Goal: Download file/media: Obtain a digital file from the website

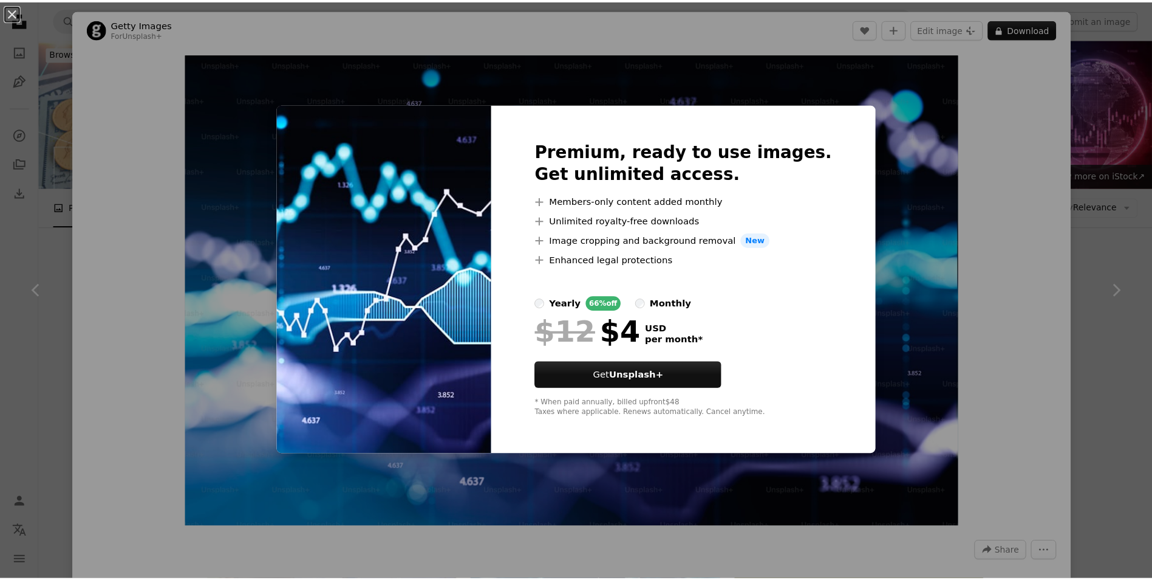
scroll to position [182, 0]
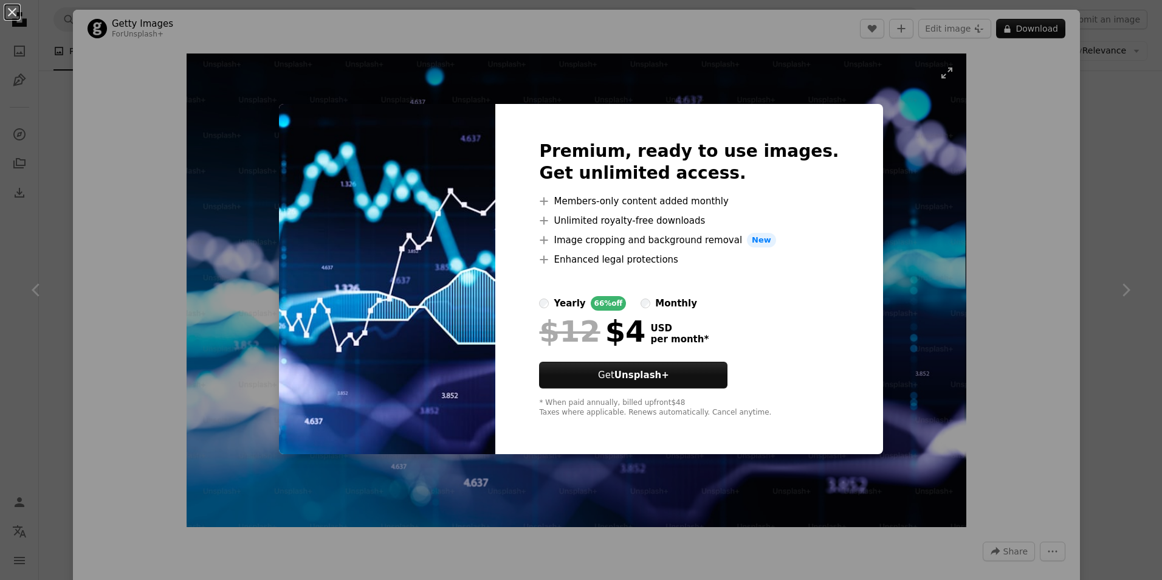
click at [911, 255] on div "An X shape Premium, ready to use images. Get unlimited access. A plus sign Memb…" at bounding box center [581, 290] width 1162 height 580
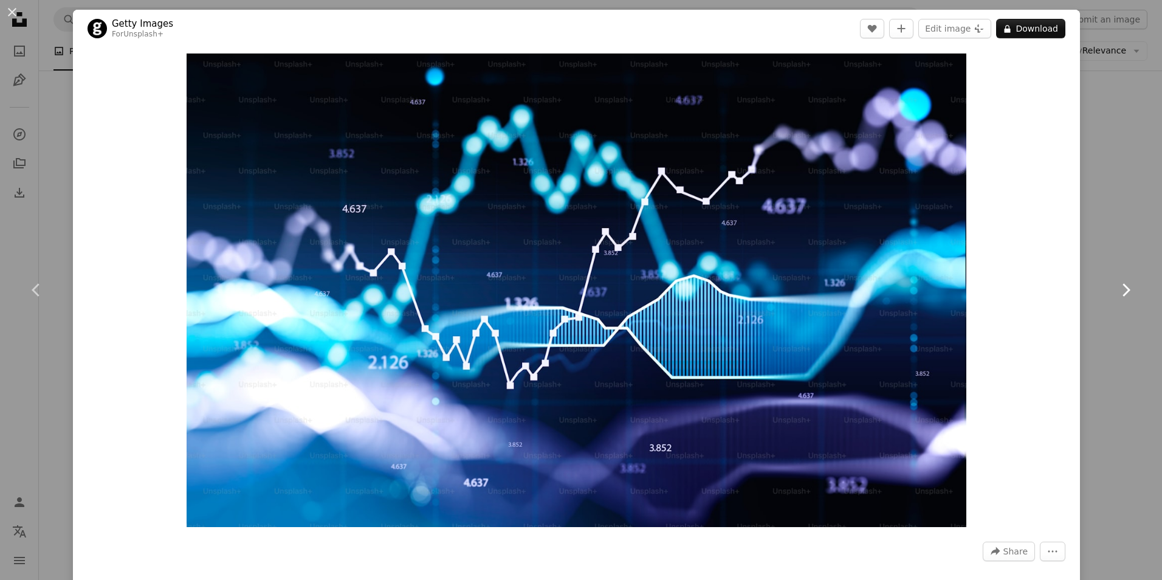
click at [1122, 291] on icon at bounding box center [1126, 289] width 8 height 13
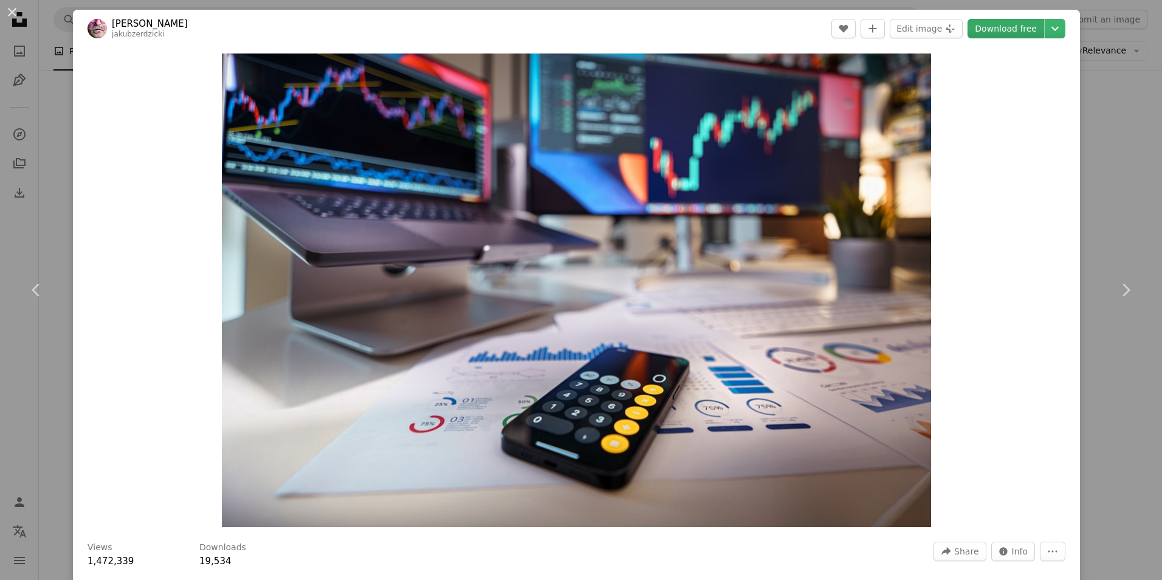
click at [1015, 28] on link "Download free" at bounding box center [1005, 28] width 77 height 19
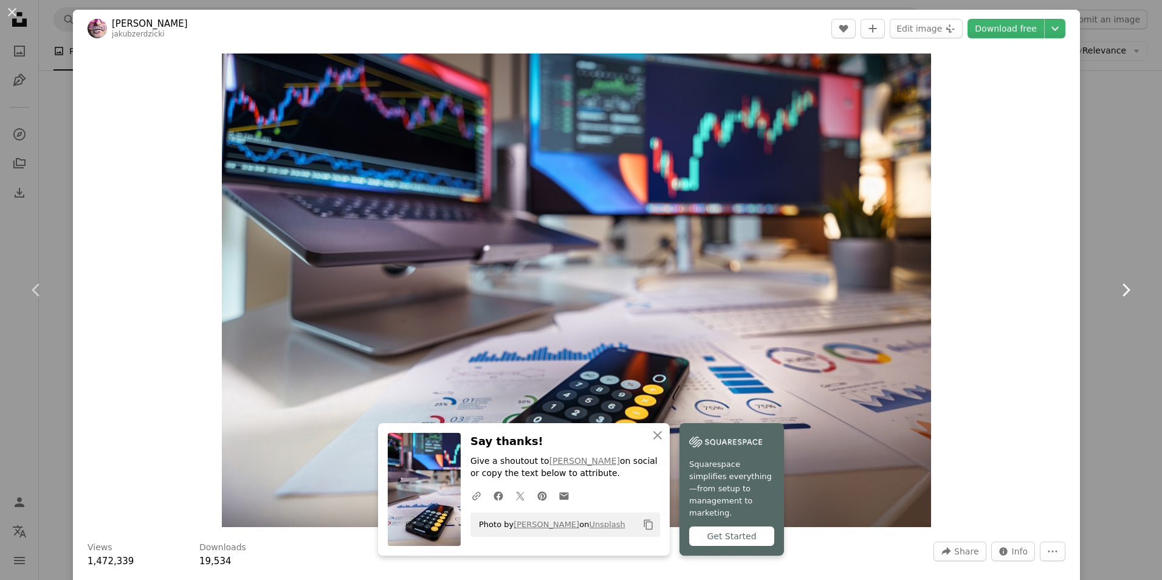
click at [1122, 288] on icon at bounding box center [1126, 289] width 8 height 13
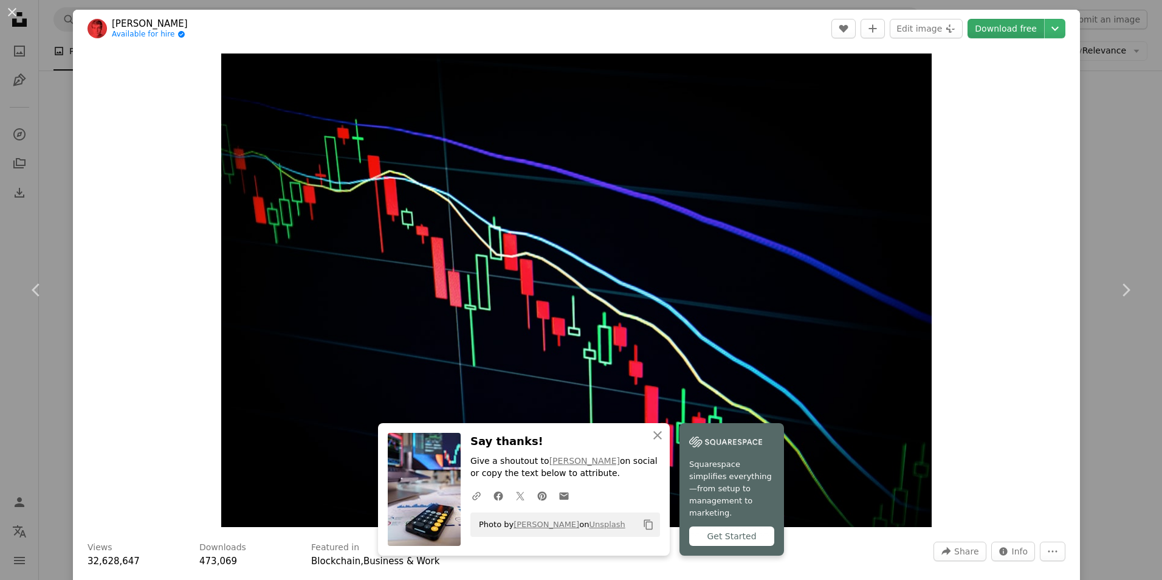
click at [984, 27] on link "Download free" at bounding box center [1005, 28] width 77 height 19
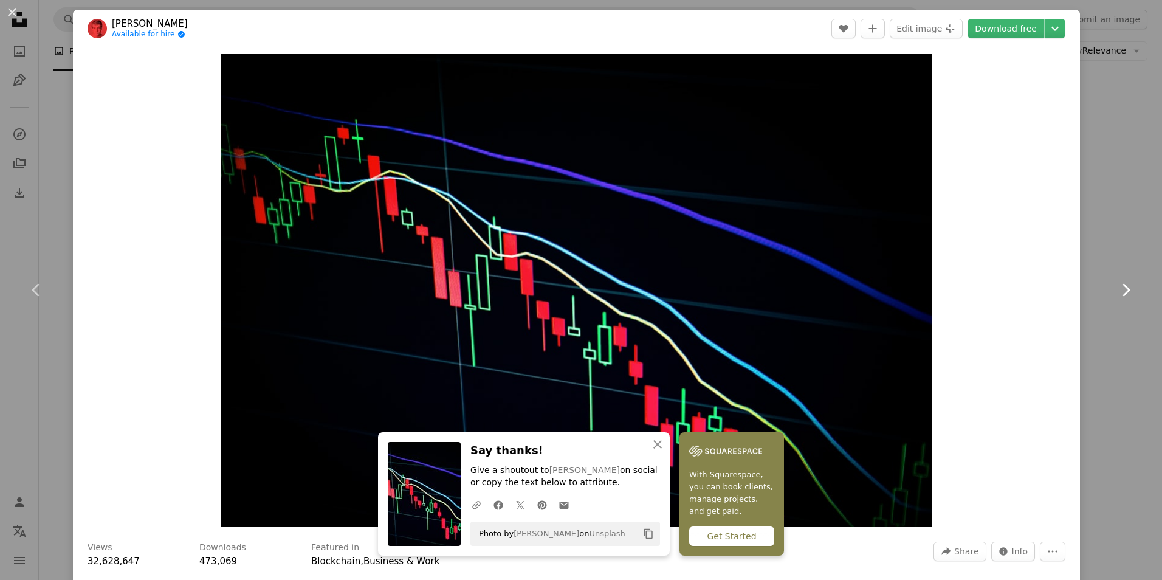
click at [1115, 282] on icon "Chevron right" at bounding box center [1124, 289] width 19 height 19
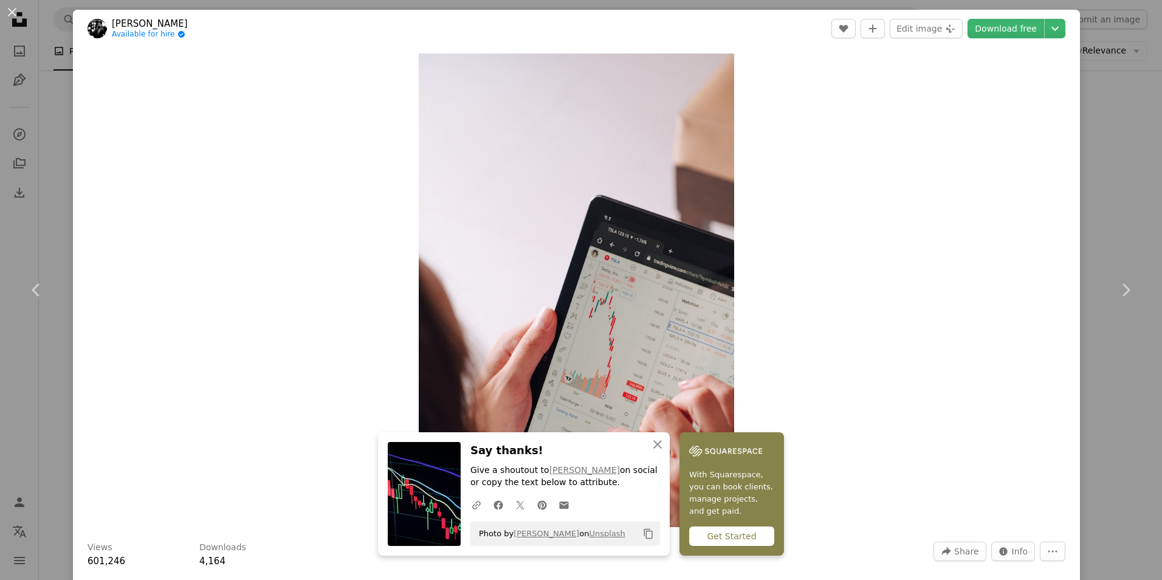
click at [1092, 75] on div "An X shape Chevron left Chevron right An X shape Close Say thanks! Give a shout…" at bounding box center [581, 290] width 1162 height 580
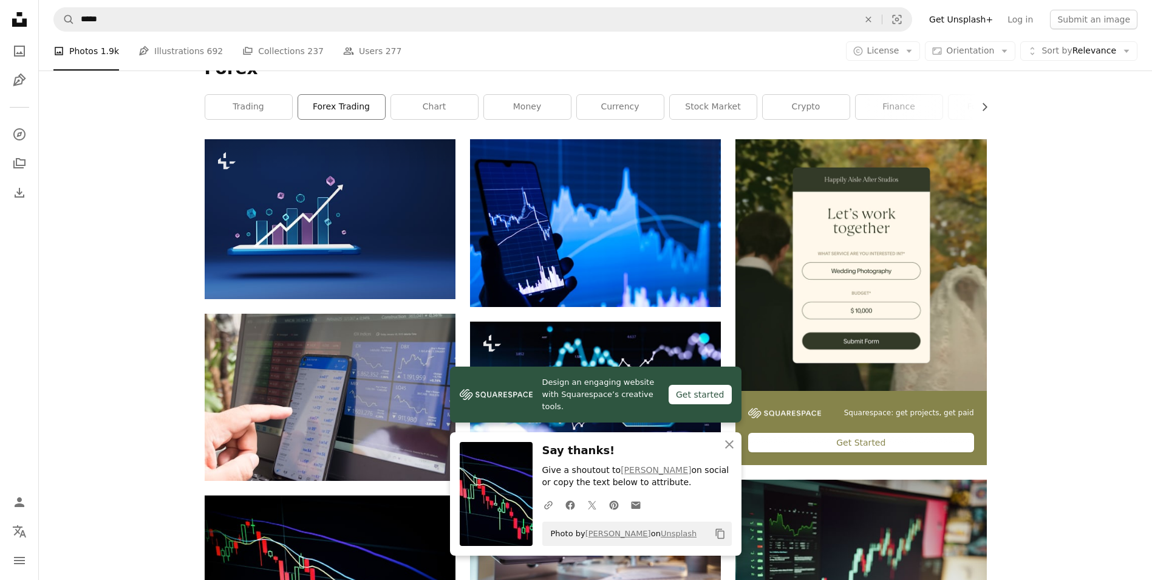
click at [344, 112] on link "forex trading" at bounding box center [341, 107] width 87 height 24
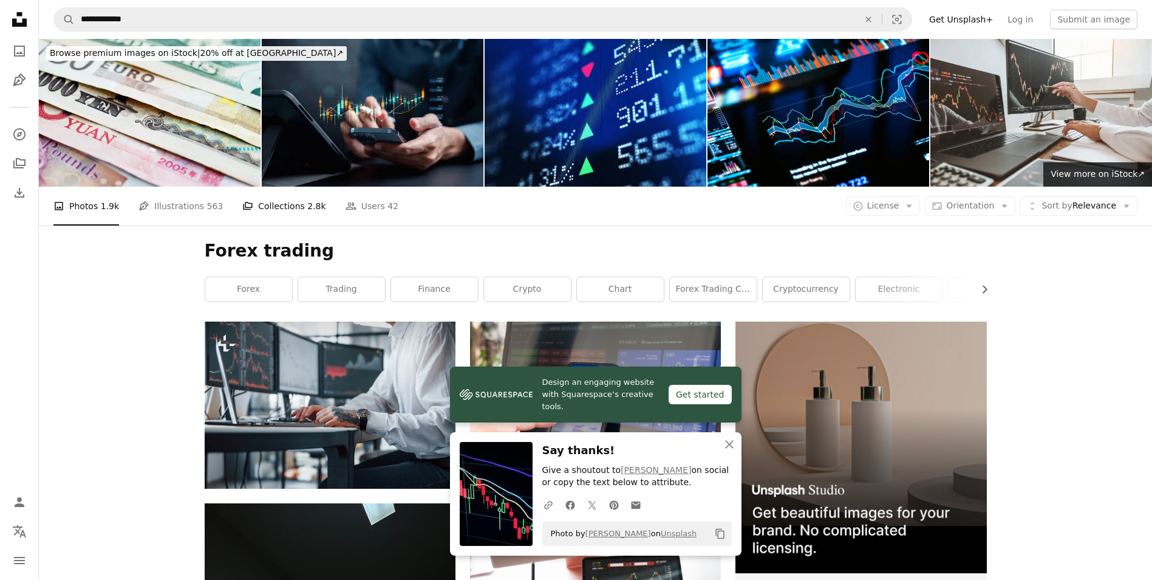
click at [284, 210] on link "A stack of folders Collections 2.8k" at bounding box center [283, 206] width 83 height 39
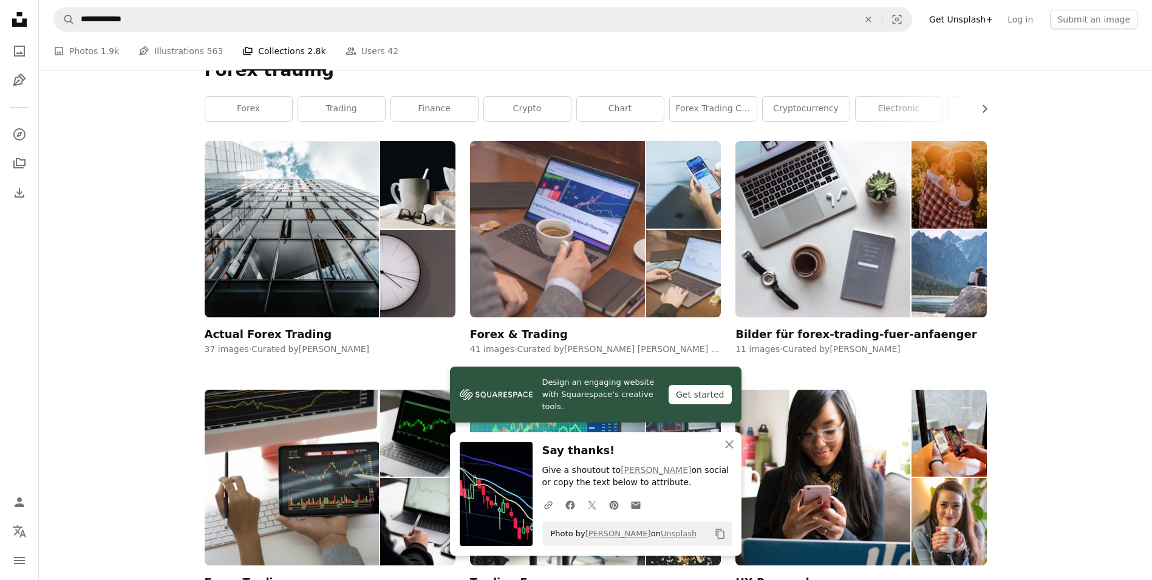
scroll to position [243, 0]
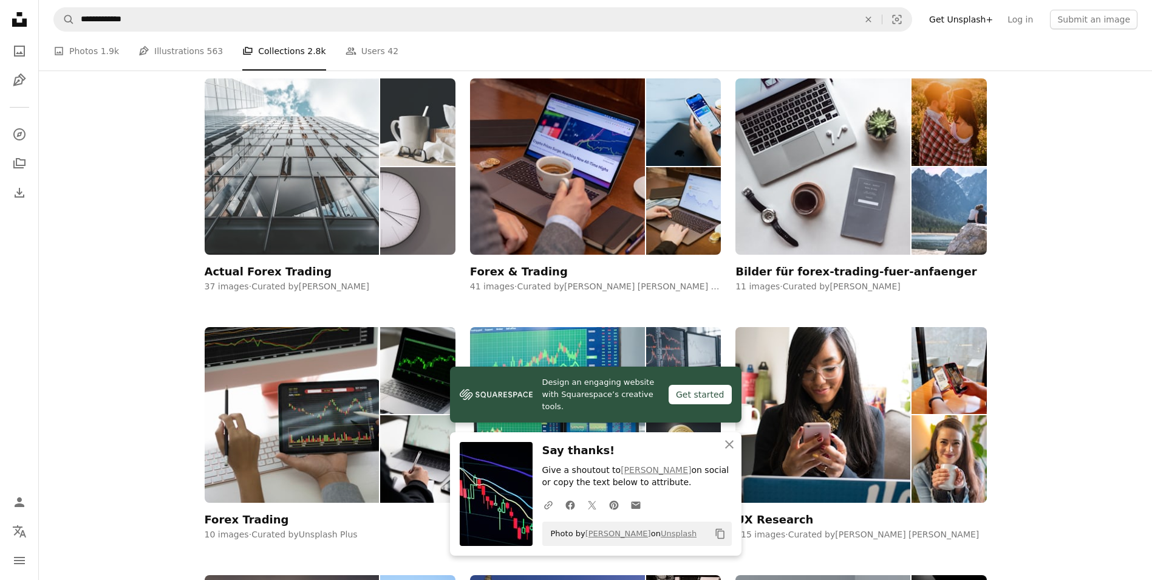
click at [335, 240] on img at bounding box center [292, 166] width 175 height 176
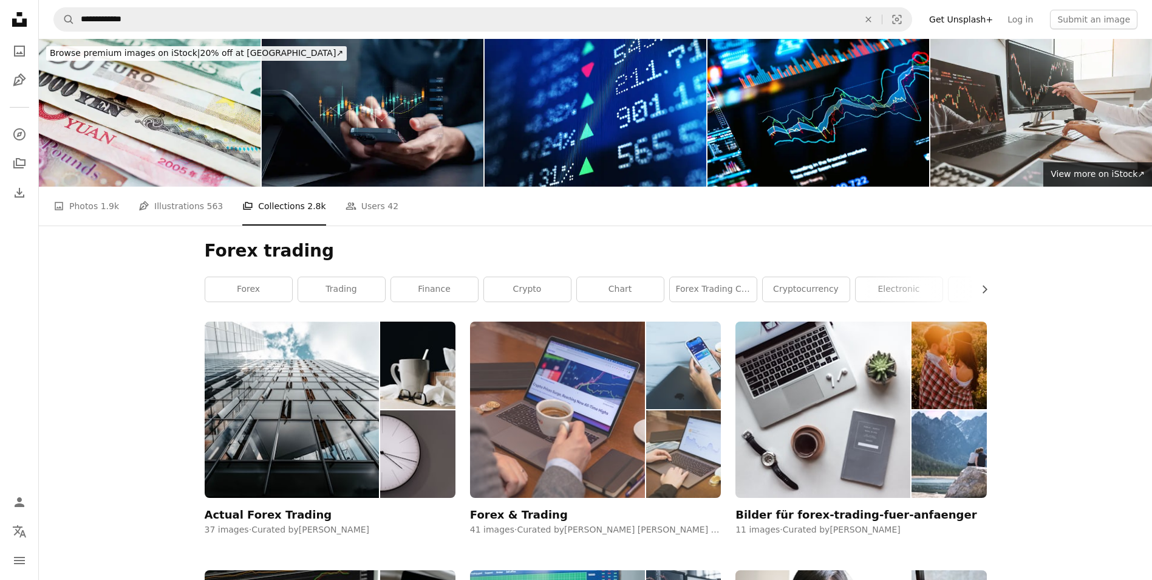
scroll to position [243, 0]
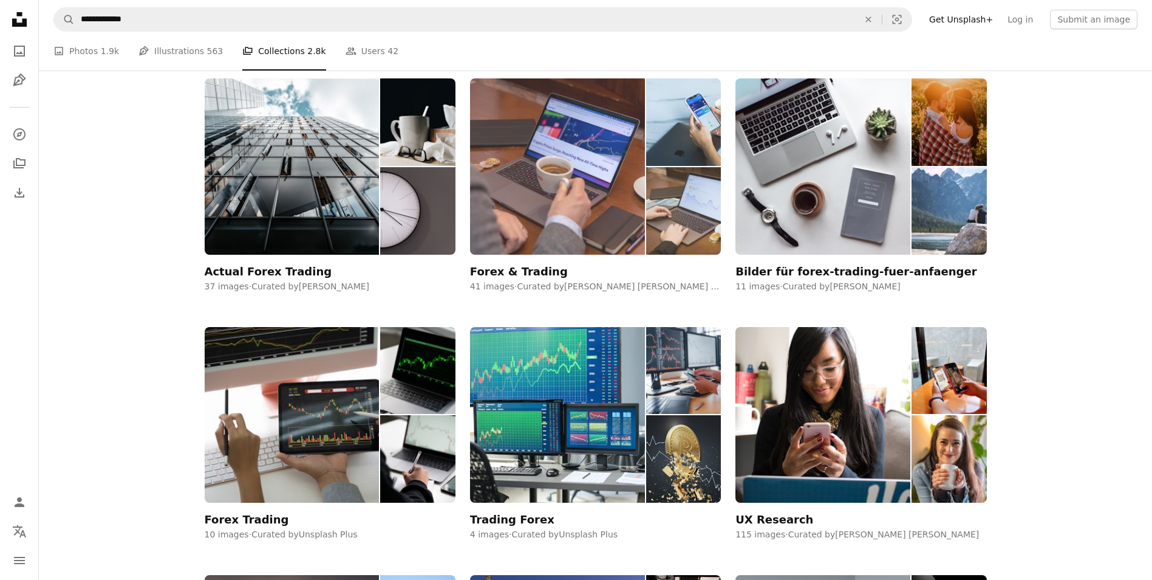
click at [624, 217] on img at bounding box center [557, 166] width 175 height 176
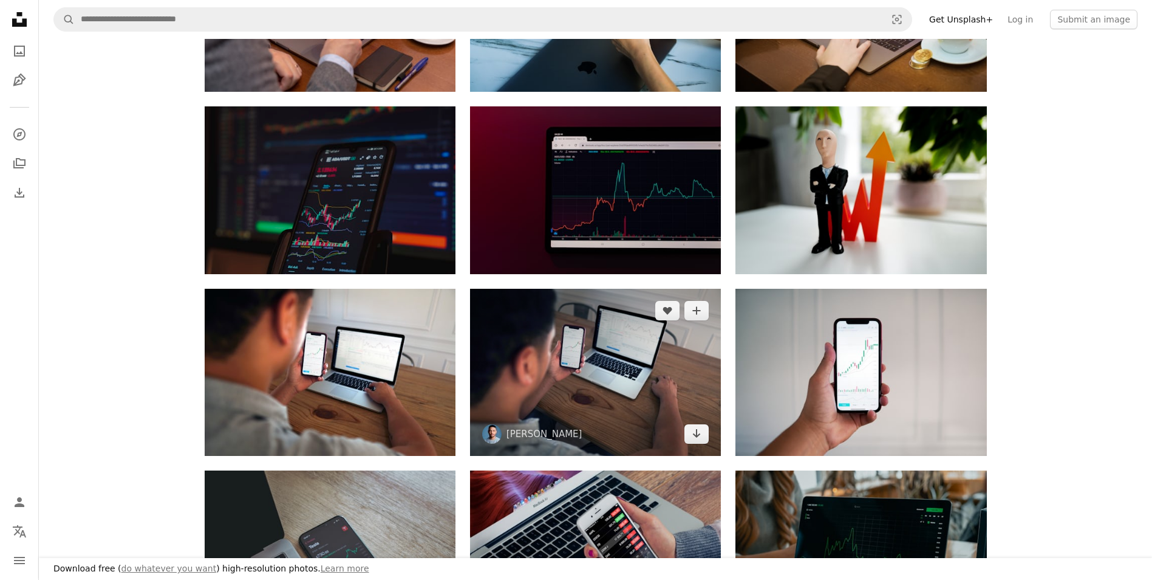
scroll to position [243, 0]
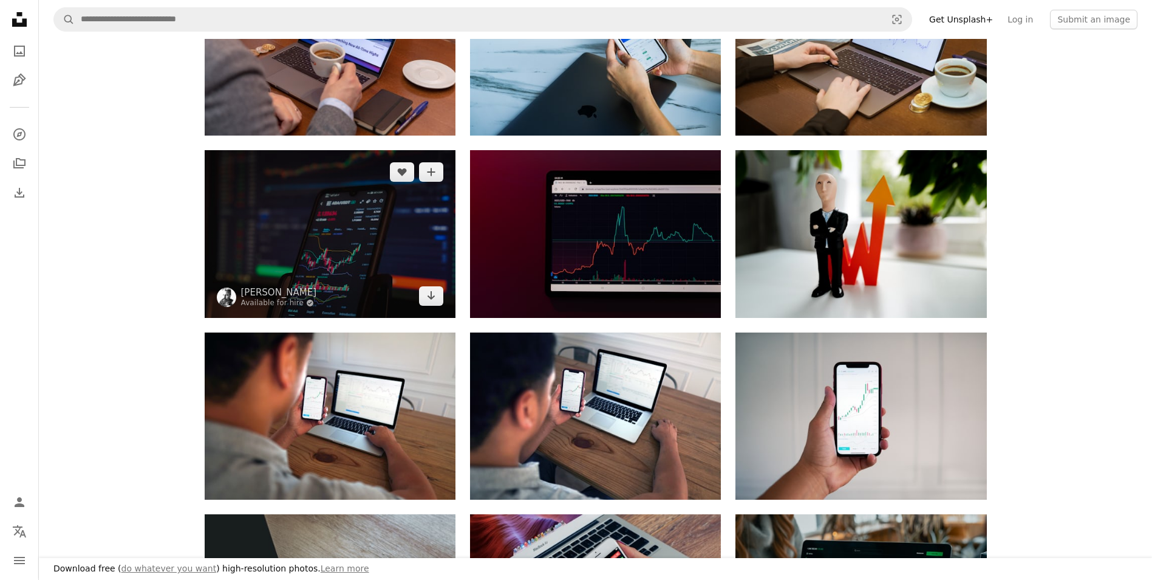
click at [396, 254] on img at bounding box center [330, 233] width 251 height 167
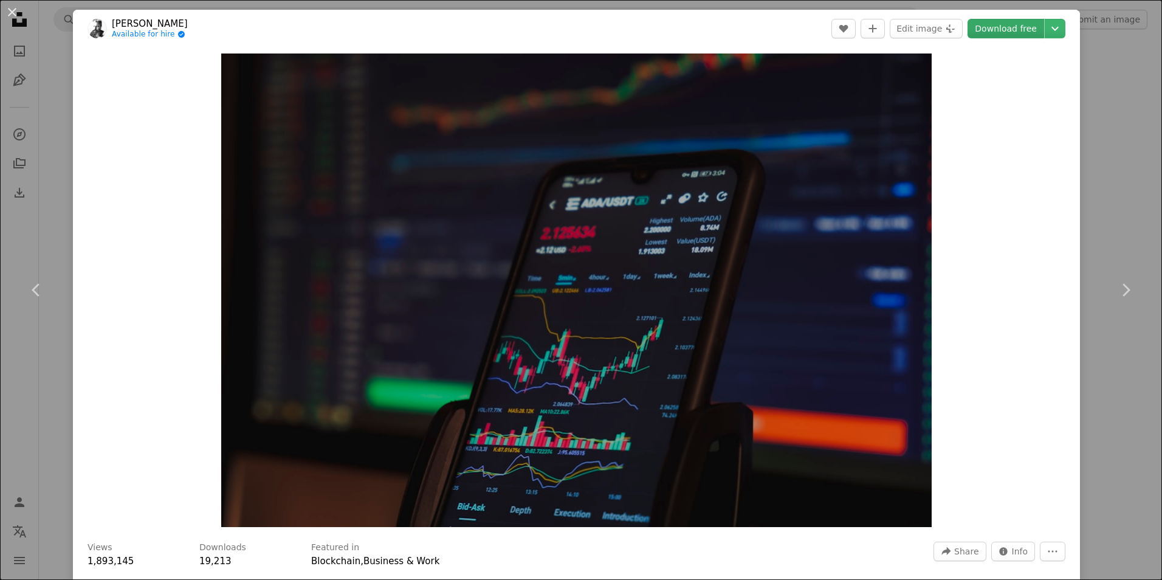
click at [1016, 28] on link "Download free" at bounding box center [1005, 28] width 77 height 19
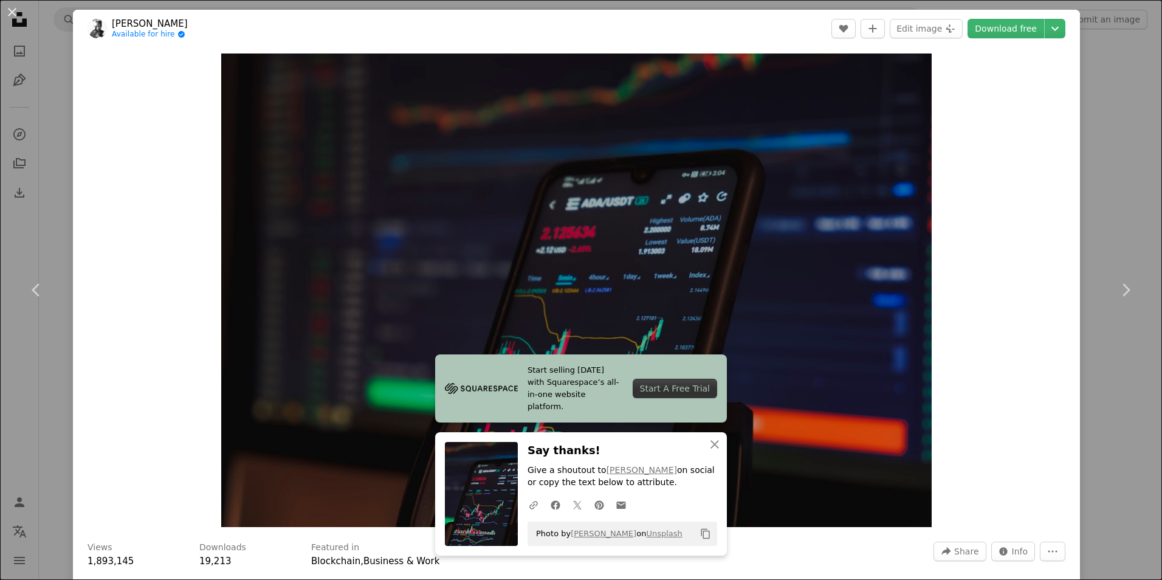
drag, startPoint x: 57, startPoint y: 101, endPoint x: 79, endPoint y: 80, distance: 30.5
click at [57, 100] on div "An X shape Chevron left Chevron right Start selling [DATE] with Squarespace’s a…" at bounding box center [581, 290] width 1162 height 580
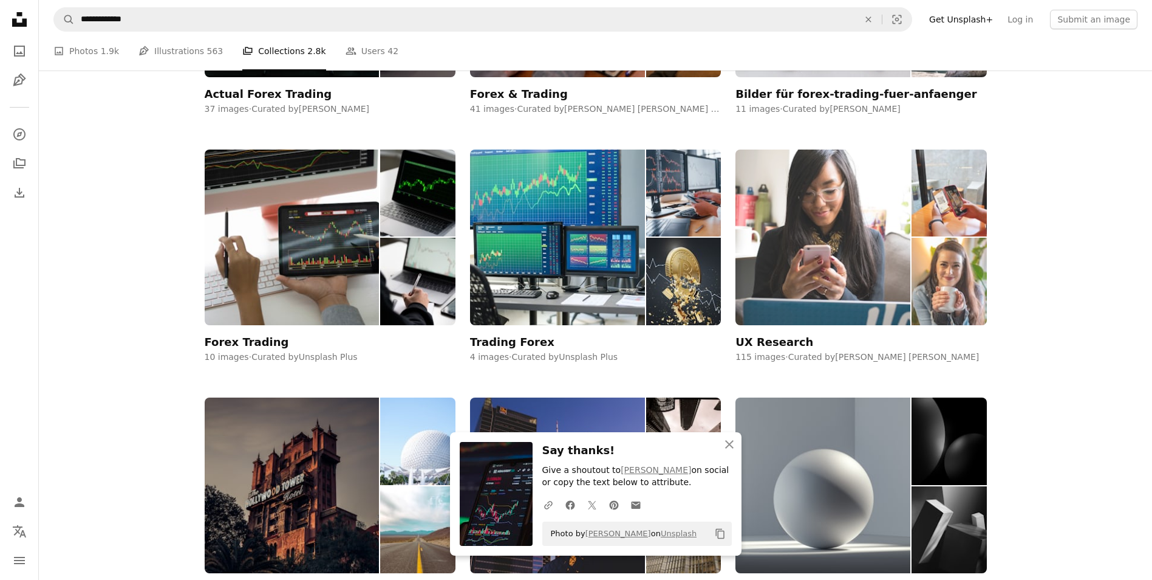
scroll to position [425, 0]
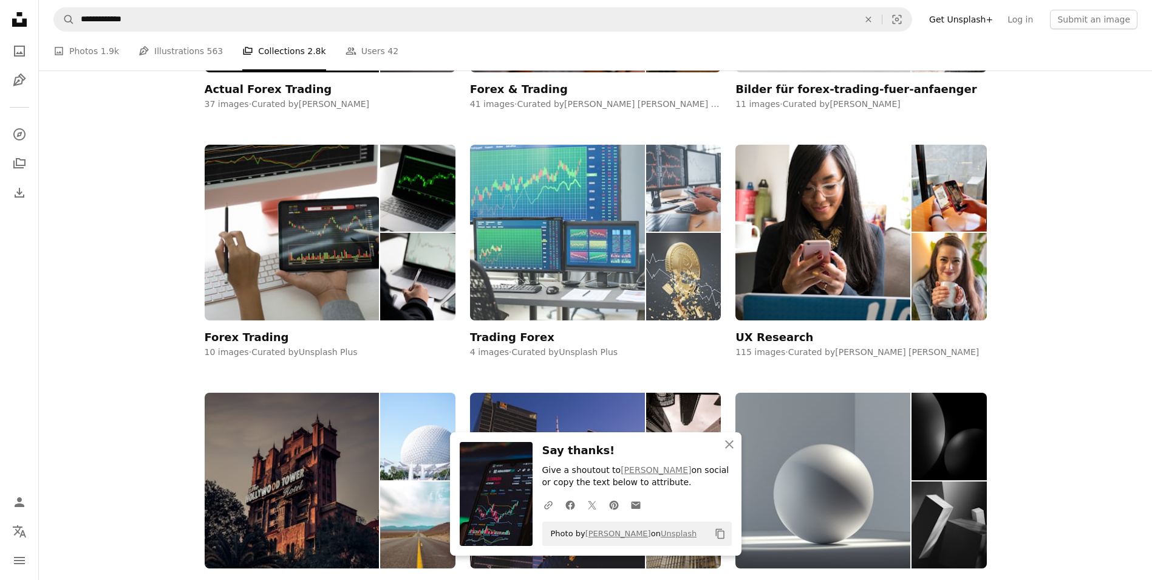
click at [659, 288] on img at bounding box center [683, 276] width 75 height 87
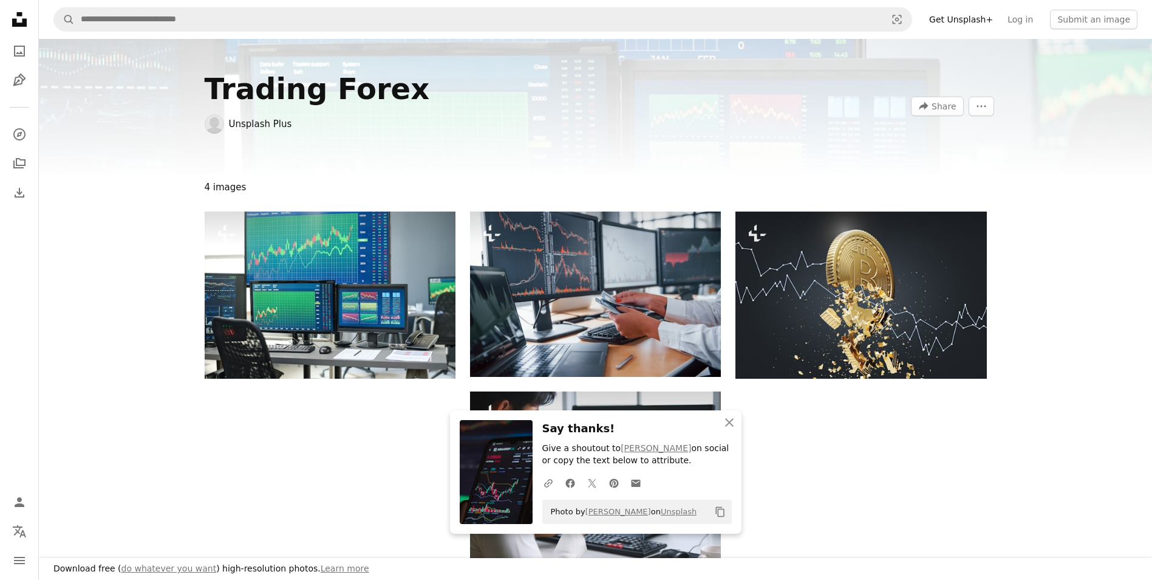
scroll to position [121, 0]
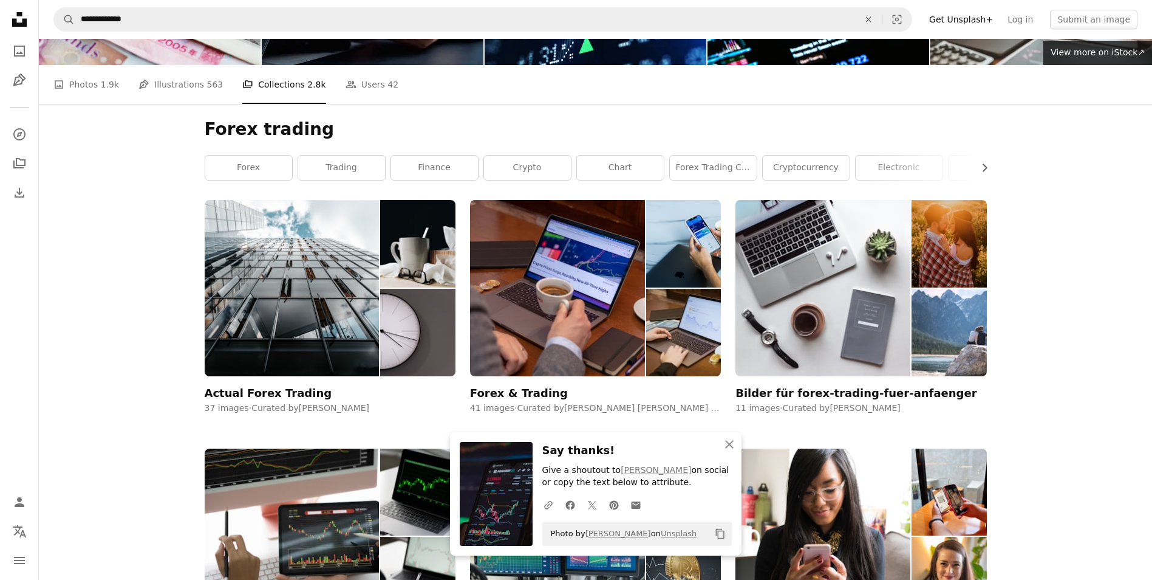
scroll to position [425, 0]
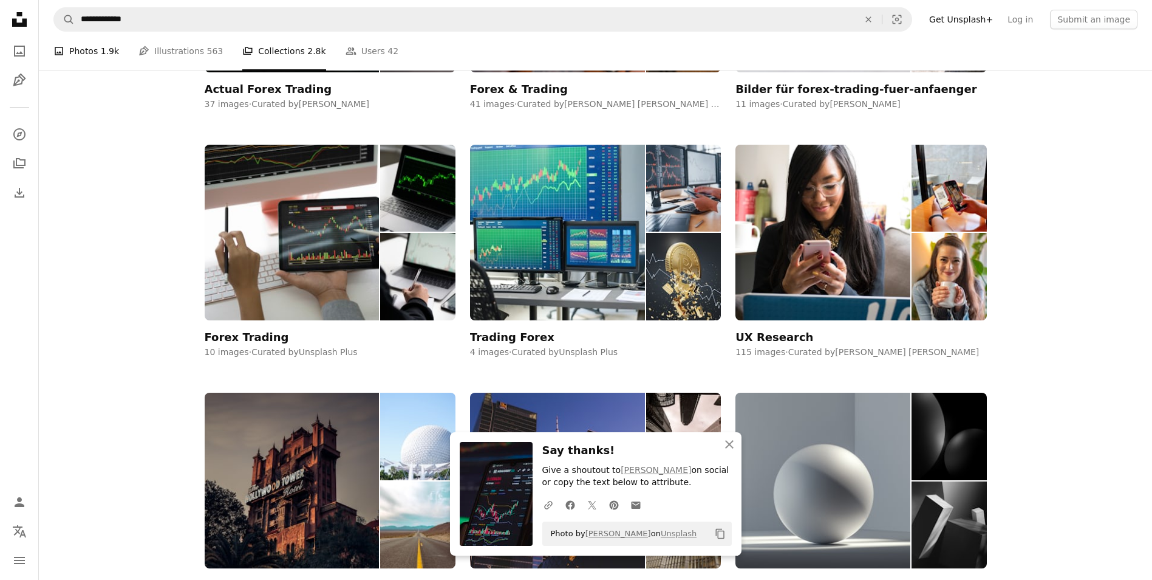
click at [74, 45] on link "A photo Photos 1.9k" at bounding box center [86, 51] width 66 height 39
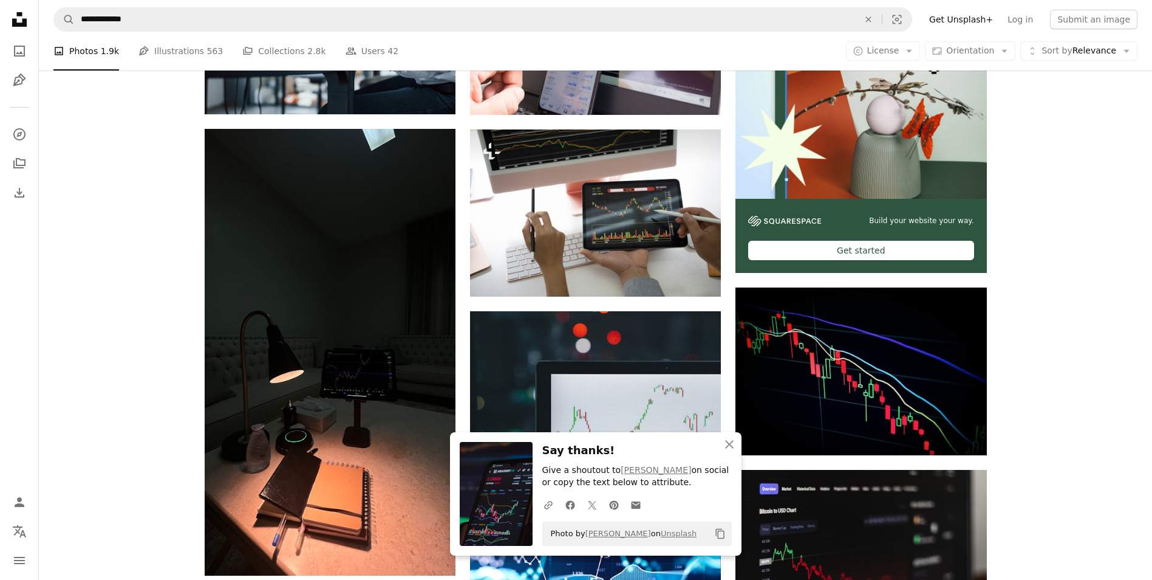
scroll to position [486, 0]
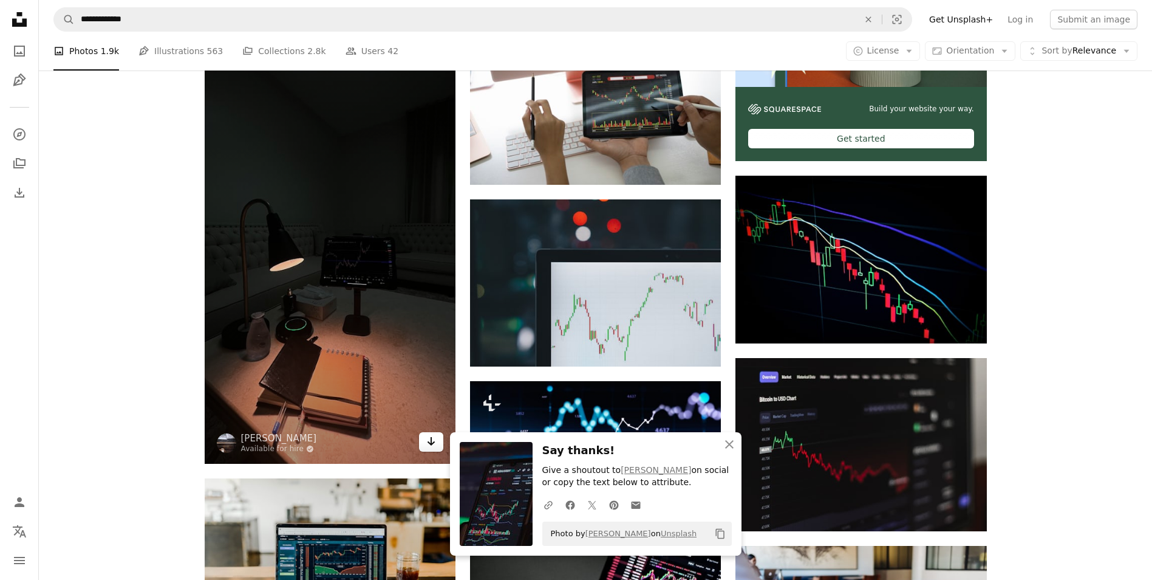
click at [423, 434] on link "Arrow pointing down" at bounding box center [431, 441] width 24 height 19
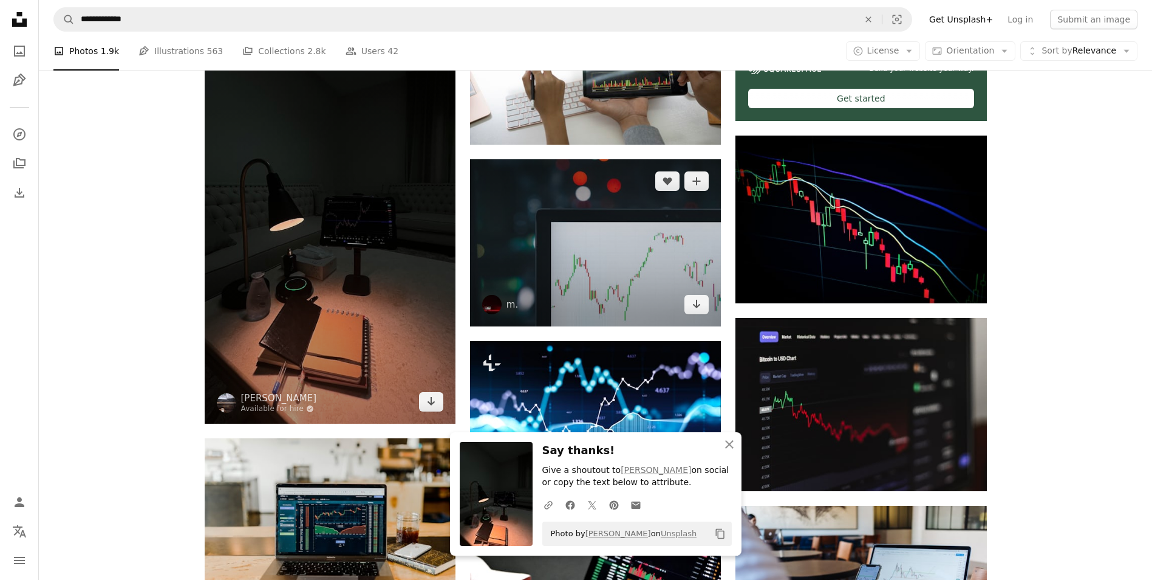
scroll to position [547, 0]
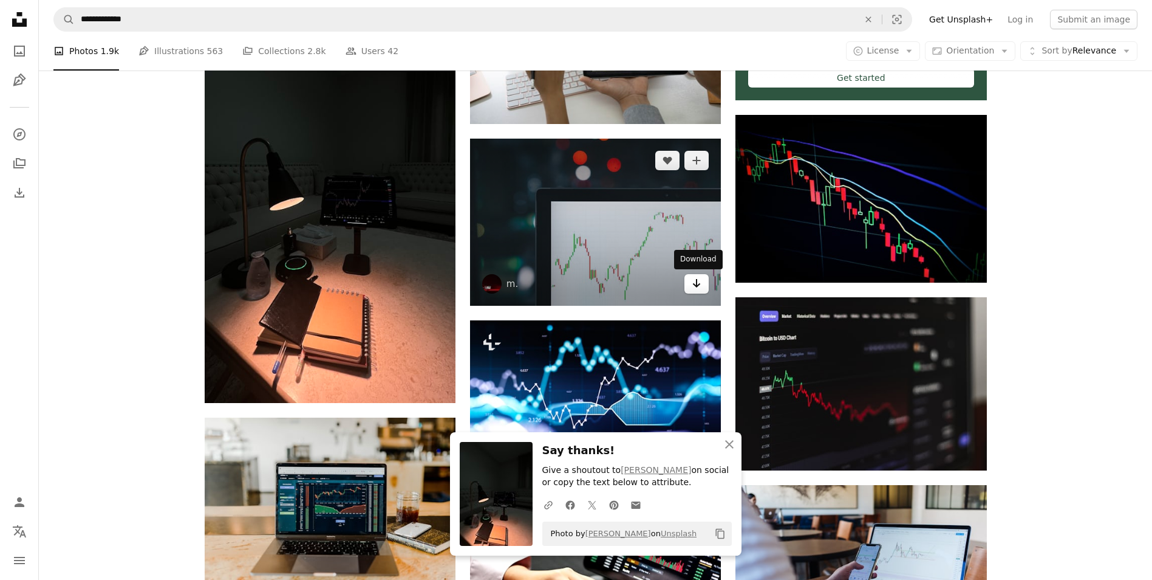
click at [690, 284] on link "Arrow pointing down" at bounding box center [697, 283] width 24 height 19
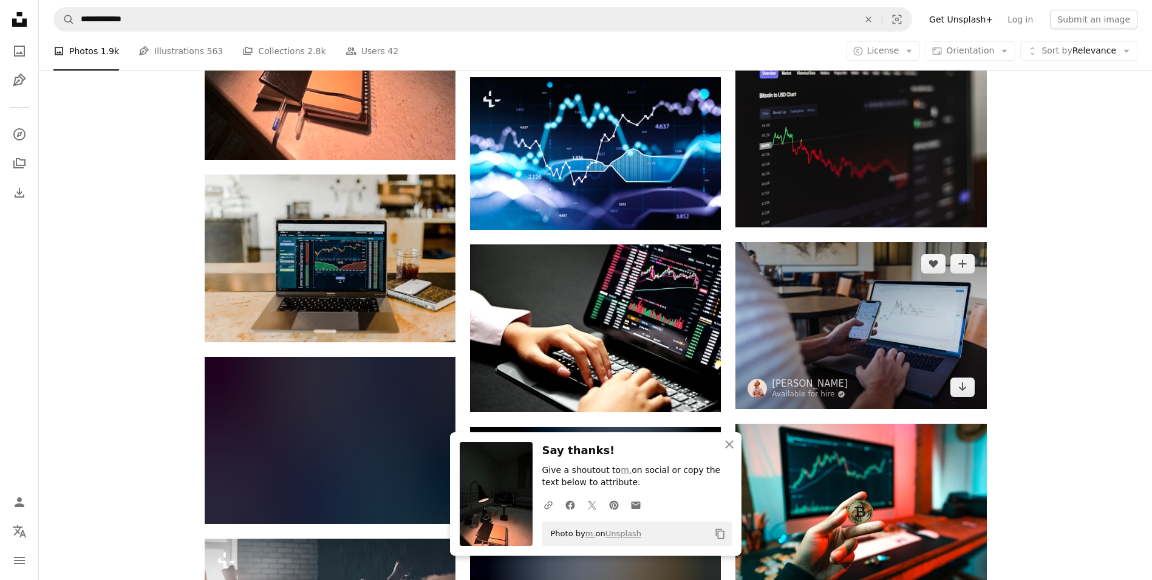
scroll to position [850, 0]
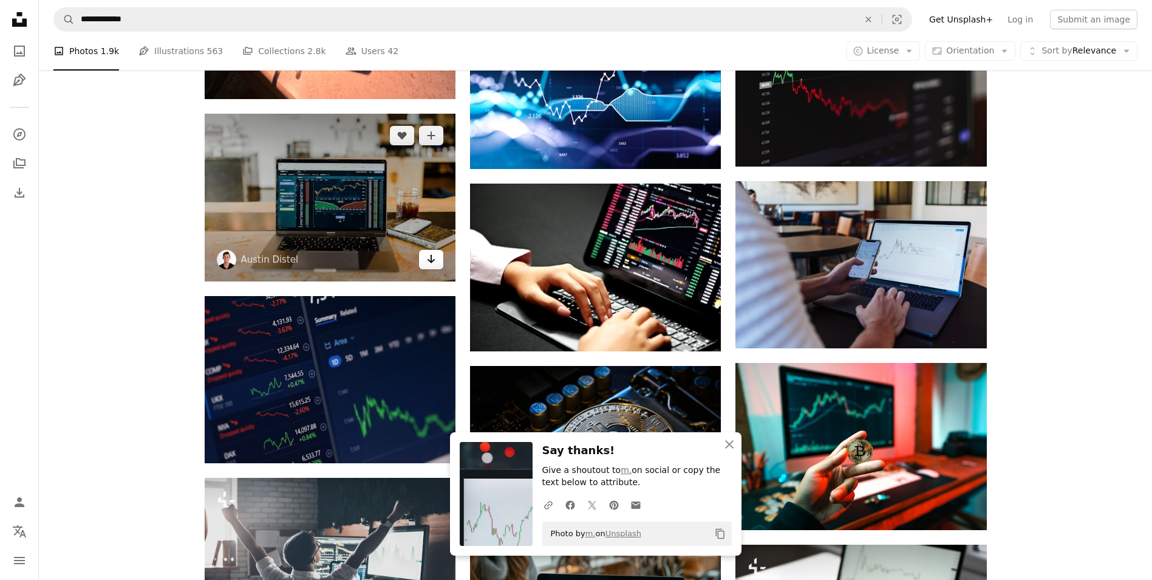
click at [428, 260] on icon "Download" at bounding box center [432, 259] width 8 height 9
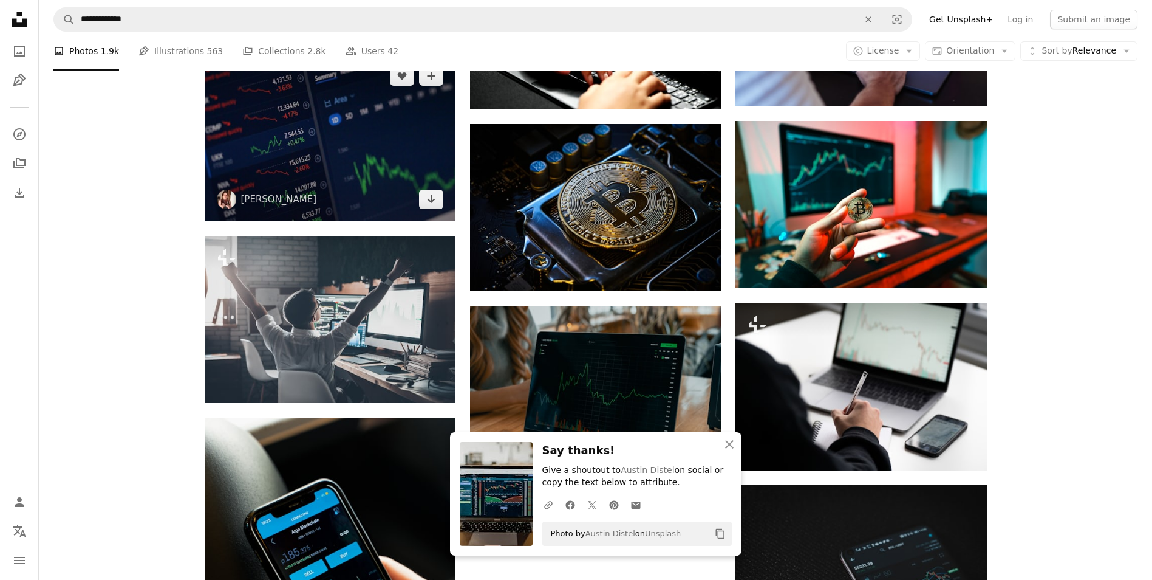
scroll to position [1093, 0]
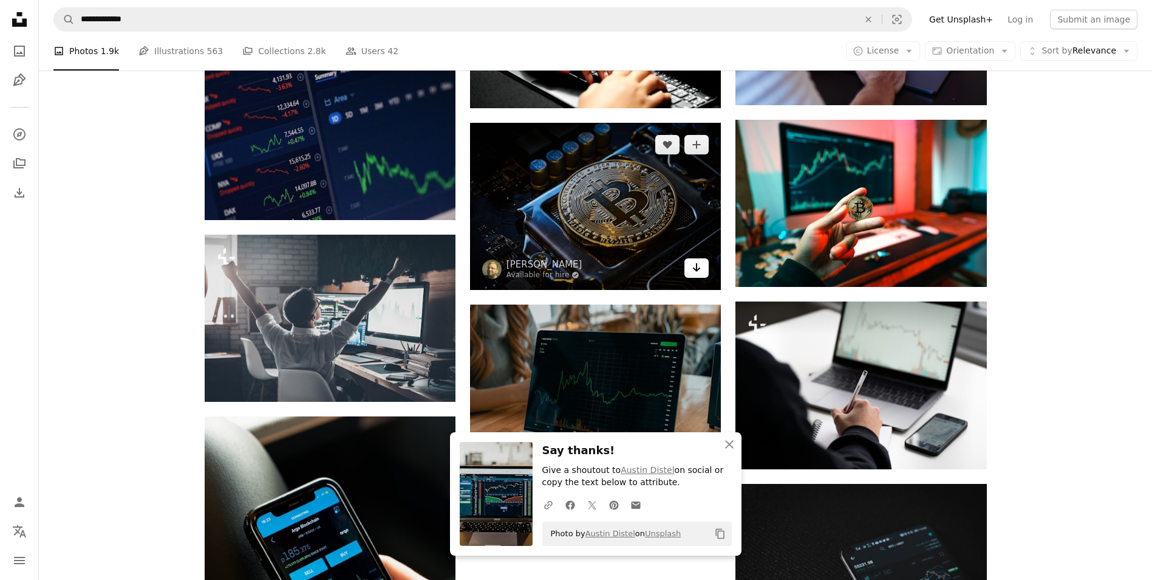
click at [696, 271] on icon "Arrow pointing down" at bounding box center [697, 267] width 10 height 15
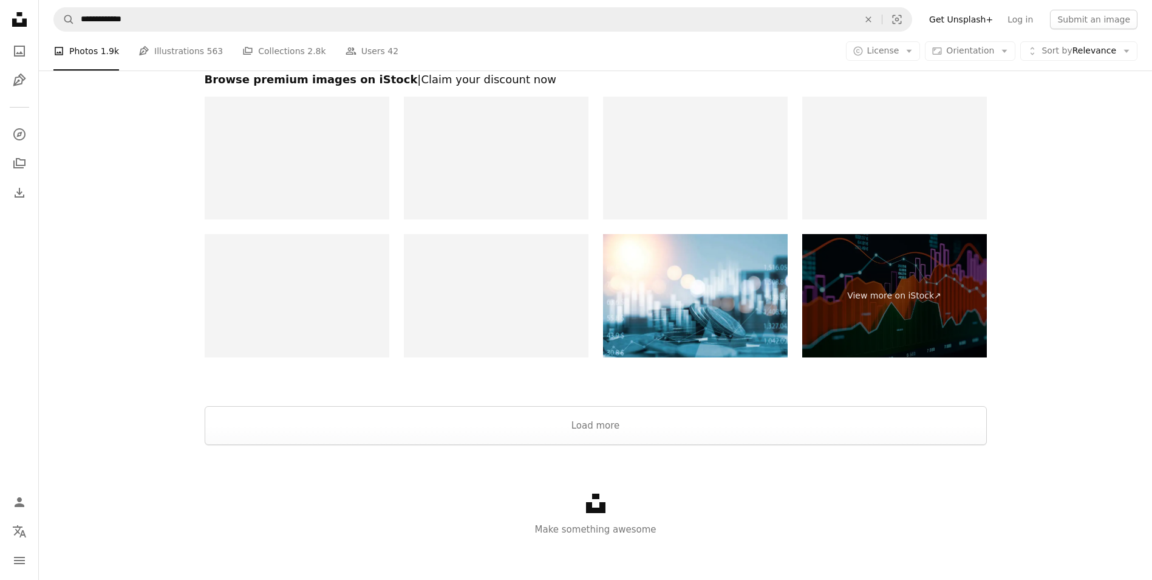
scroll to position [2089, 0]
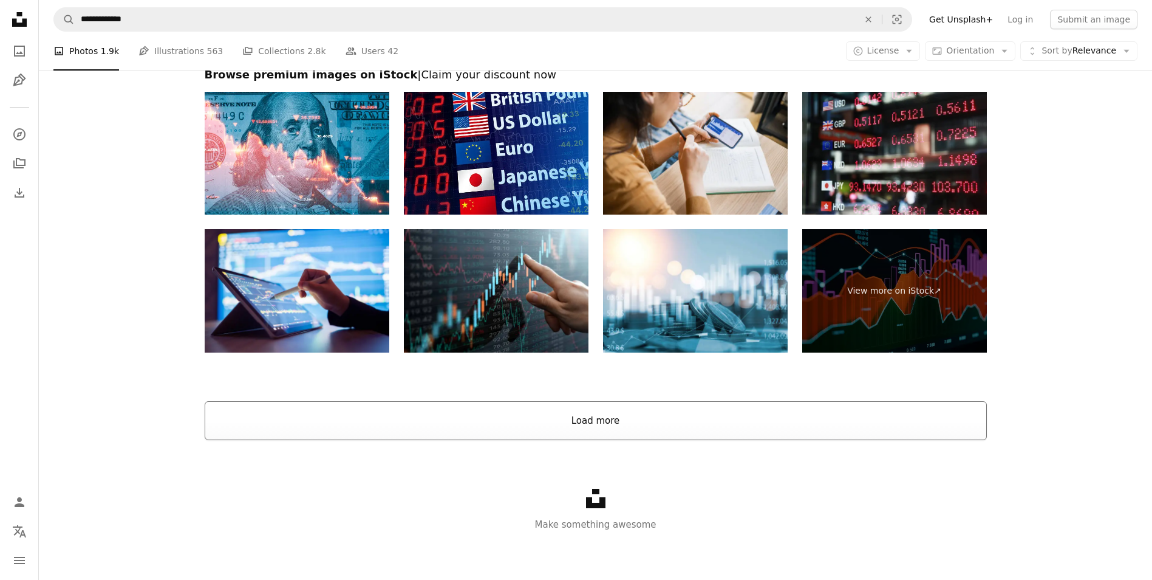
click at [810, 418] on button "Load more" at bounding box center [596, 420] width 782 height 39
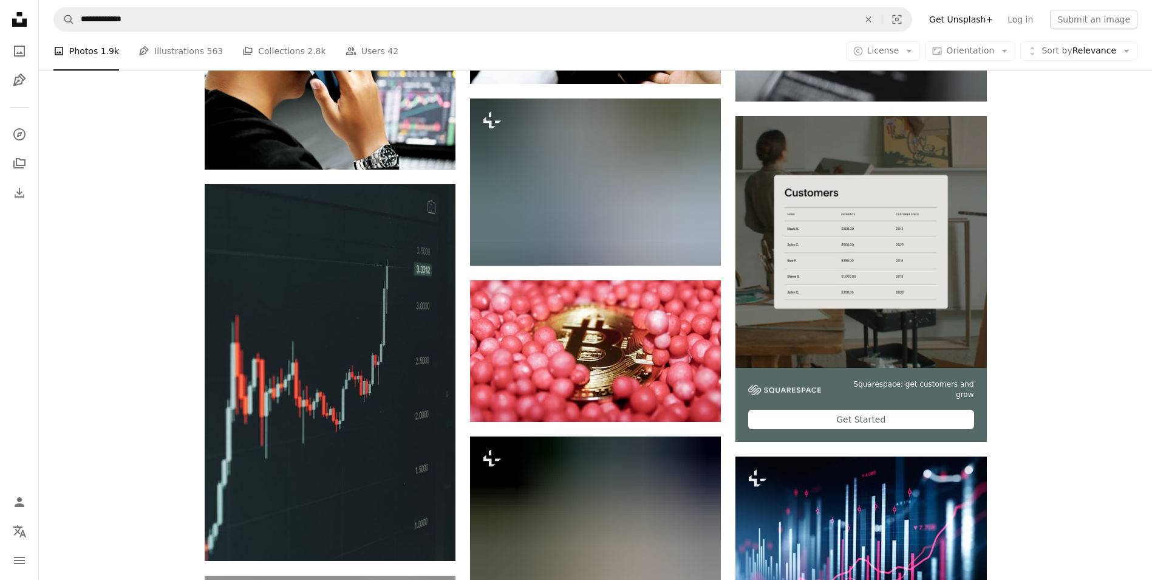
scroll to position [4155, 0]
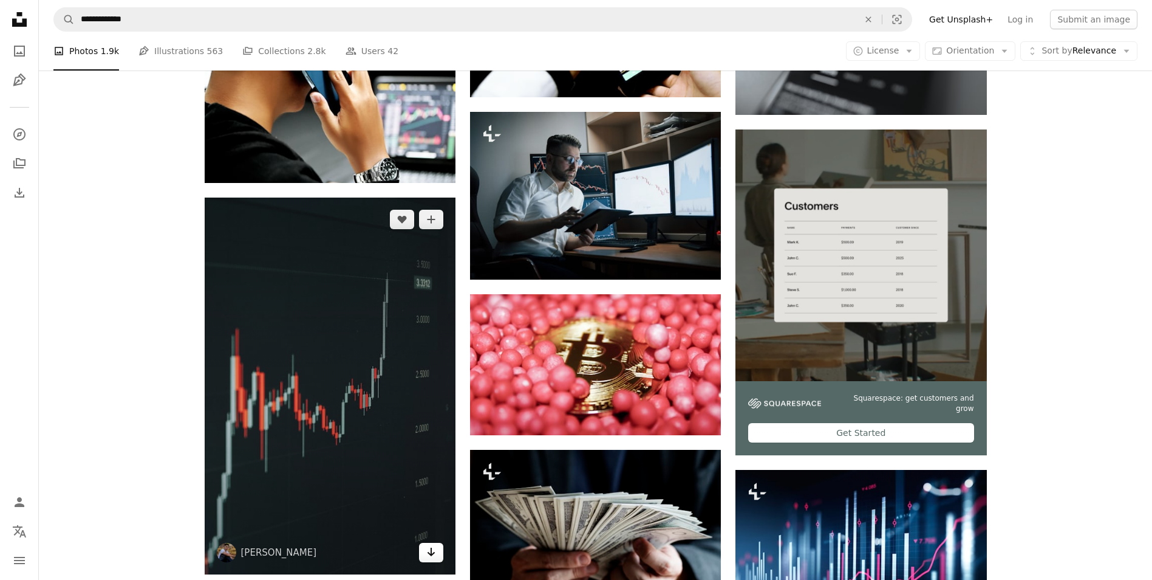
click at [441, 547] on link "Arrow pointing down" at bounding box center [431, 551] width 24 height 19
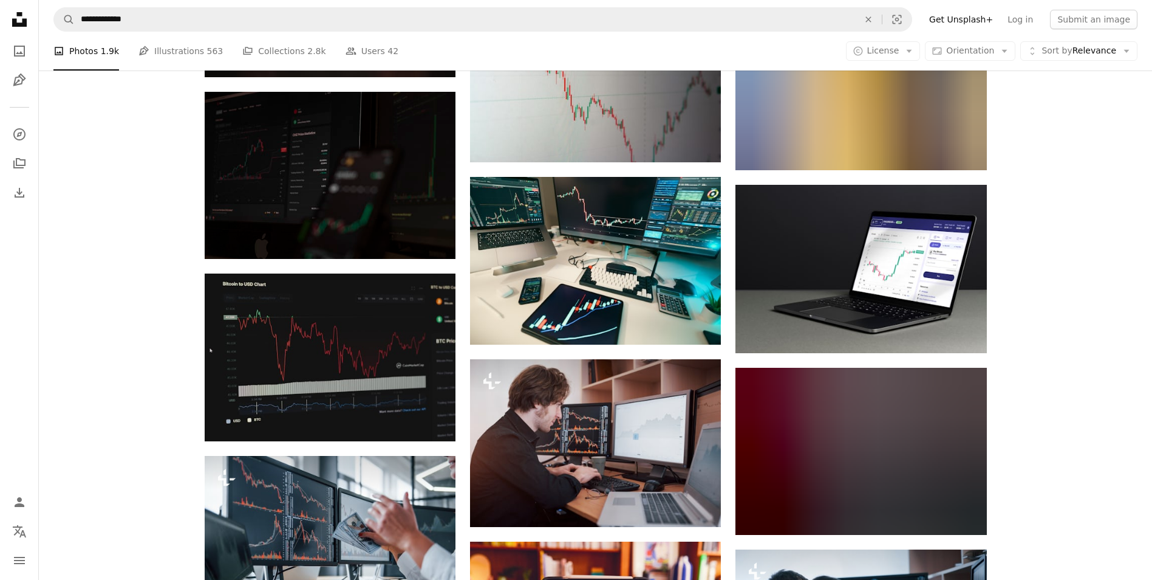
scroll to position [5734, 0]
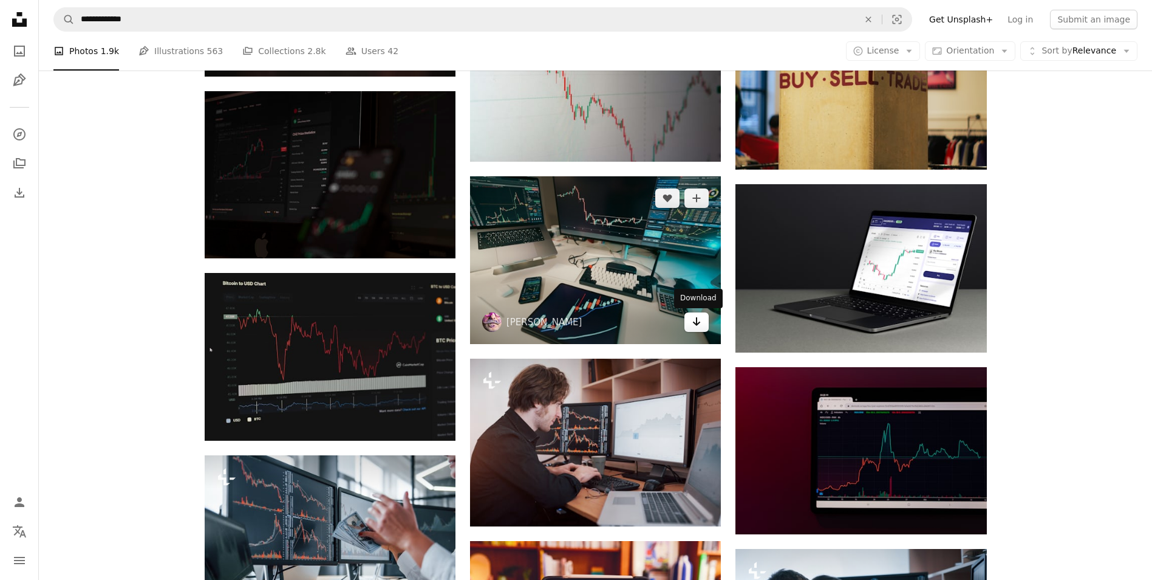
click at [702, 327] on link "Arrow pointing down" at bounding box center [697, 321] width 24 height 19
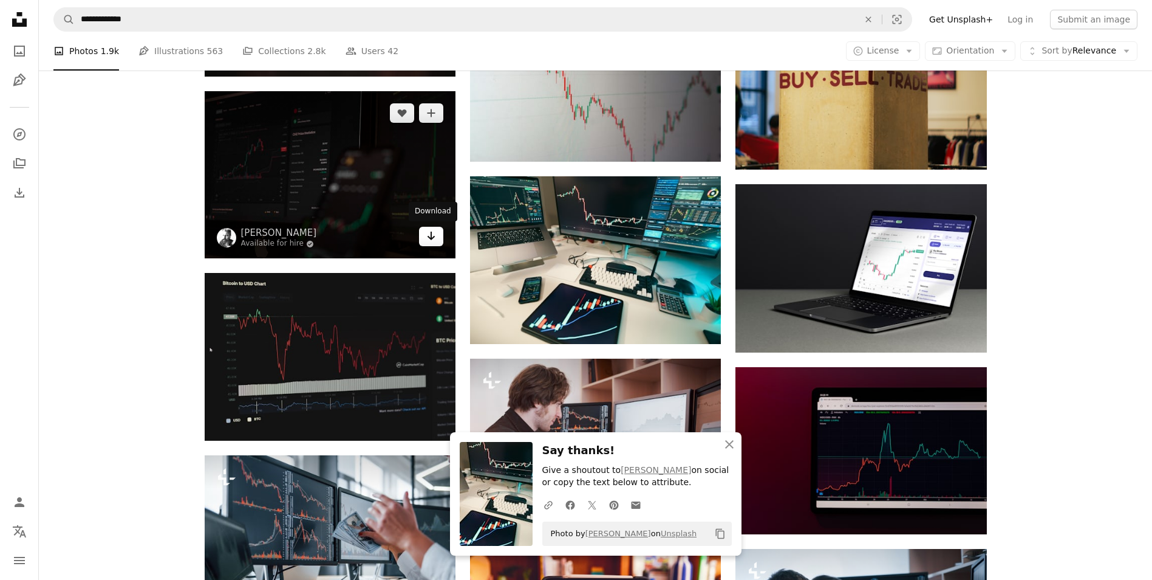
click at [436, 231] on icon "Arrow pointing down" at bounding box center [431, 235] width 10 height 15
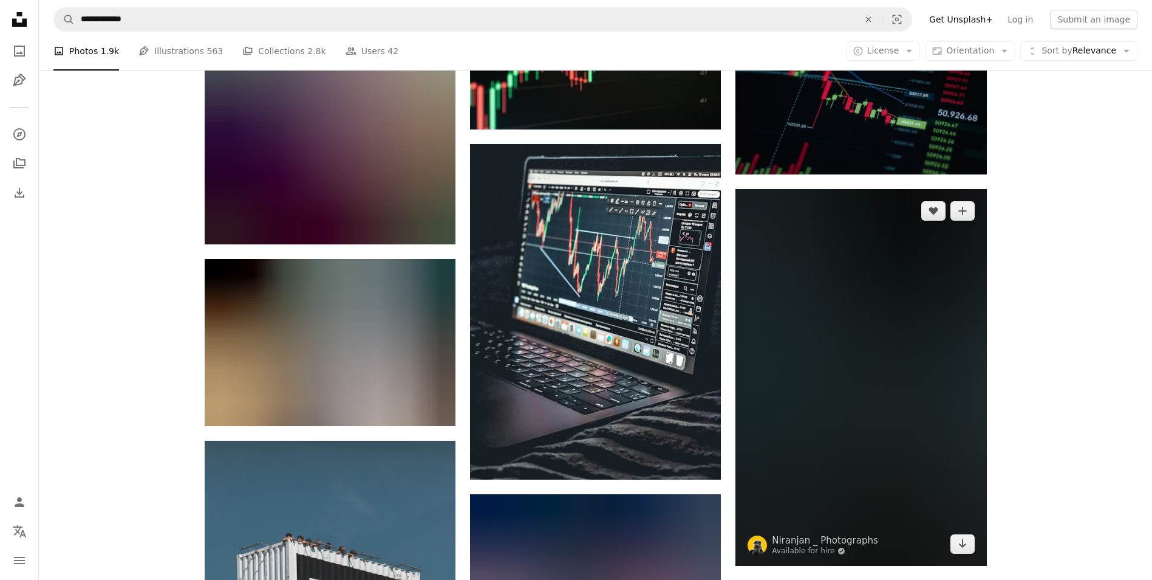
scroll to position [8832, 0]
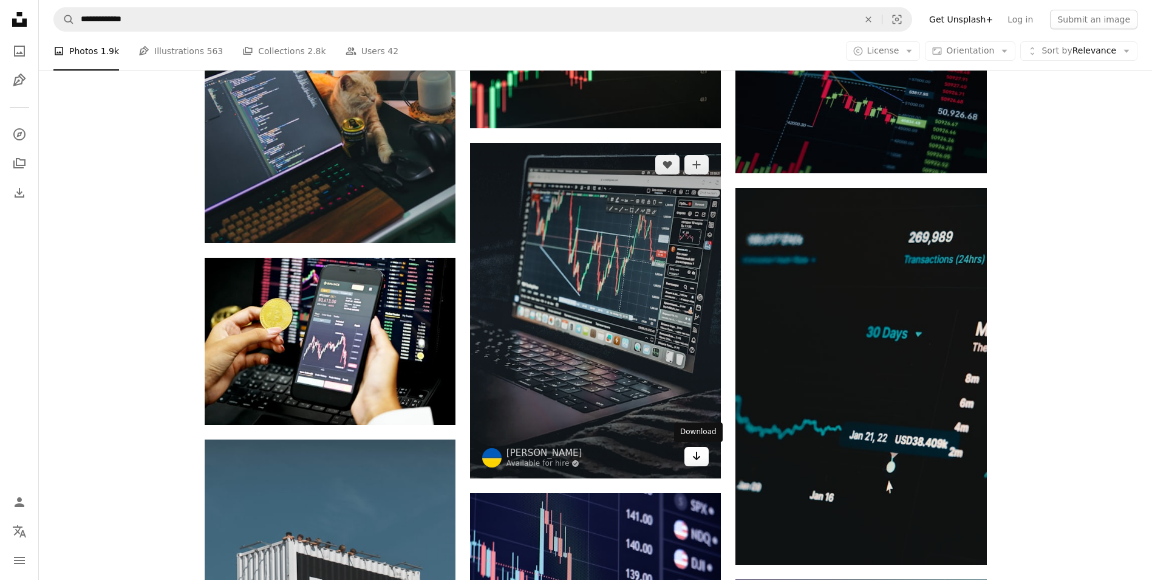
click at [707, 457] on link "Arrow pointing down" at bounding box center [697, 456] width 24 height 19
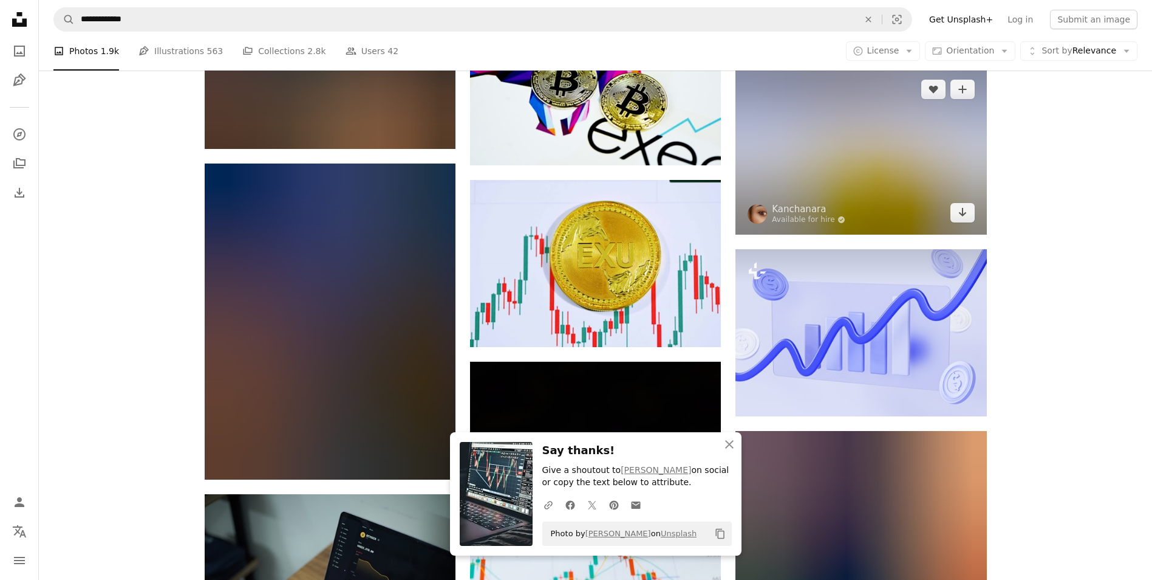
scroll to position [9744, 0]
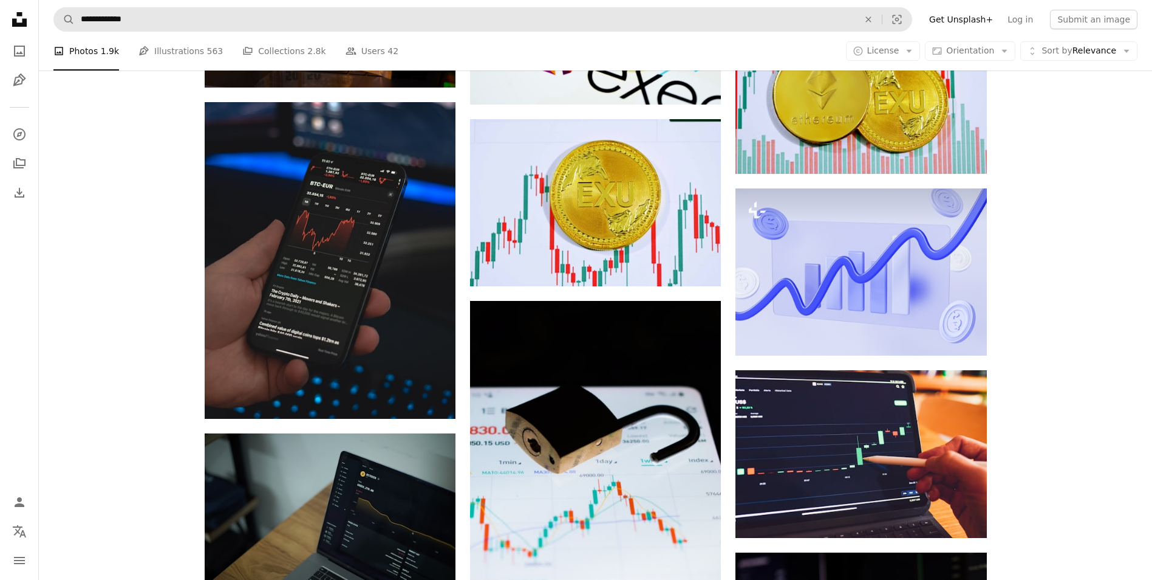
click at [170, 7] on nav "**********" at bounding box center [596, 19] width 1114 height 39
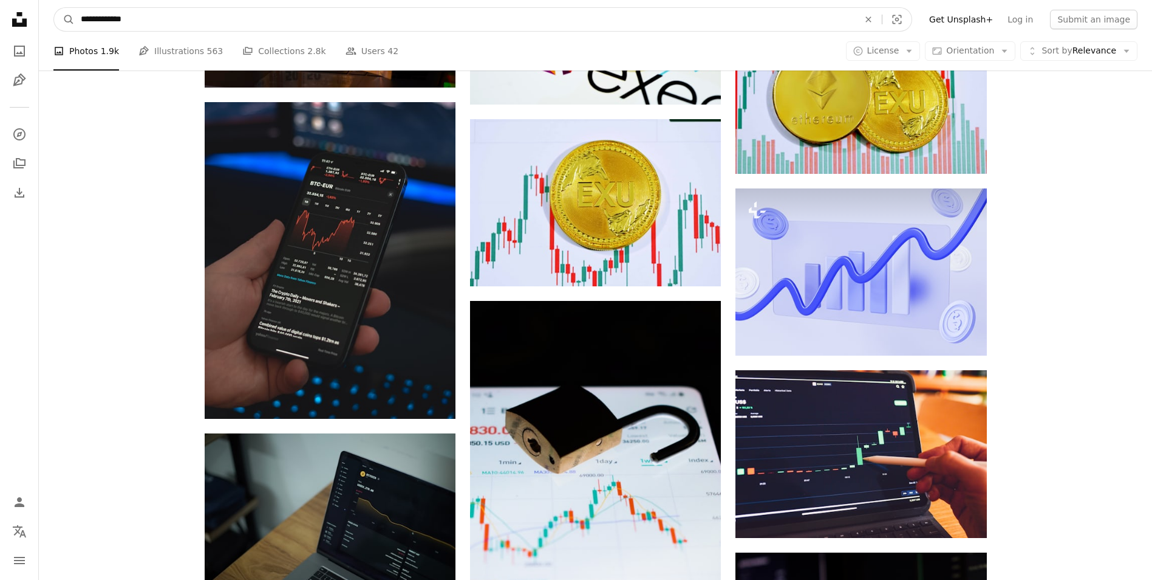
click at [173, 16] on input "**********" at bounding box center [465, 19] width 781 height 23
type input "**********"
click button "A magnifying glass" at bounding box center [64, 19] width 21 height 23
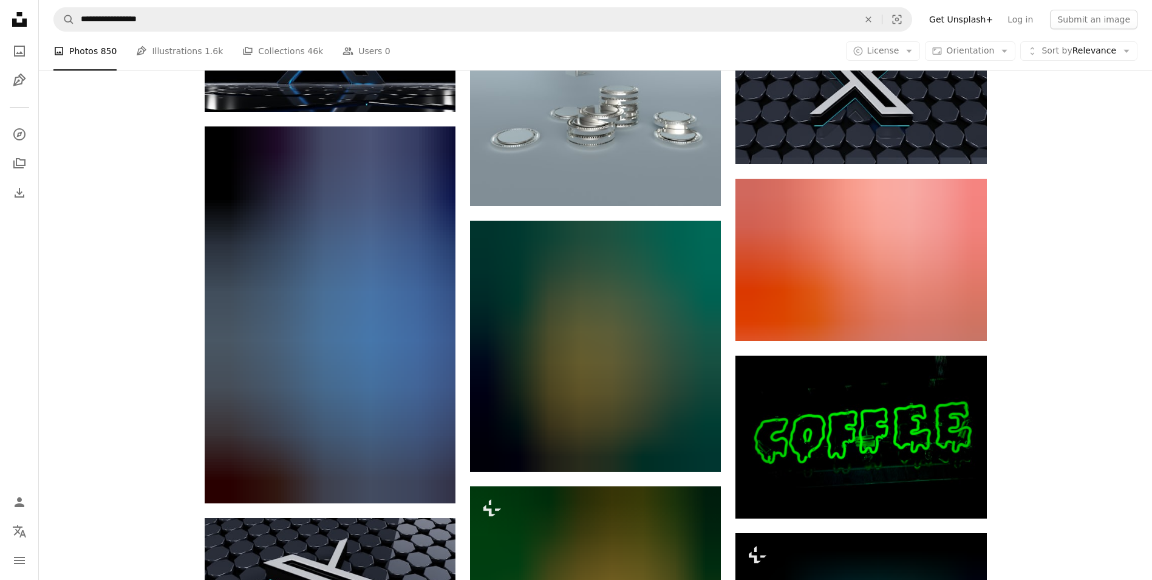
scroll to position [1023, 0]
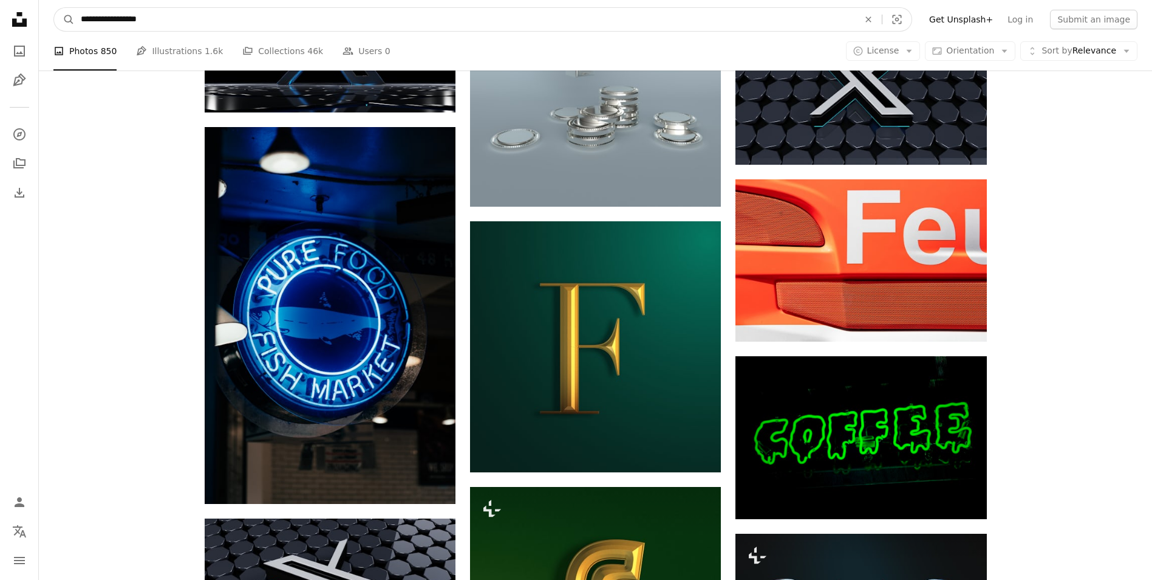
click at [165, 16] on input "**********" at bounding box center [465, 19] width 781 height 23
type input "*"
type input "**********"
click button "A magnifying glass" at bounding box center [64, 19] width 21 height 23
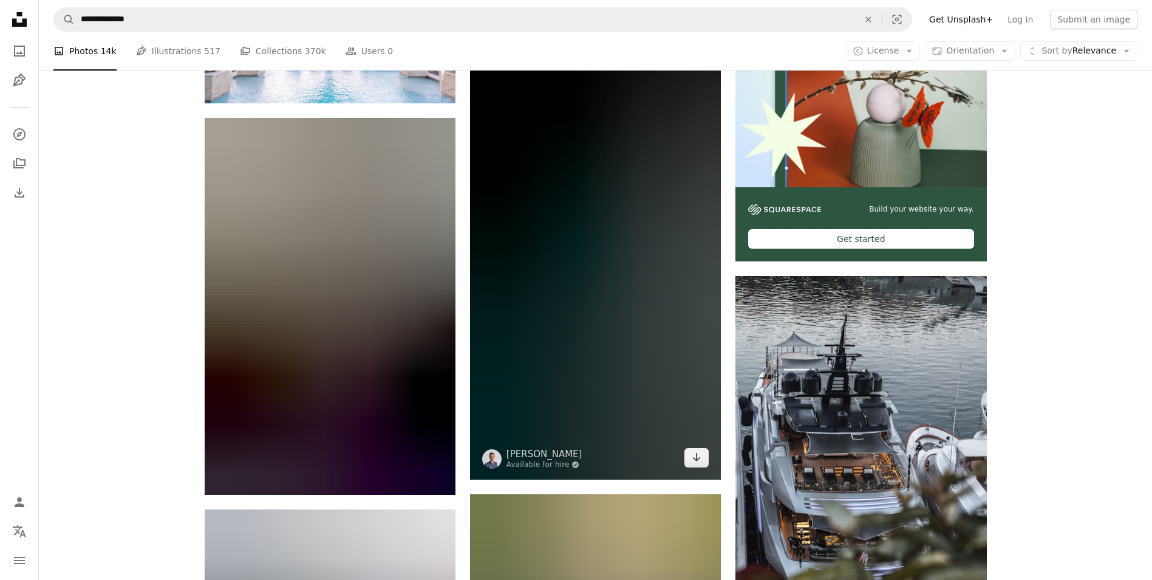
scroll to position [364, 0]
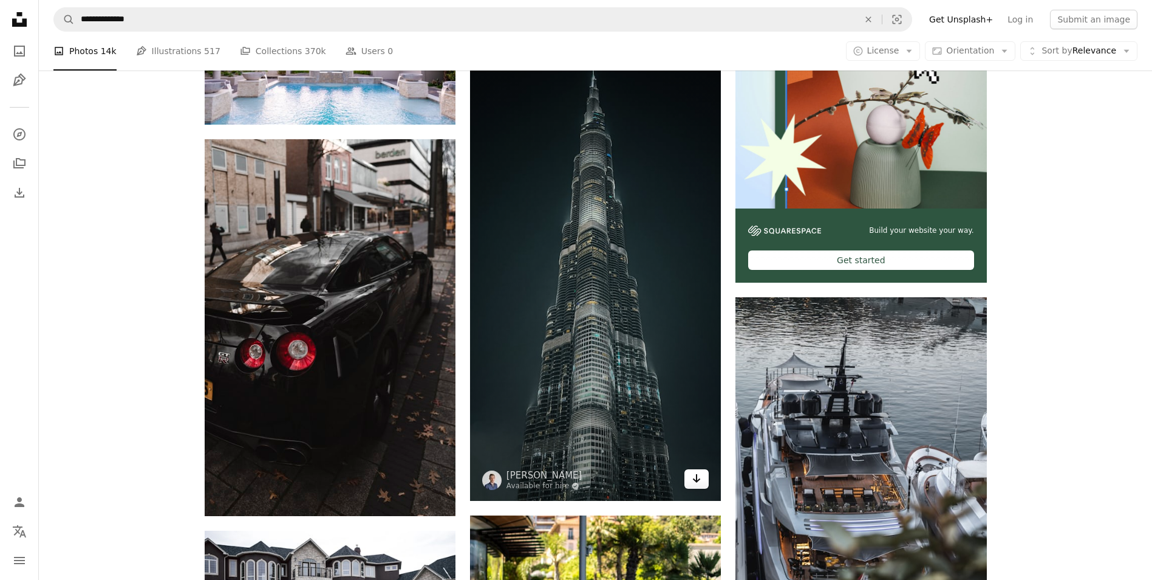
click at [704, 481] on link "Arrow pointing down" at bounding box center [697, 478] width 24 height 19
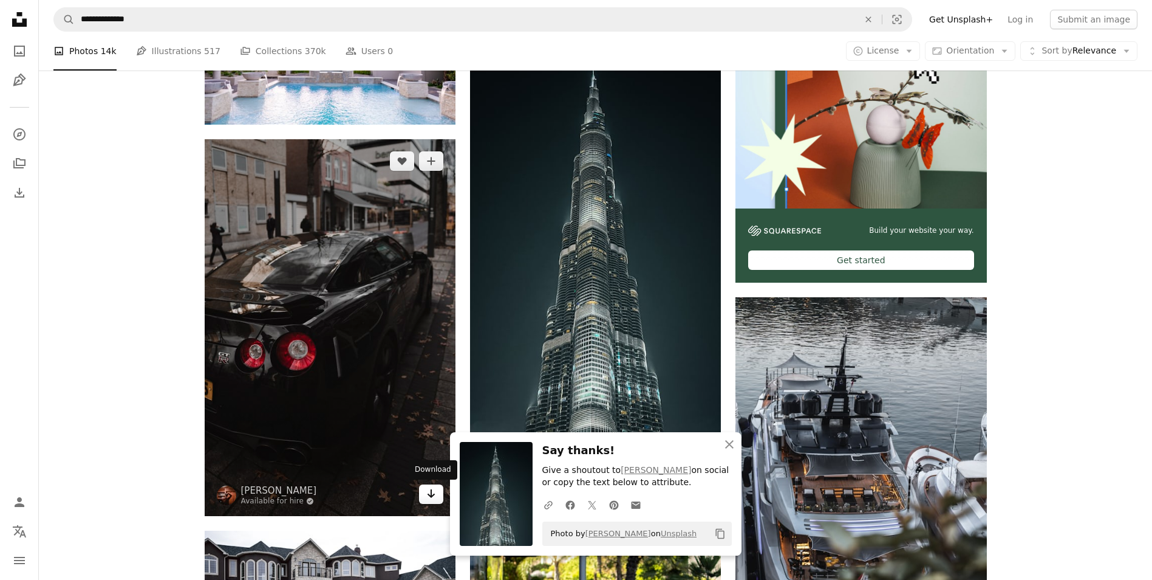
click at [433, 495] on icon "Download" at bounding box center [432, 493] width 8 height 9
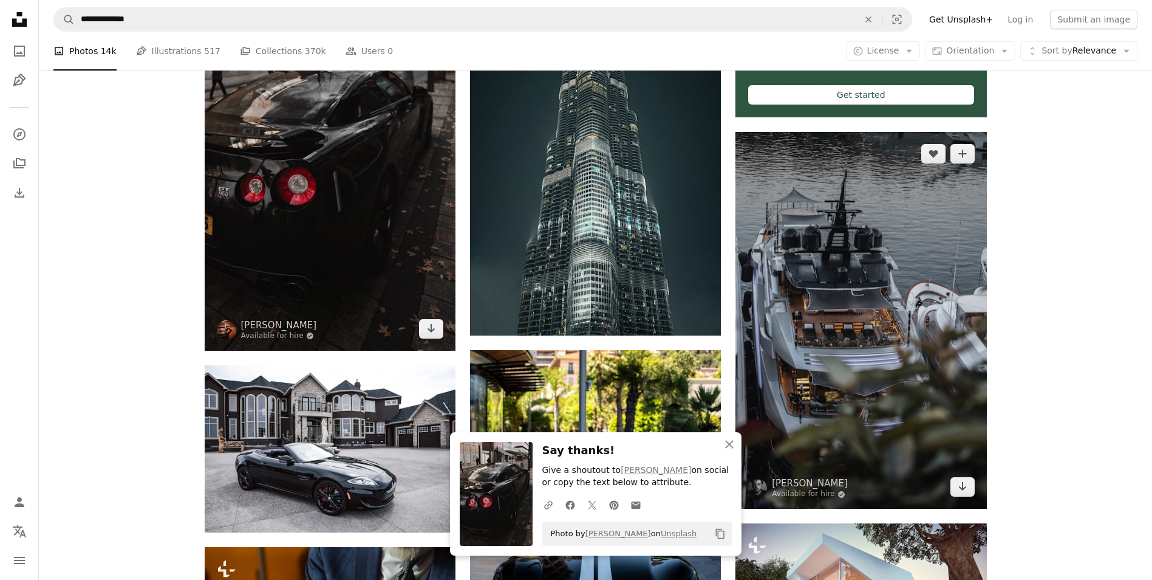
scroll to position [607, 0]
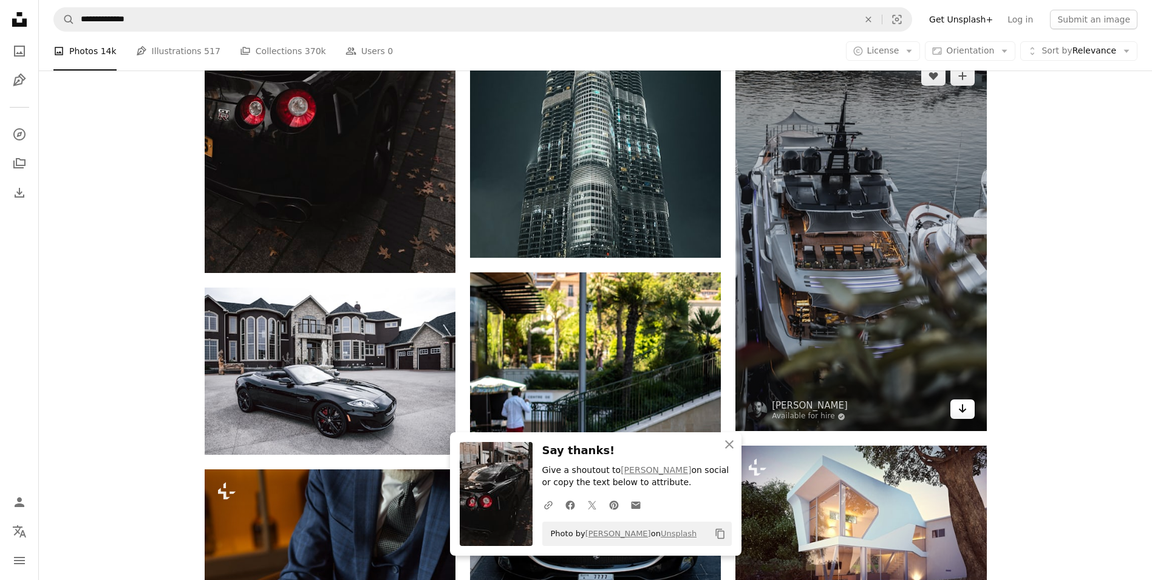
click at [965, 412] on icon "Arrow pointing down" at bounding box center [963, 408] width 10 height 15
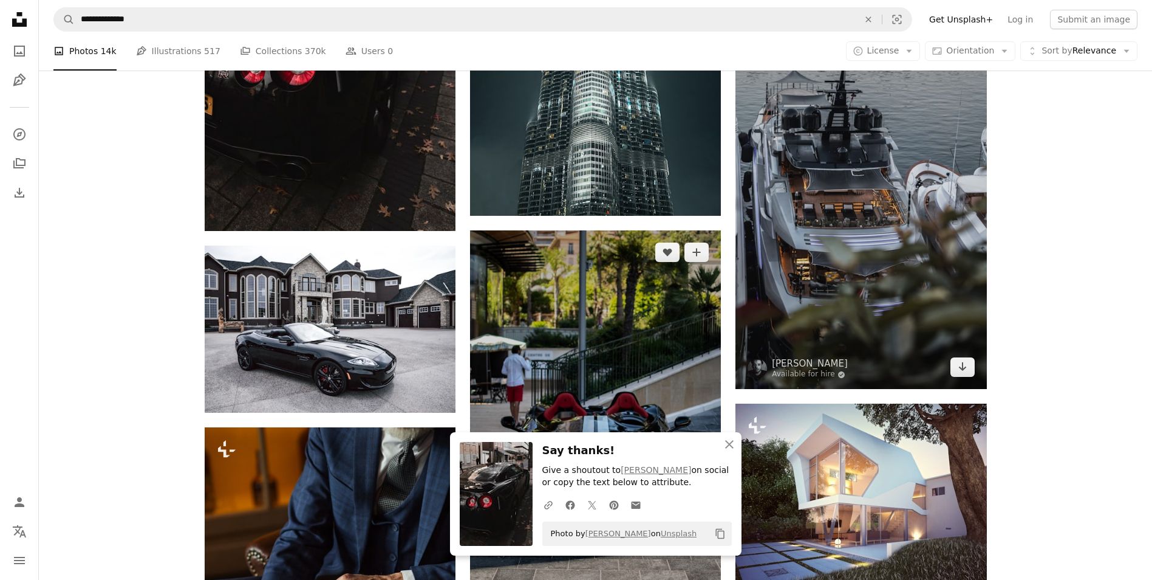
scroll to position [668, 0]
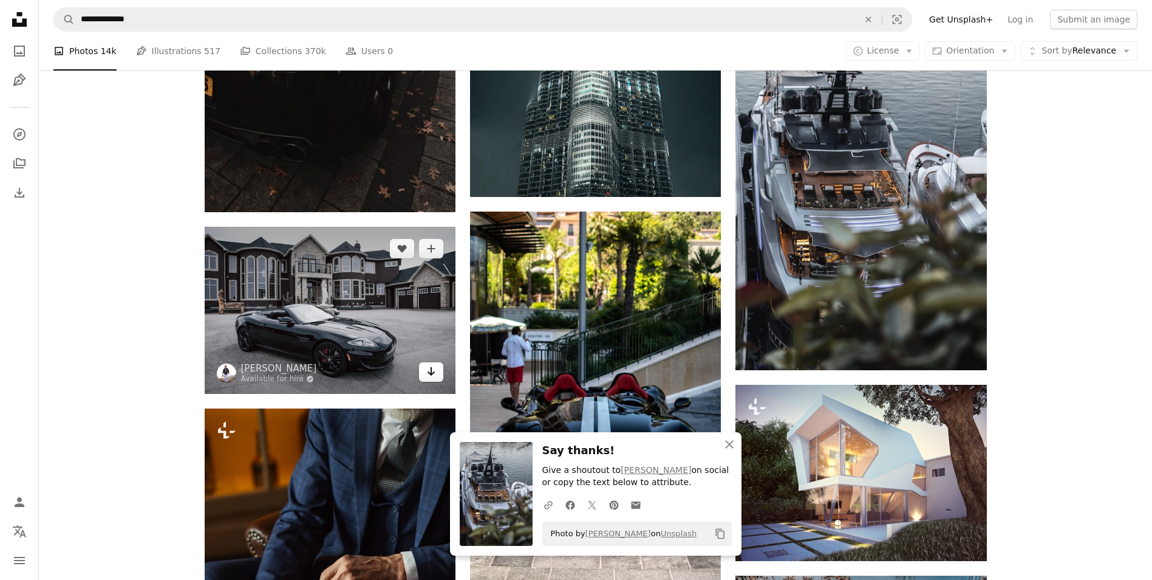
click at [438, 372] on link "Arrow pointing down" at bounding box center [431, 371] width 24 height 19
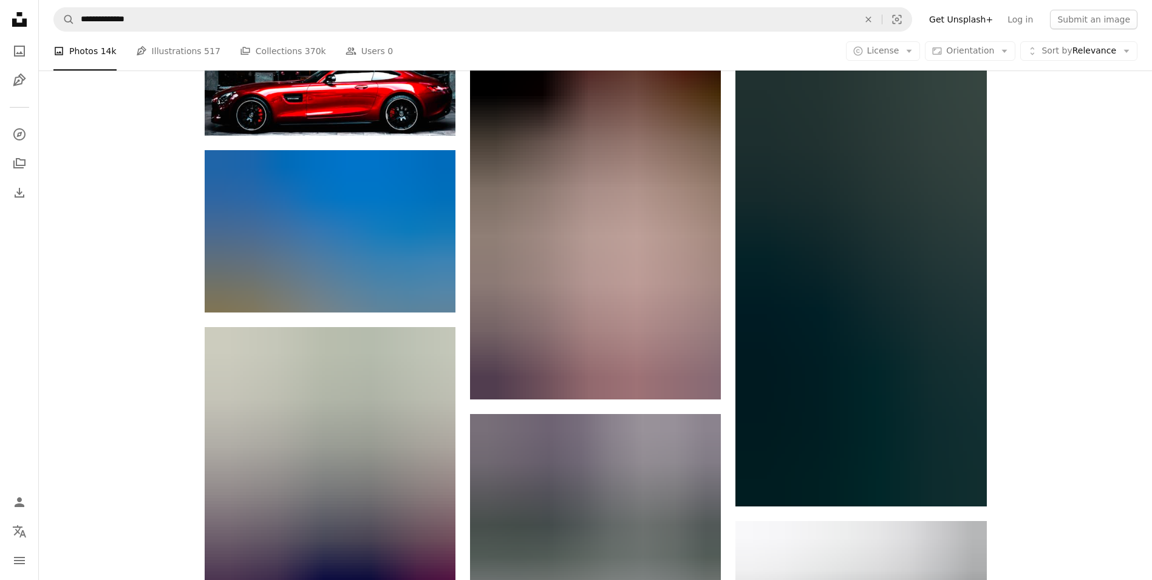
scroll to position [1640, 0]
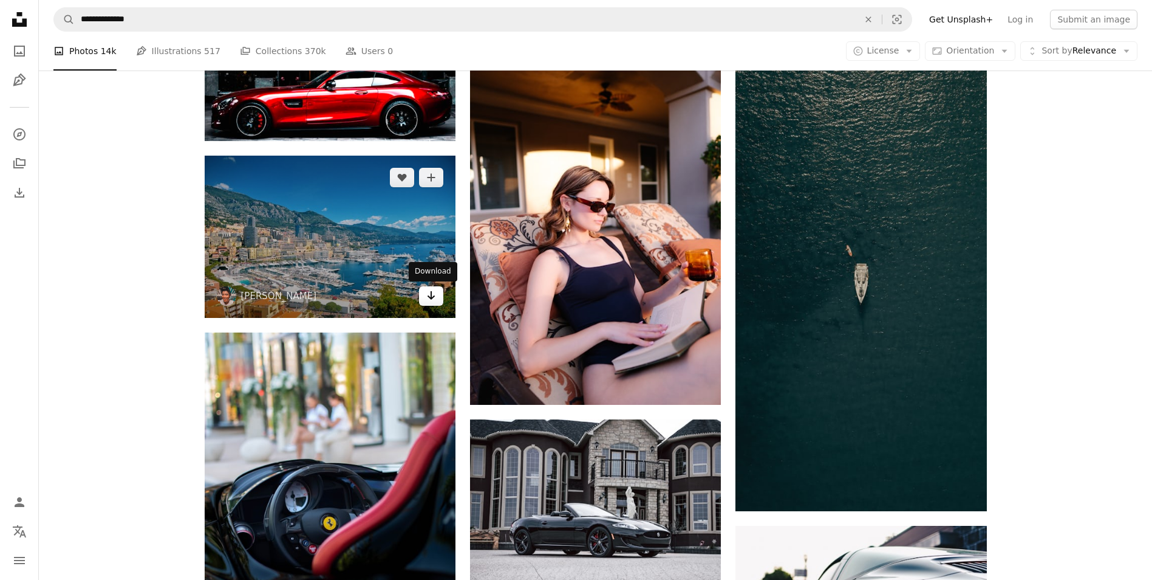
click at [432, 299] on icon "Arrow pointing down" at bounding box center [431, 295] width 10 height 15
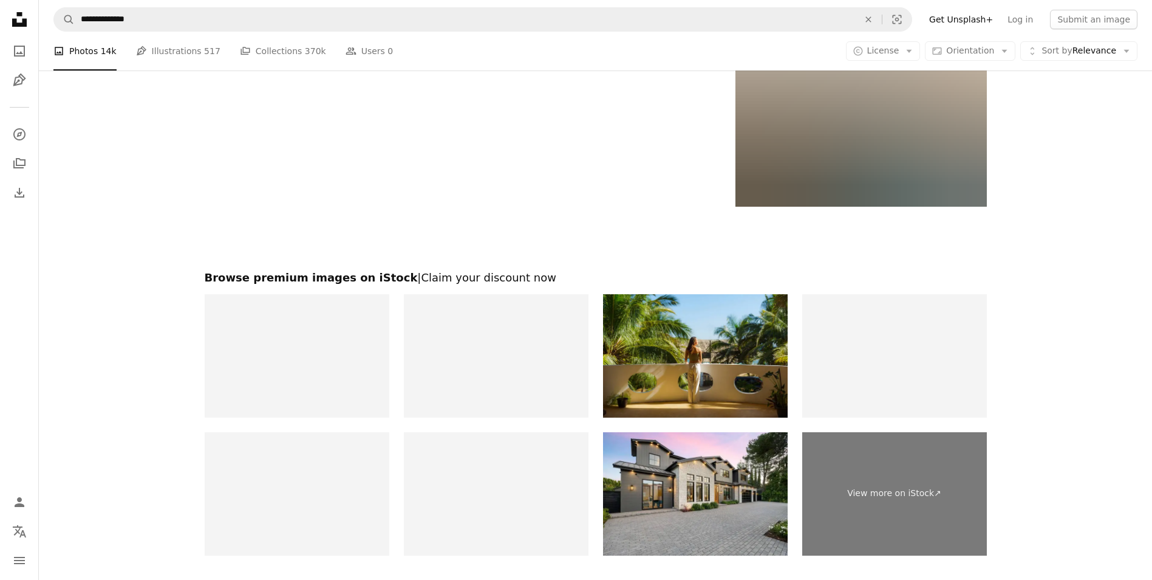
scroll to position [2855, 0]
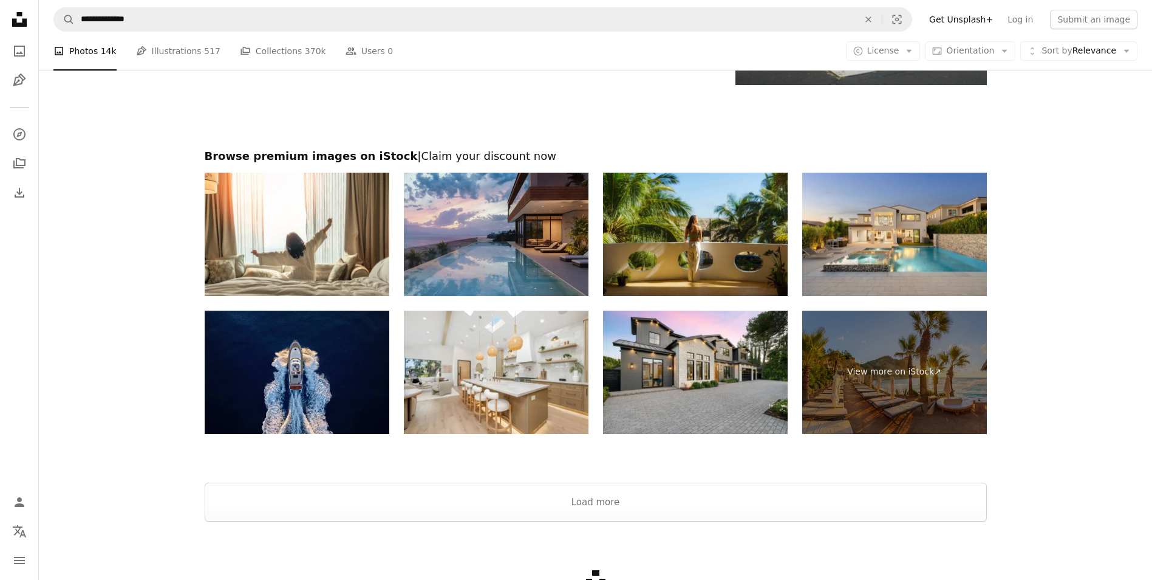
click at [572, 279] on img at bounding box center [496, 234] width 185 height 123
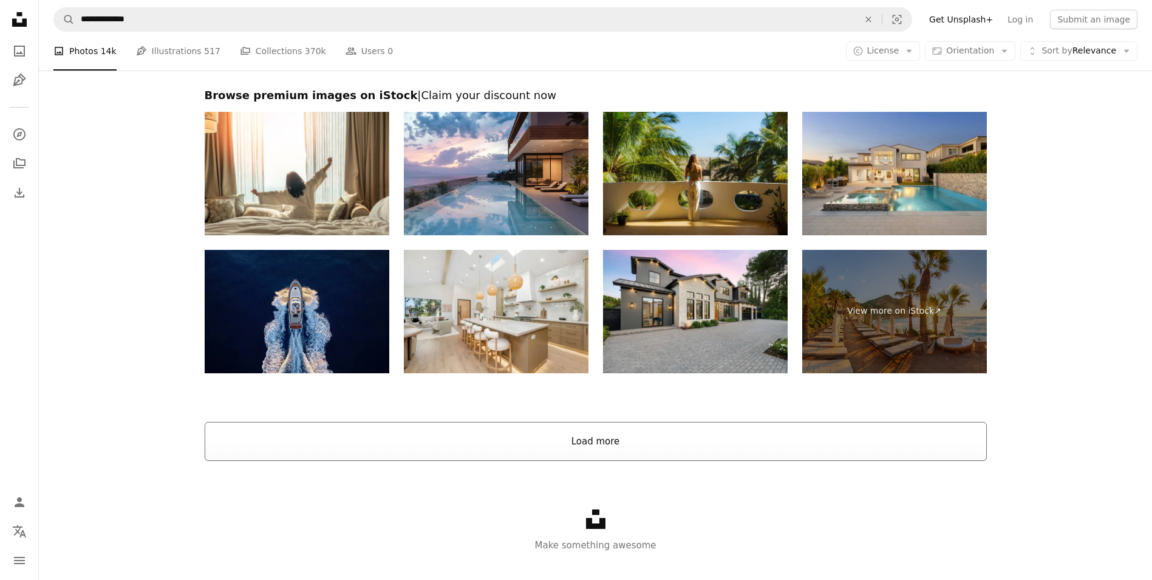
click at [761, 444] on button "Load more" at bounding box center [596, 441] width 782 height 39
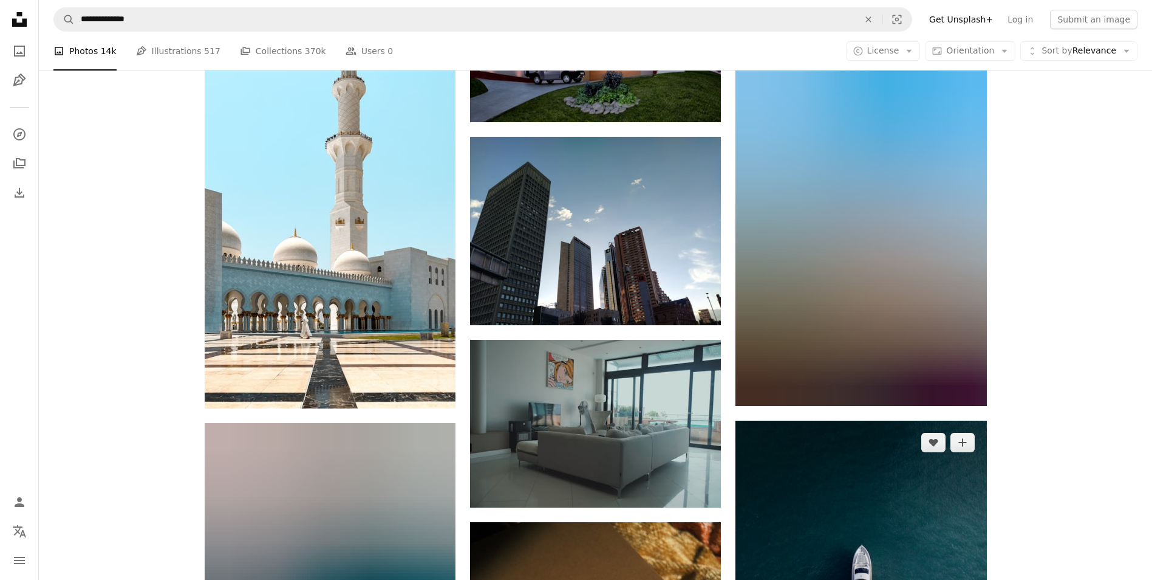
scroll to position [2916, 0]
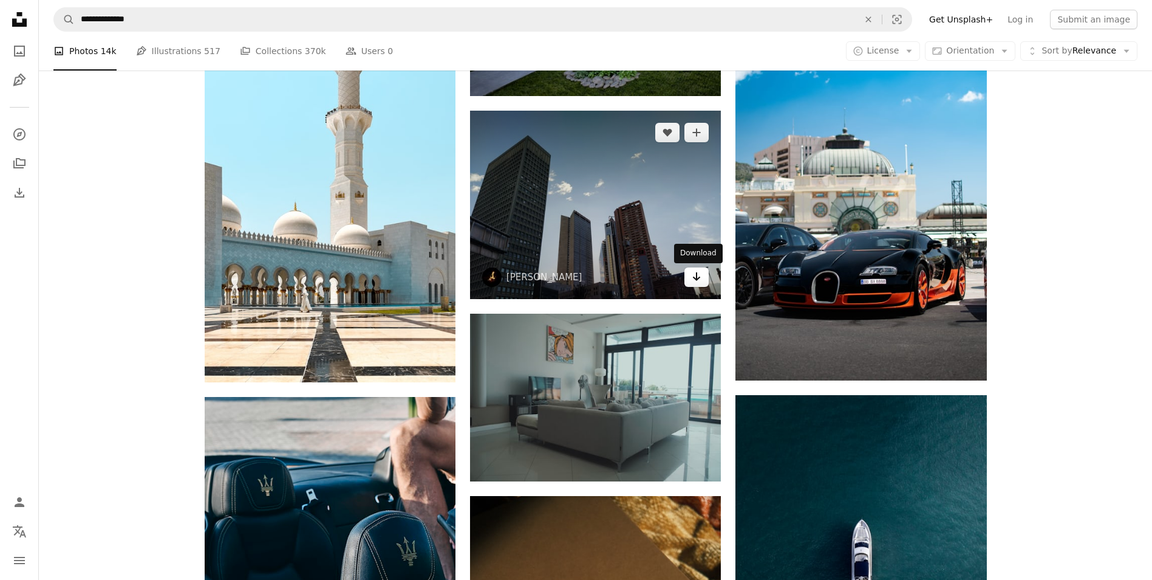
click at [691, 275] on link "Arrow pointing down" at bounding box center [697, 276] width 24 height 19
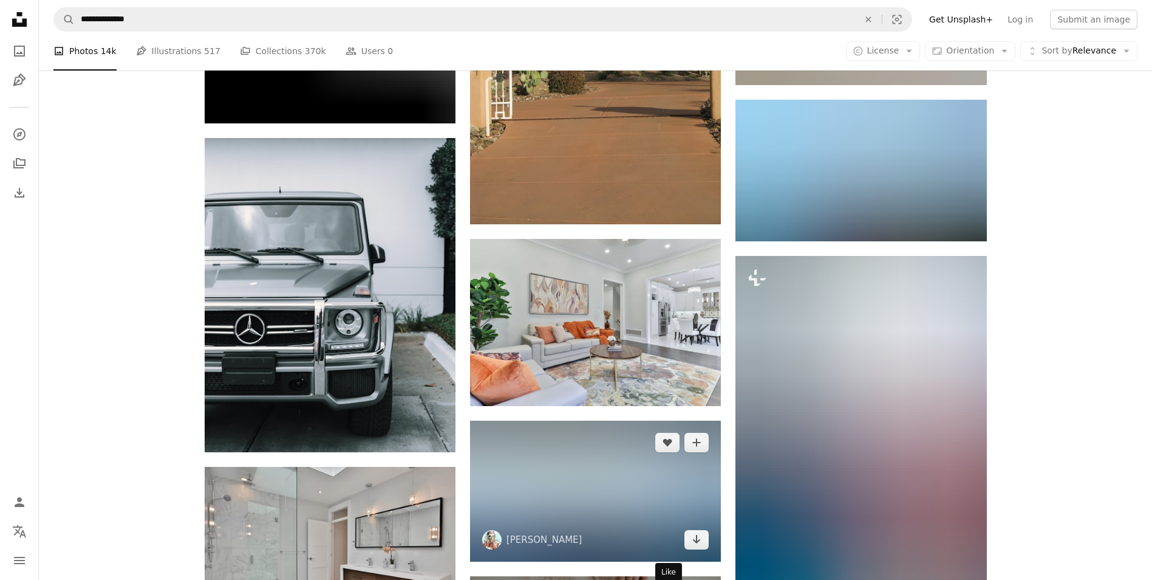
scroll to position [6986, 0]
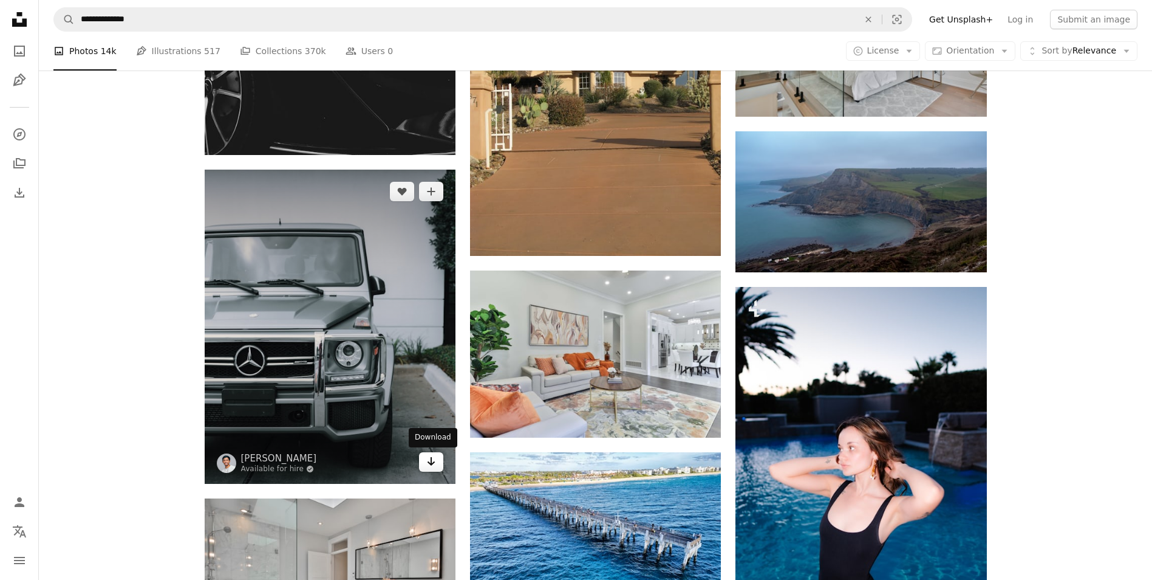
click at [431, 459] on icon "Download" at bounding box center [432, 461] width 8 height 9
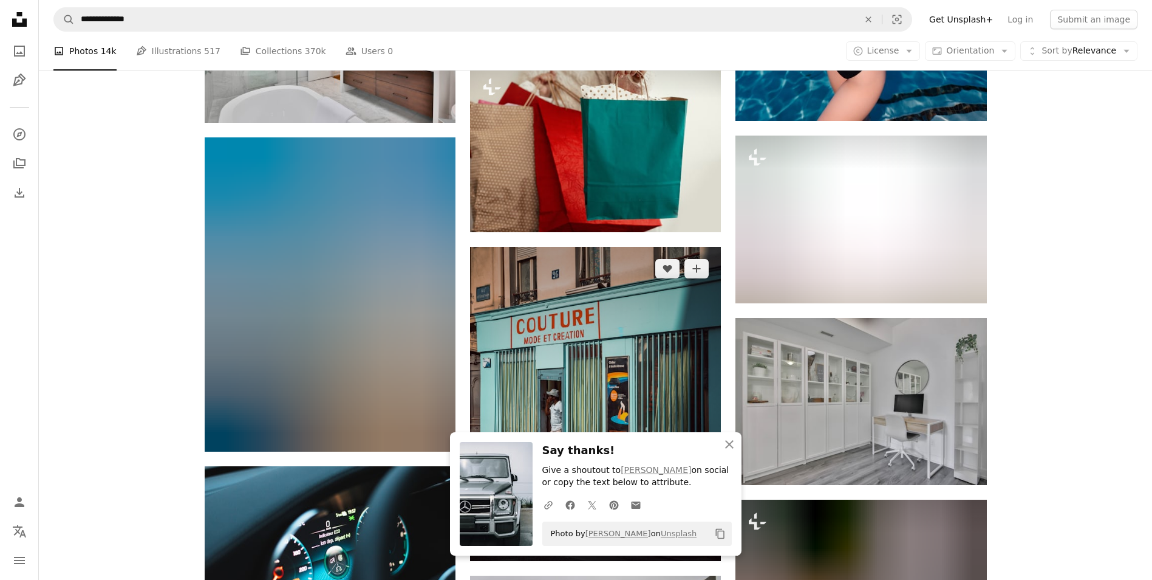
scroll to position [7594, 0]
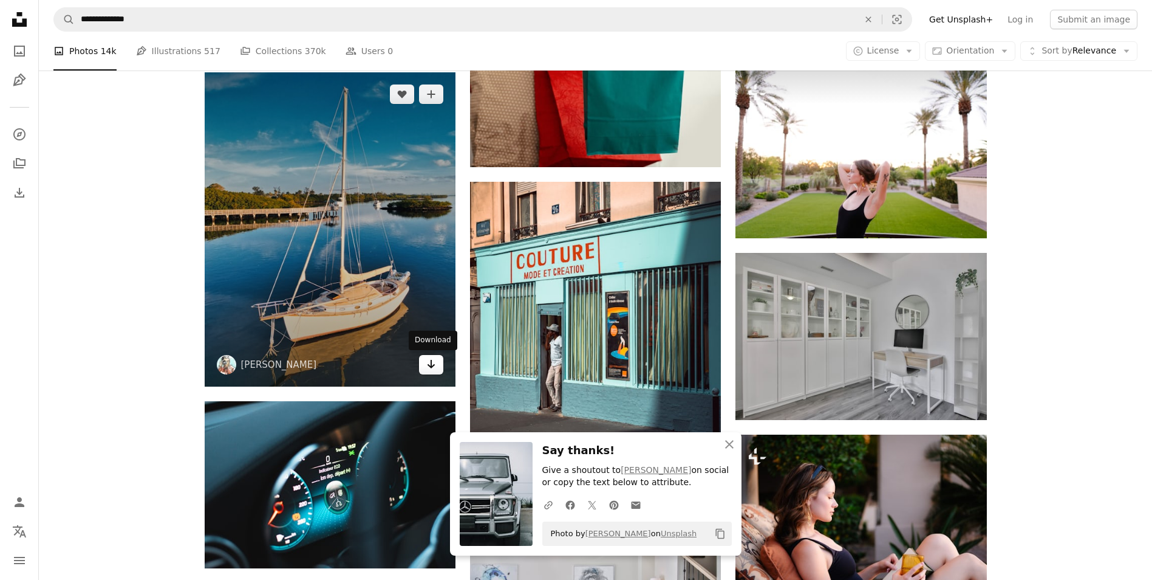
click at [431, 368] on icon "Arrow pointing down" at bounding box center [431, 364] width 10 height 15
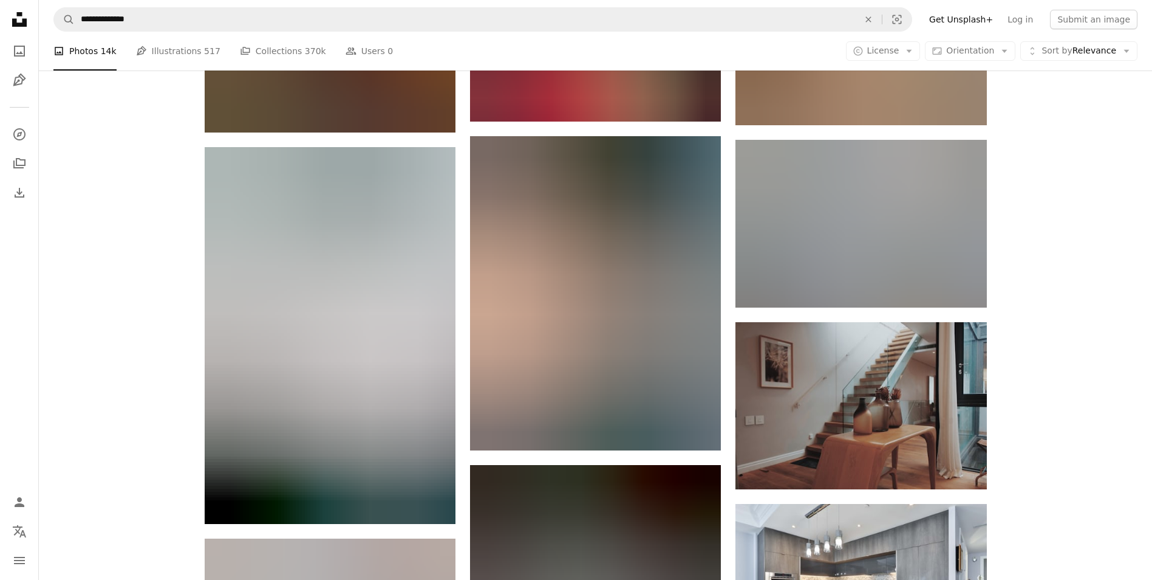
scroll to position [12514, 0]
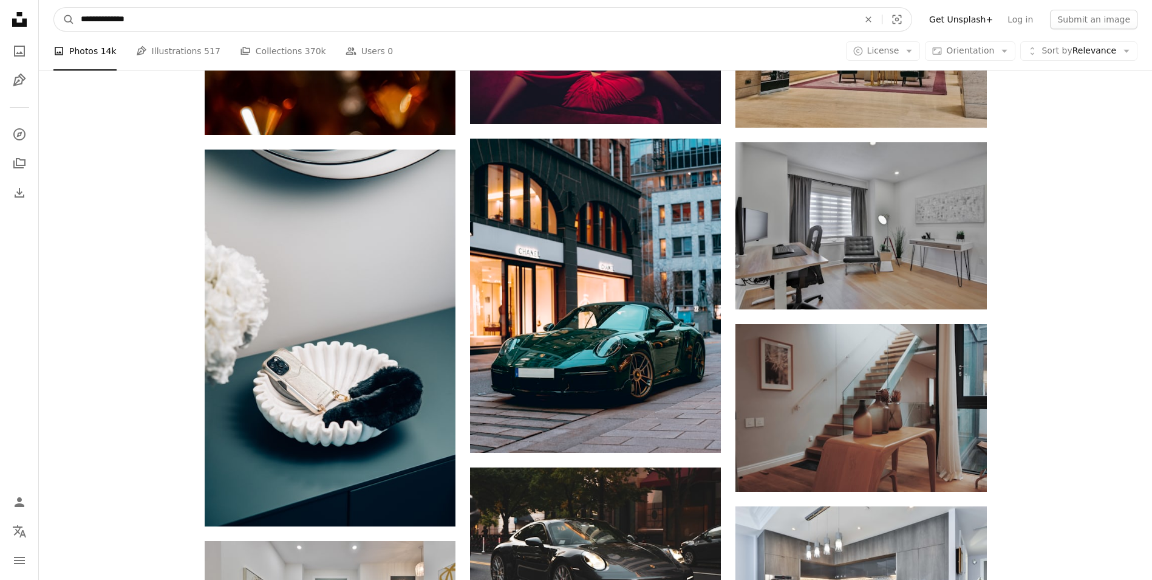
click at [323, 21] on input "**********" at bounding box center [465, 19] width 781 height 23
type input "*"
type input "*********"
click button "A magnifying glass" at bounding box center [64, 19] width 21 height 23
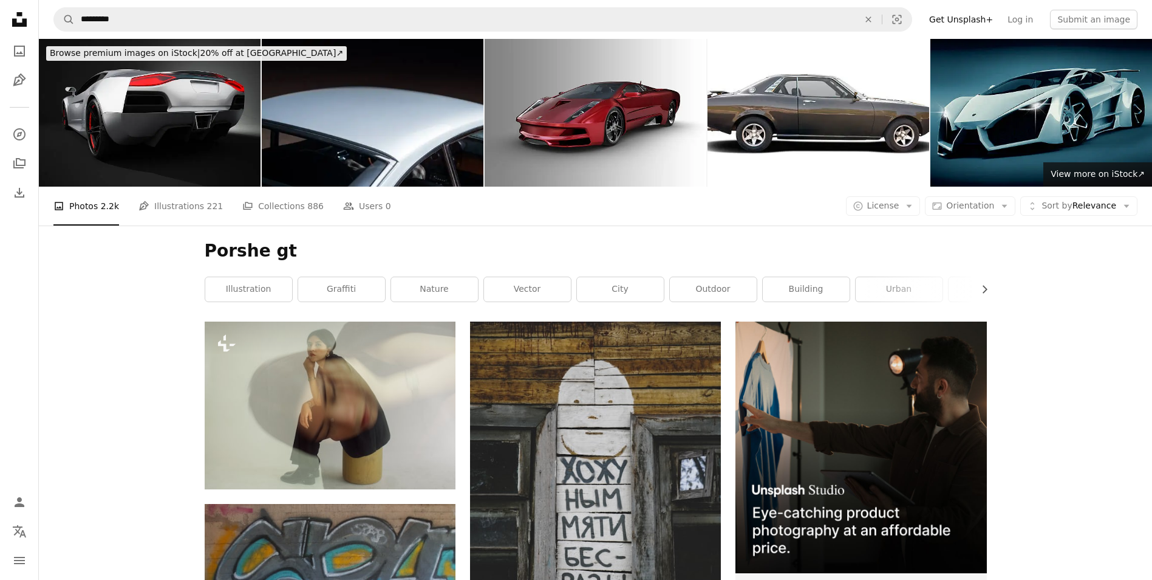
click at [189, 6] on nav "A magnifying glass ********* An X shape Visual search Filters Get Unsplash+ Log…" at bounding box center [596, 19] width 1114 height 39
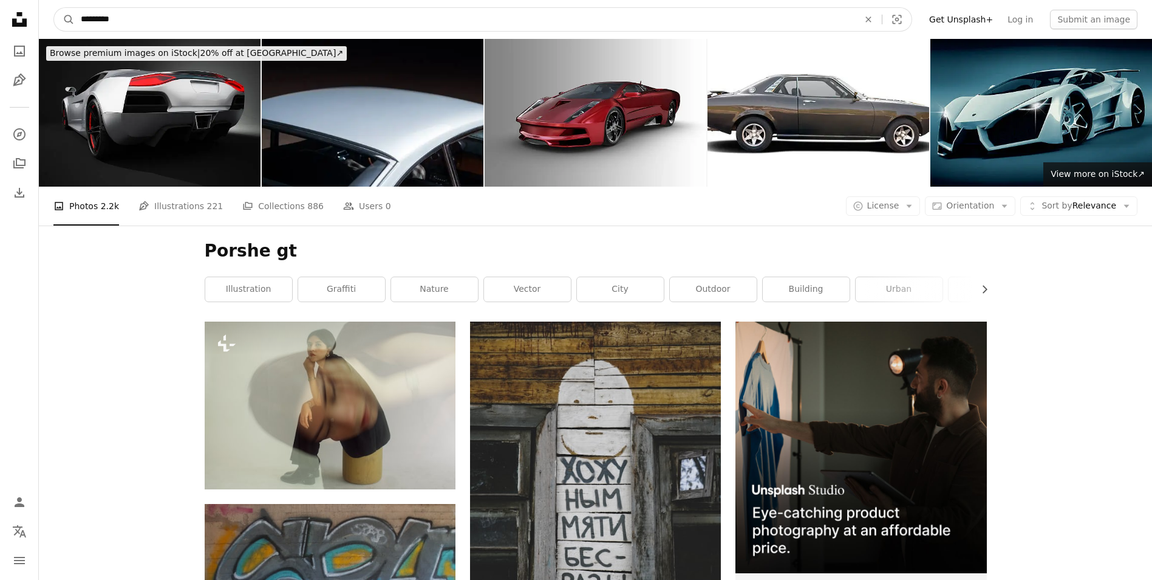
click at [185, 13] on input "*********" at bounding box center [465, 19] width 781 height 23
type input "**********"
click button "A magnifying glass" at bounding box center [64, 19] width 21 height 23
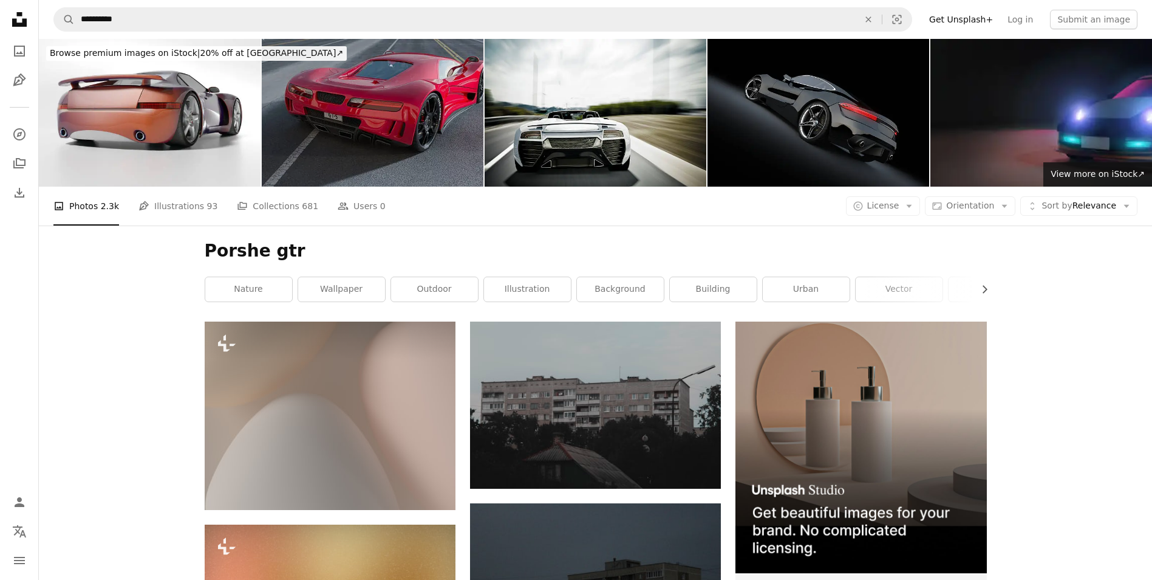
click at [406, 163] on img at bounding box center [373, 113] width 222 height 148
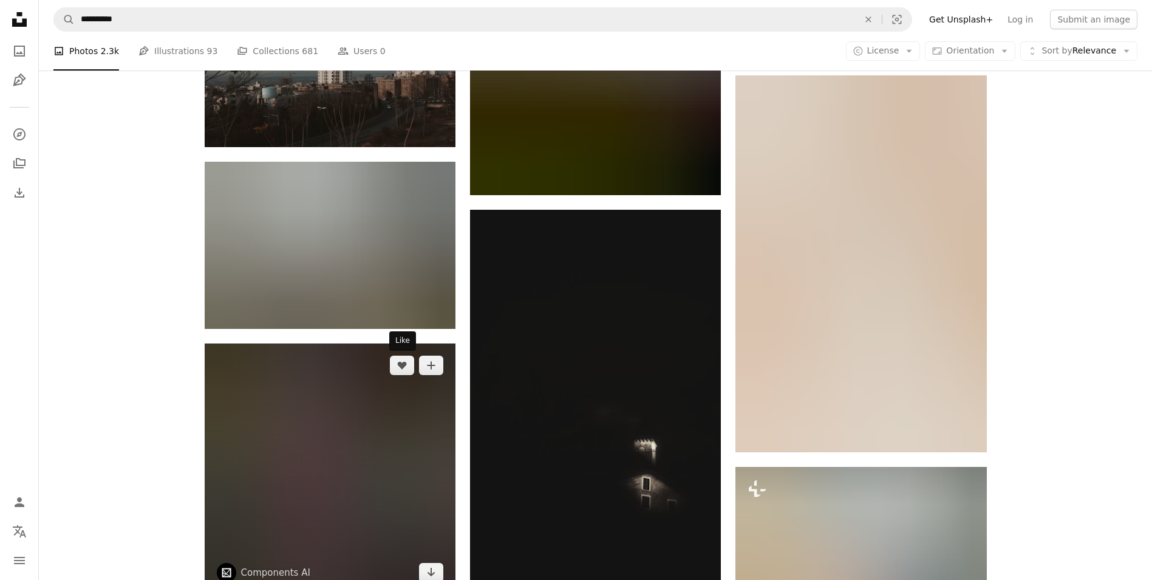
scroll to position [547, 0]
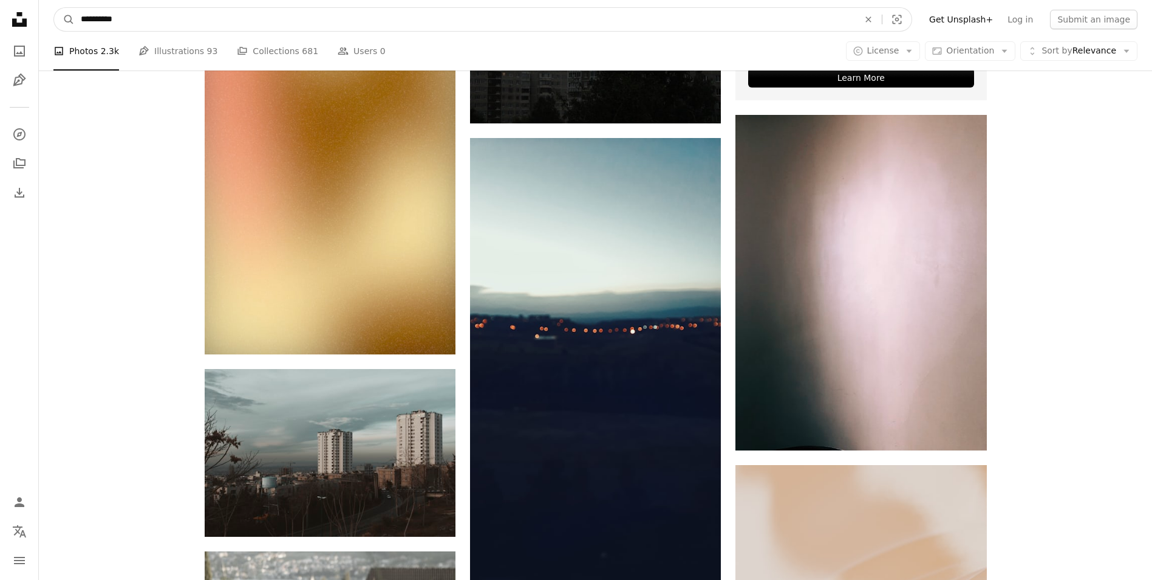
click at [275, 12] on input "**********" at bounding box center [465, 19] width 781 height 23
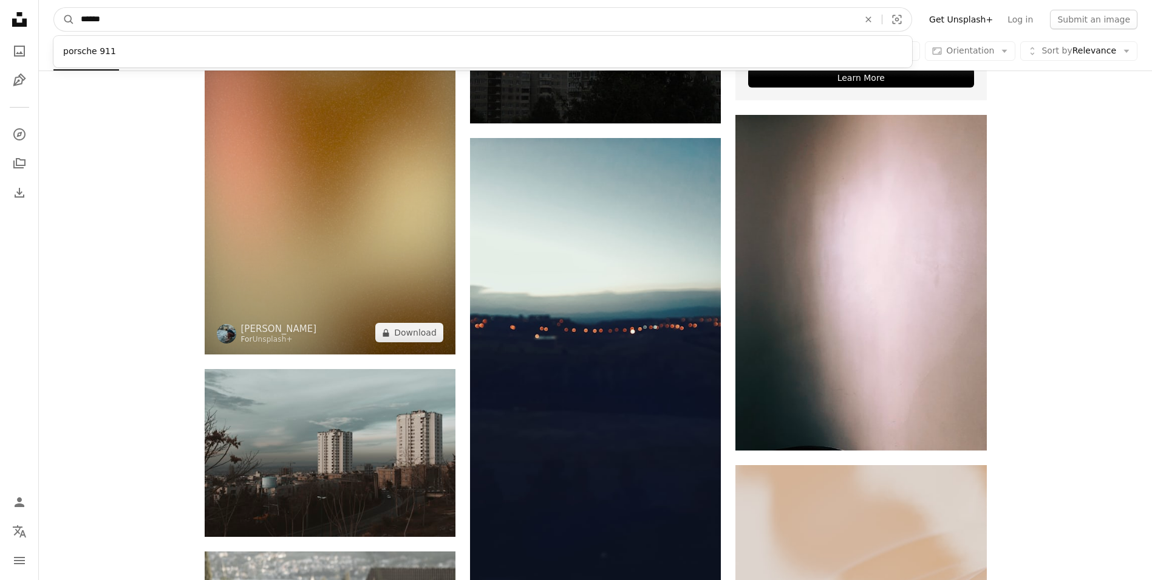
type input "*******"
click button "A magnifying glass" at bounding box center [64, 19] width 21 height 23
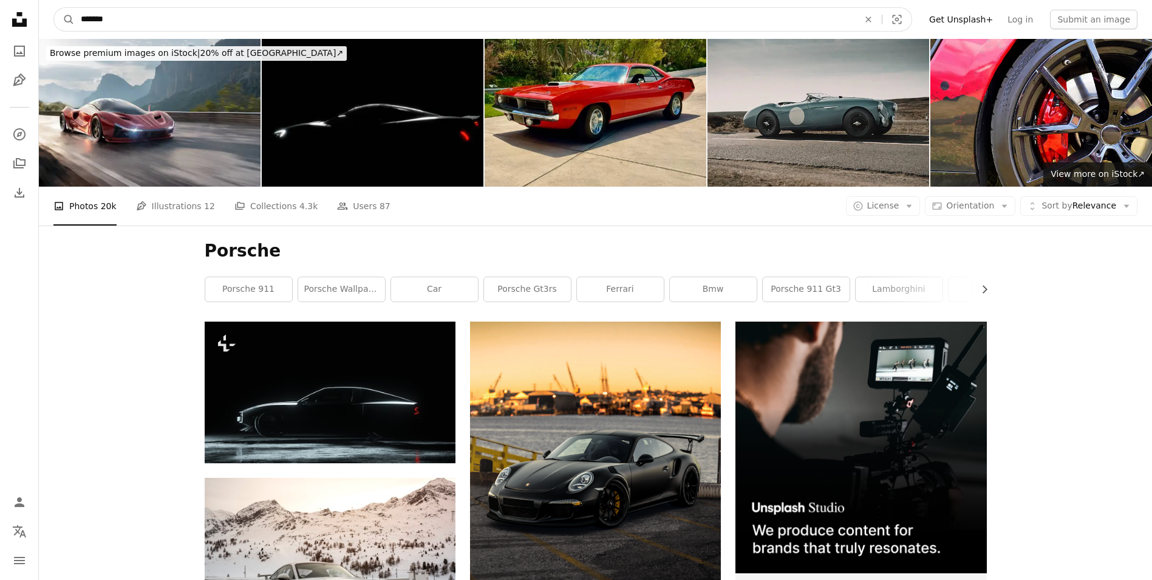
click at [310, 9] on input "*******" at bounding box center [465, 19] width 781 height 23
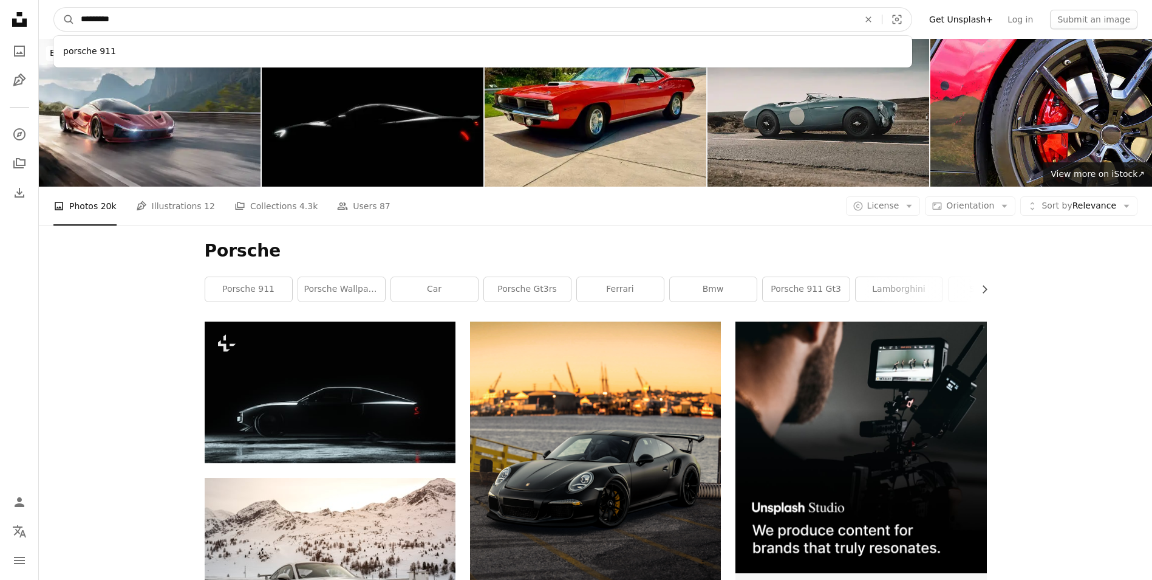
type input "**********"
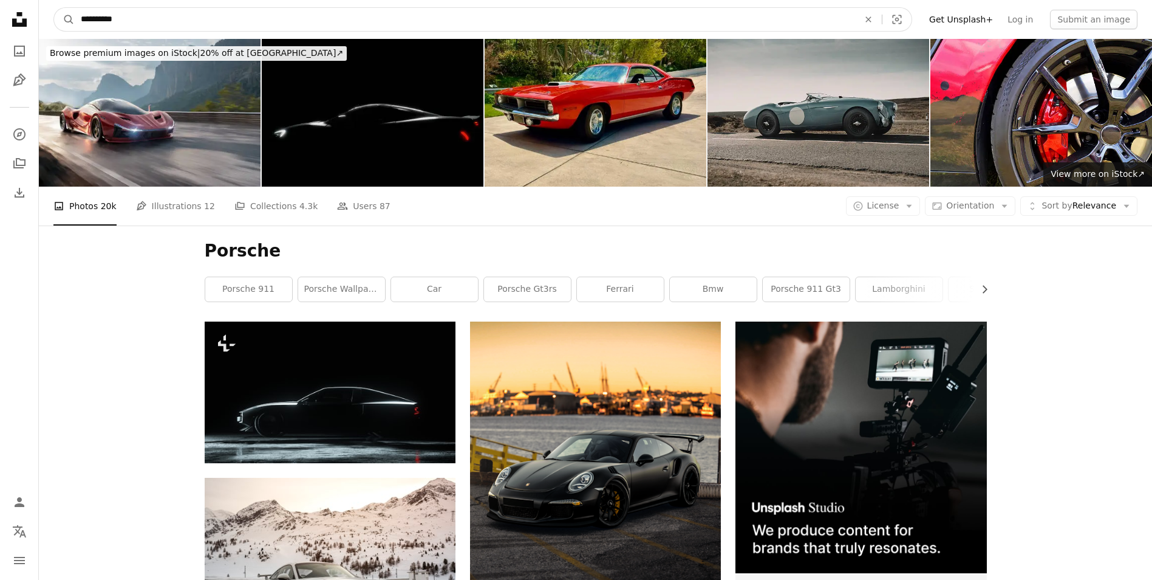
click button "A magnifying glass" at bounding box center [64, 19] width 21 height 23
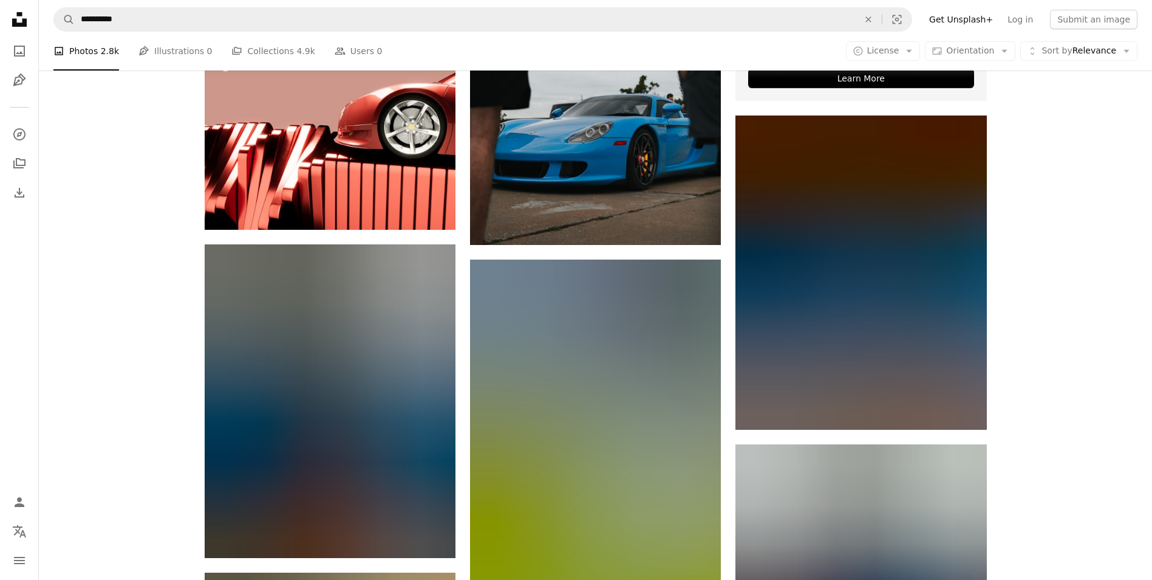
scroll to position [547, 0]
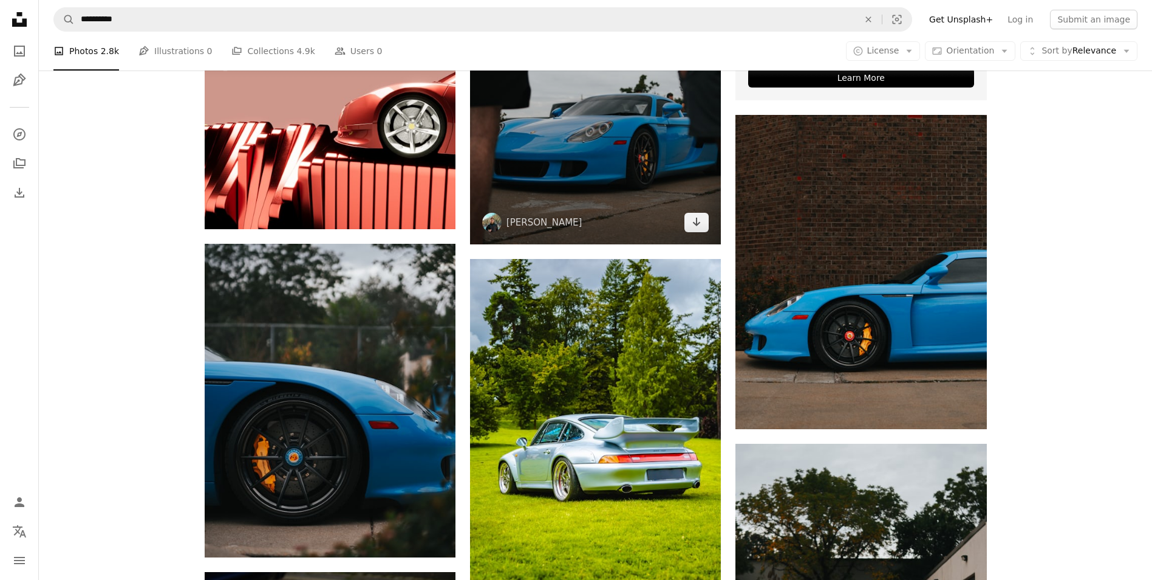
click at [622, 199] on img at bounding box center [595, 88] width 251 height 314
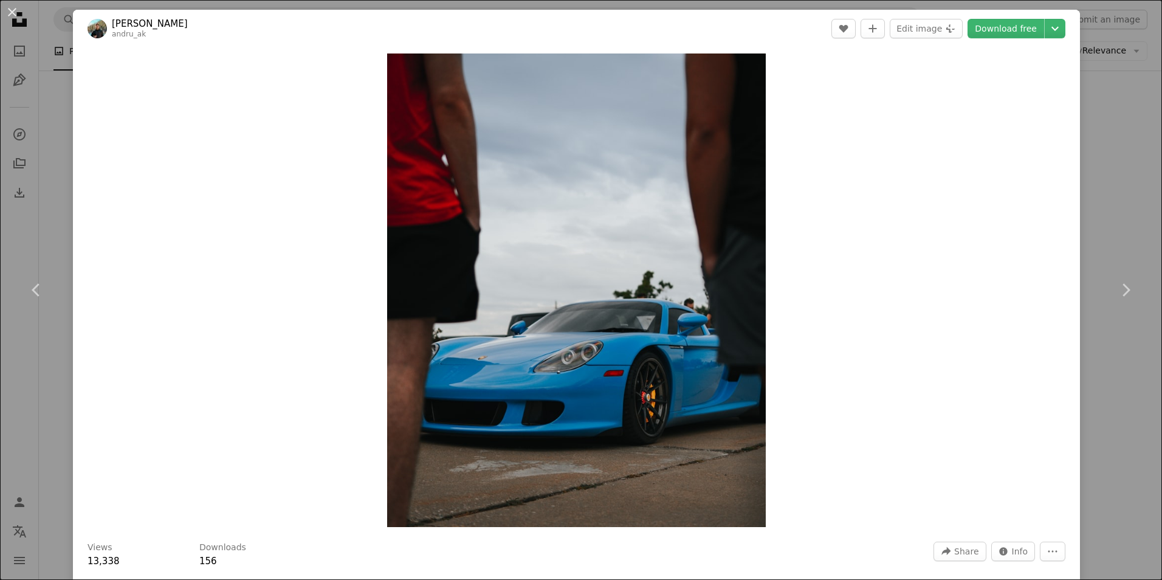
click at [984, 147] on div "Zoom in" at bounding box center [576, 289] width 1007 height 485
click at [1111, 176] on div "An X shape Chevron left Chevron right [PERSON_NAME] andru_ak A heart A plus sig…" at bounding box center [581, 290] width 1162 height 580
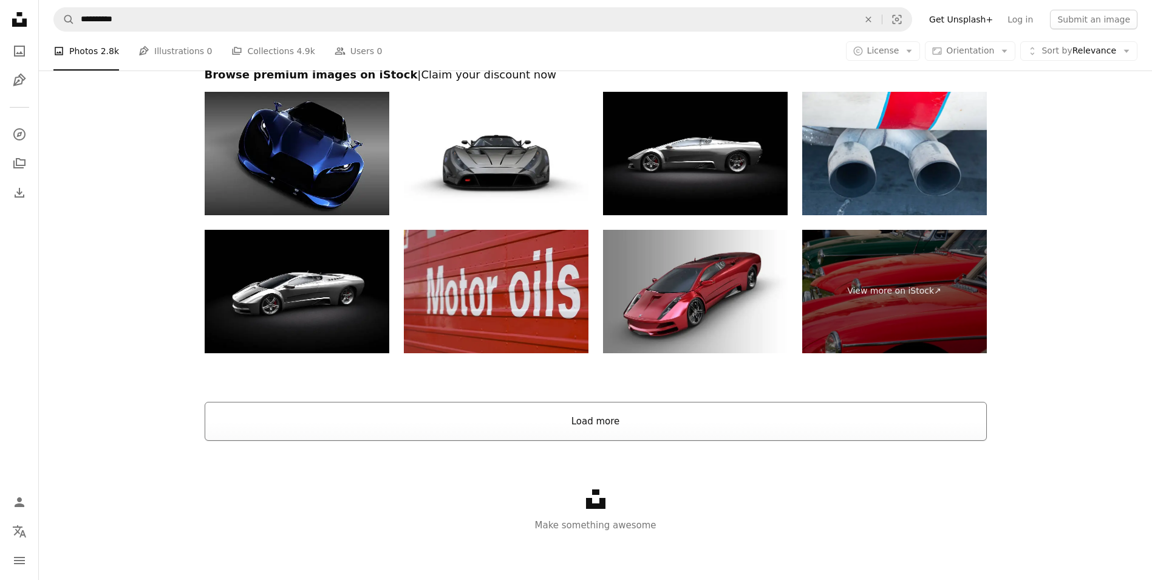
click at [736, 402] on button "Load more" at bounding box center [596, 421] width 782 height 39
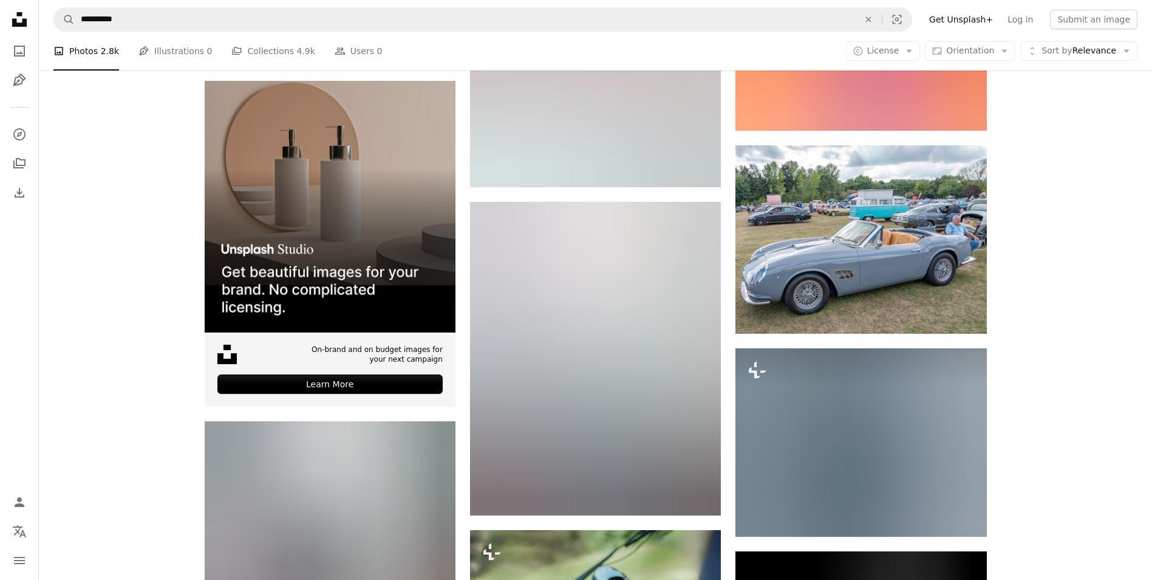
scroll to position [3484, 0]
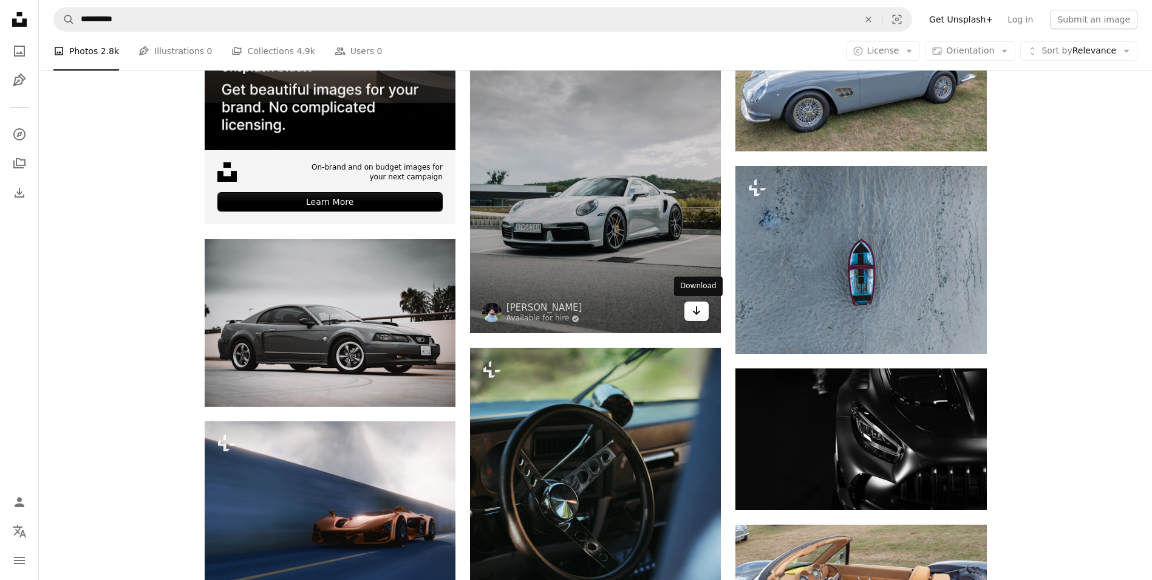
click at [698, 307] on icon "Arrow pointing down" at bounding box center [697, 310] width 10 height 15
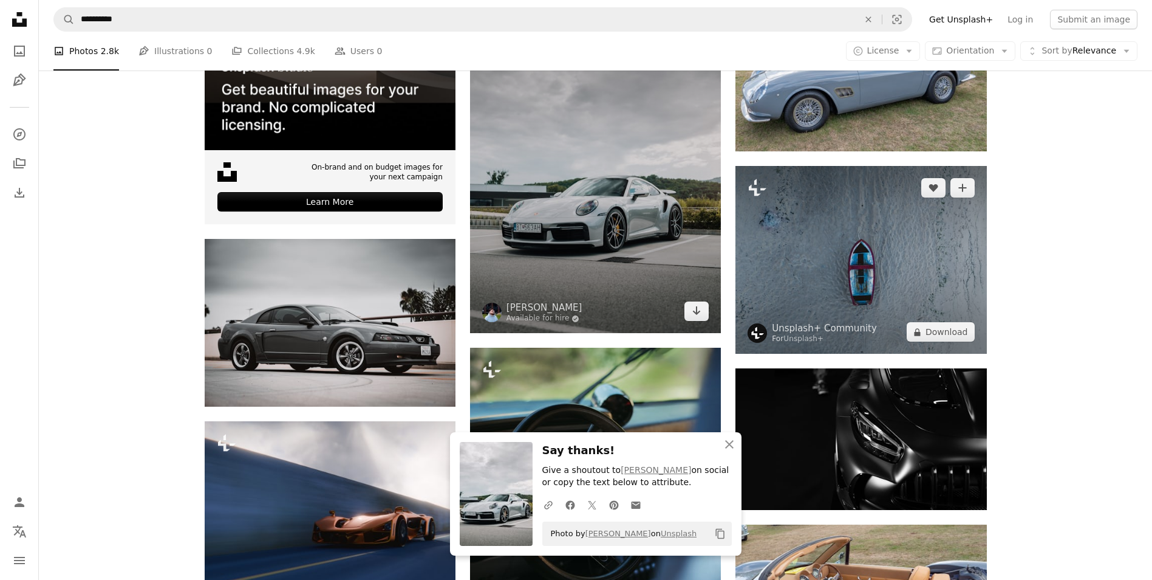
scroll to position [3302, 0]
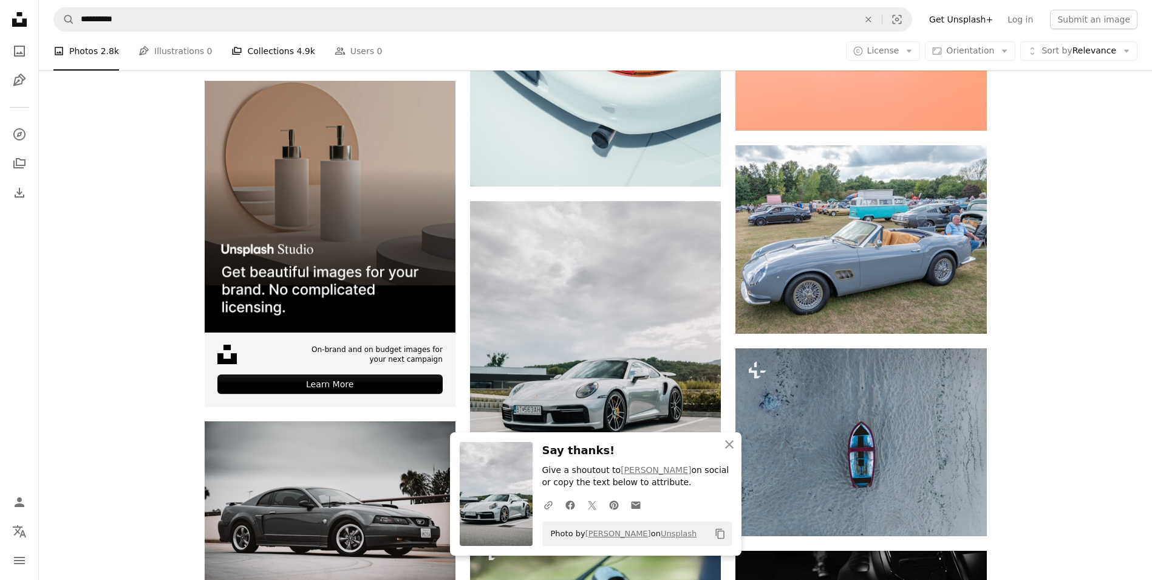
click at [264, 46] on link "A stack of folders Collections 4.9k" at bounding box center [272, 51] width 83 height 39
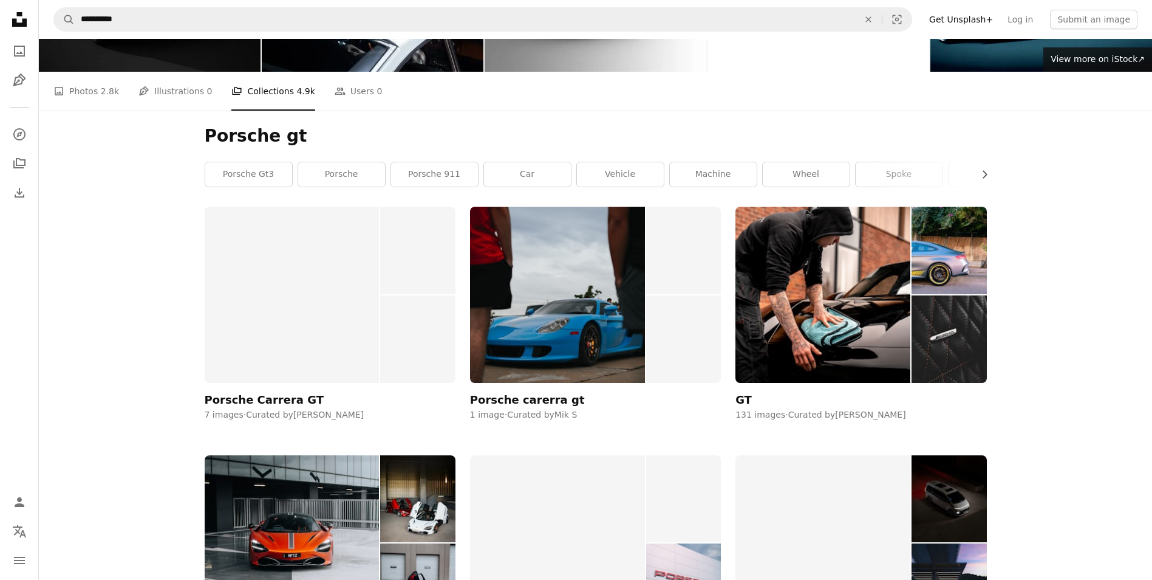
scroll to position [243, 0]
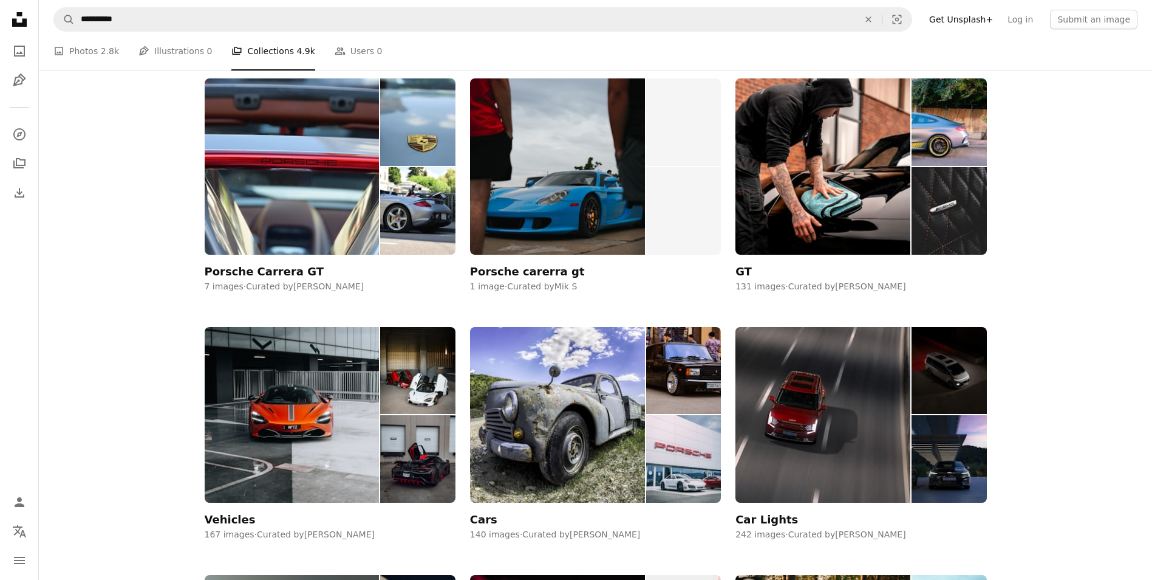
click at [601, 238] on img at bounding box center [557, 166] width 175 height 176
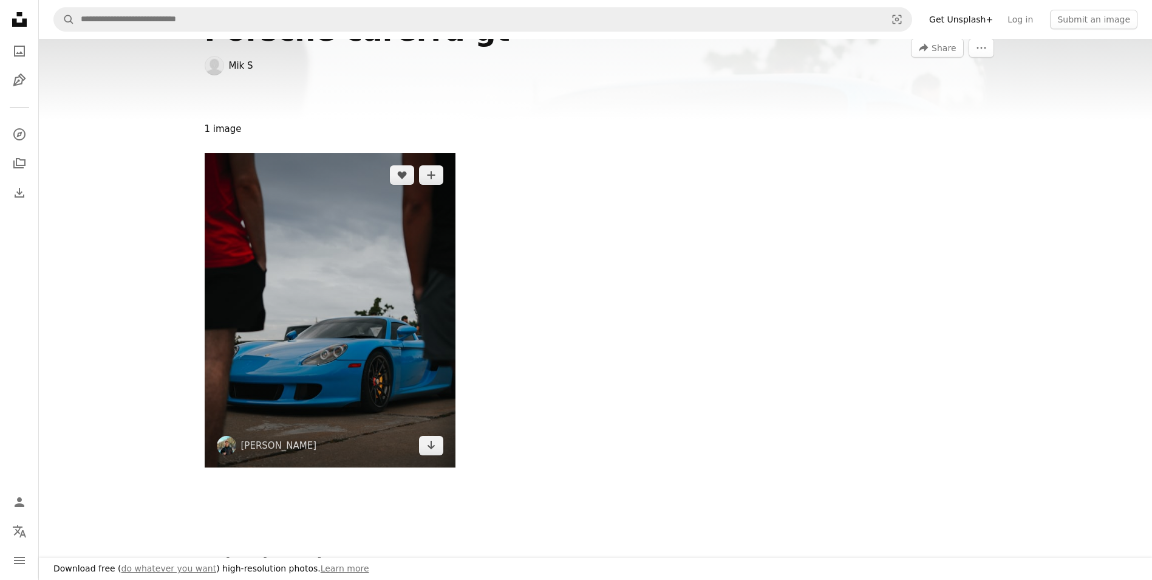
scroll to position [121, 0]
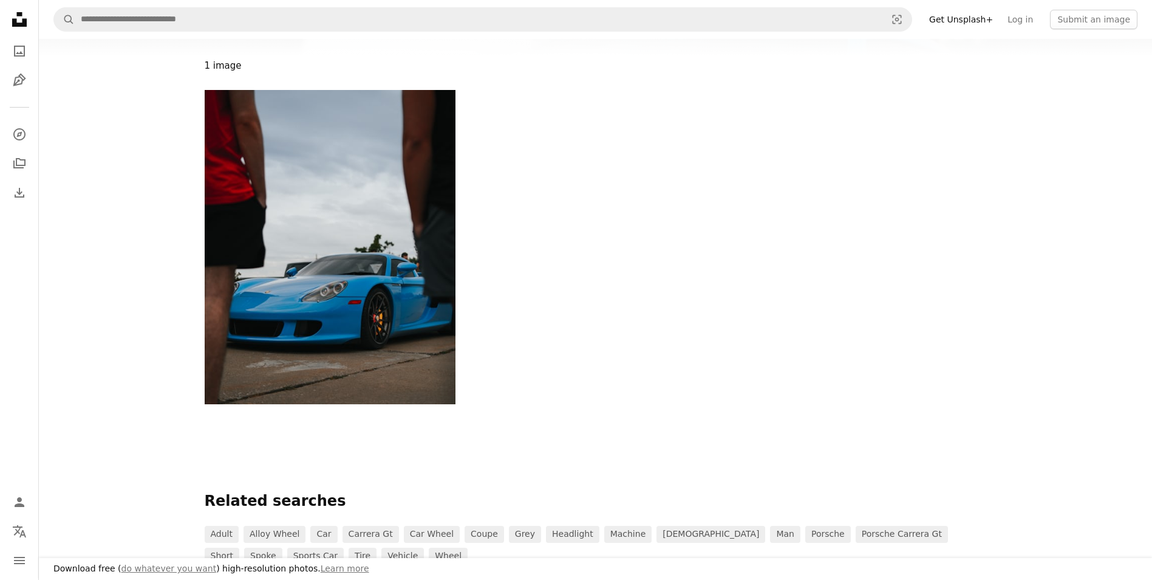
click at [124, 101] on div "A heart A plus sign [PERSON_NAME] Arrow pointing down" at bounding box center [596, 247] width 1114 height 314
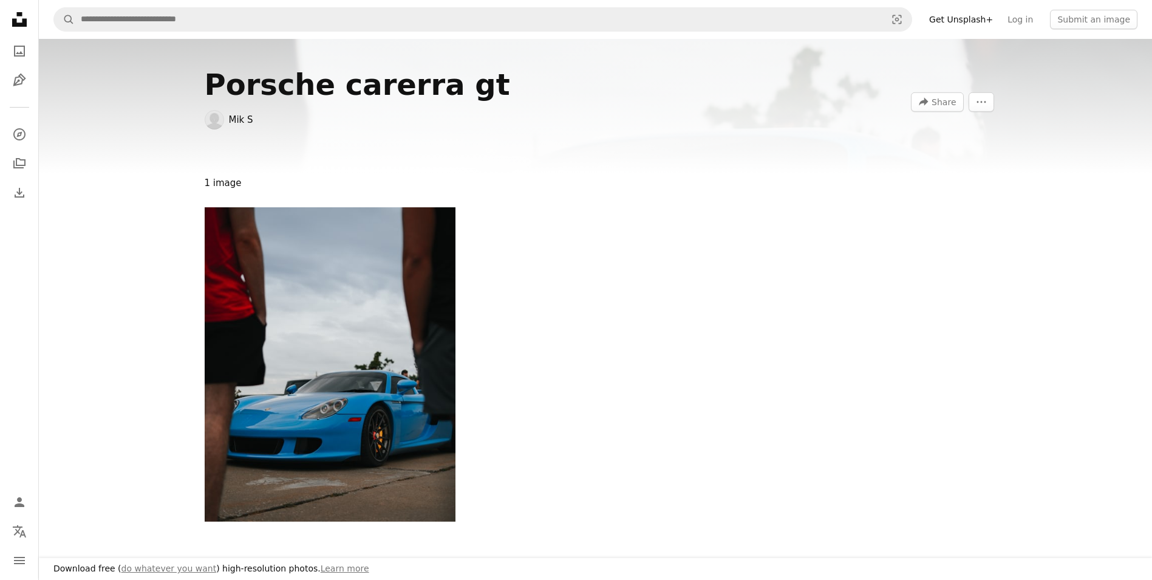
scroll to position [0, 0]
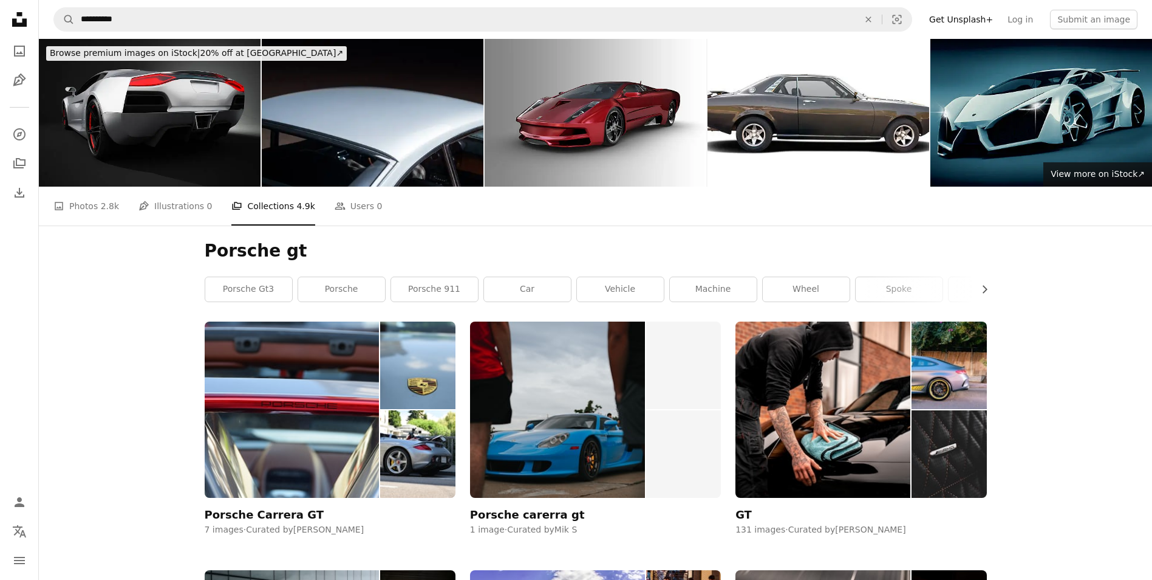
scroll to position [243, 0]
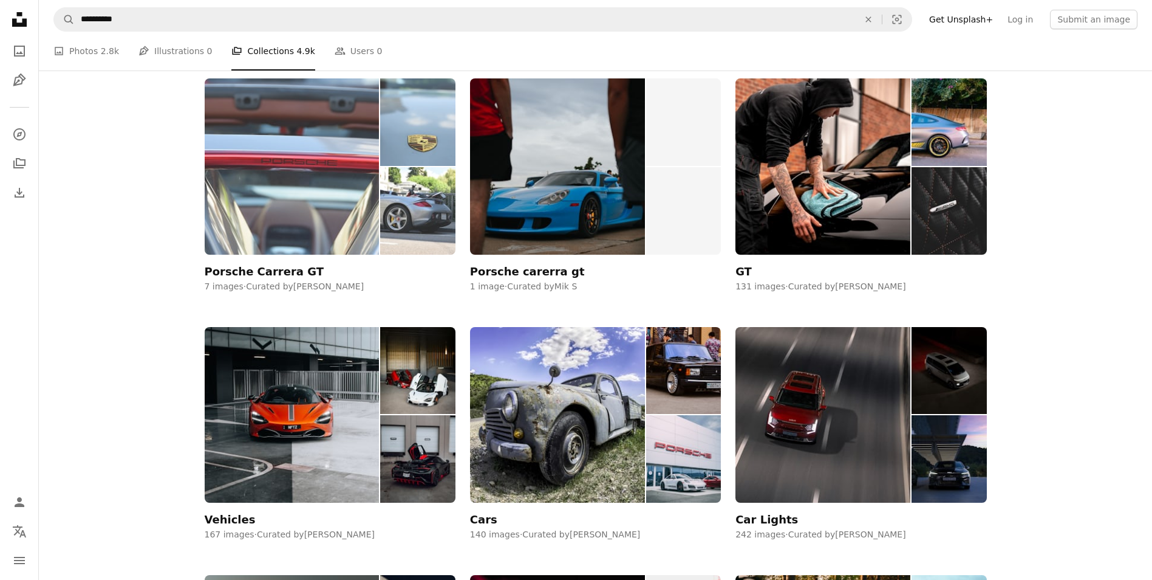
click at [366, 224] on img at bounding box center [292, 166] width 175 height 176
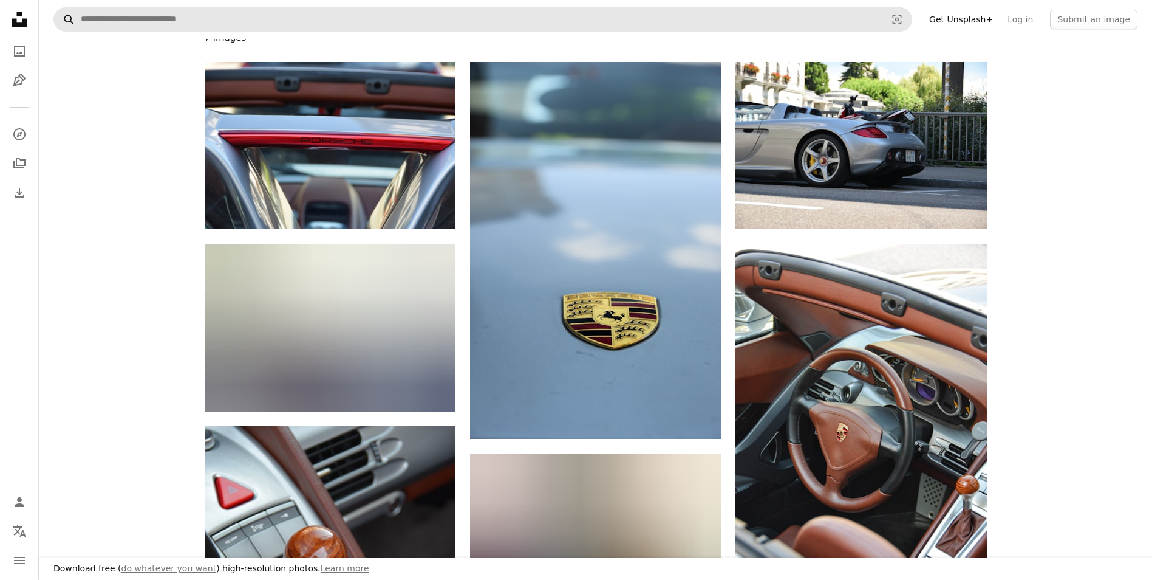
scroll to position [61, 0]
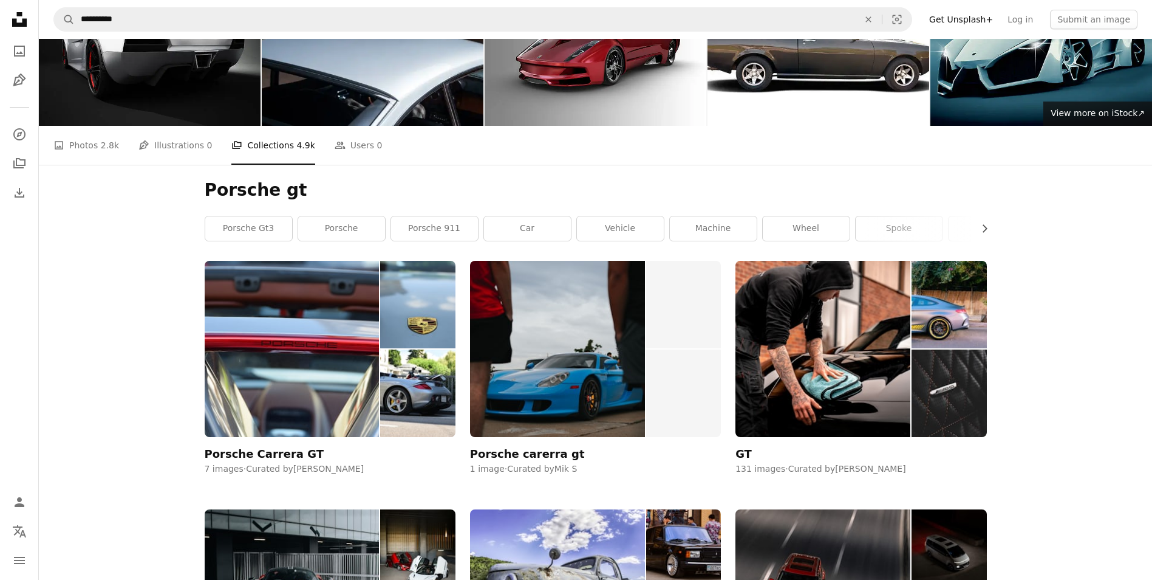
scroll to position [243, 0]
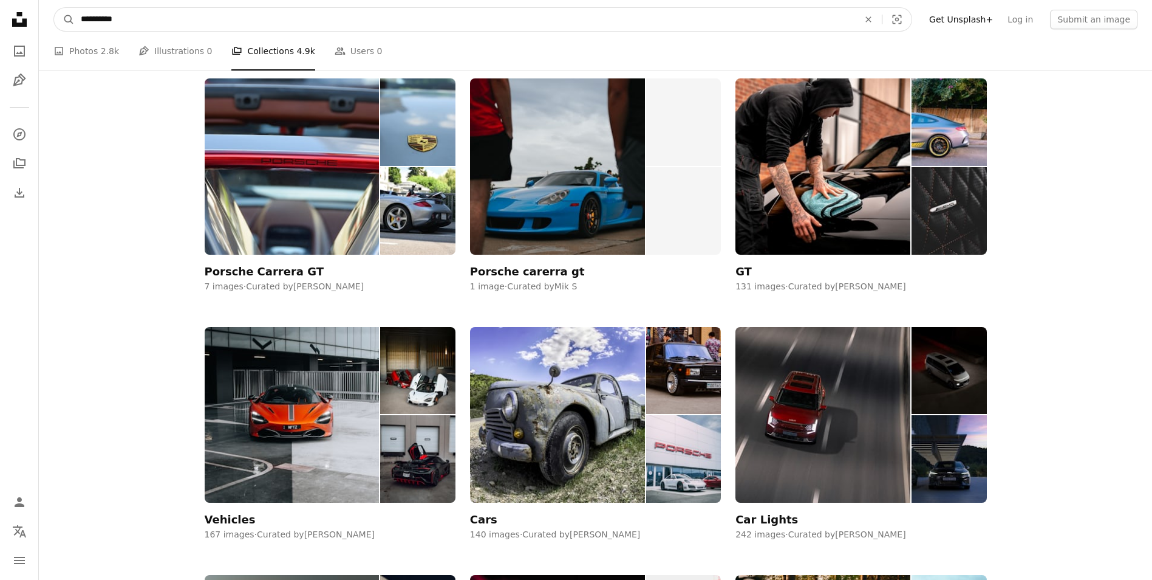
click at [202, 24] on input "**********" at bounding box center [465, 19] width 781 height 23
type input "**********"
click button "A magnifying glass" at bounding box center [64, 19] width 21 height 23
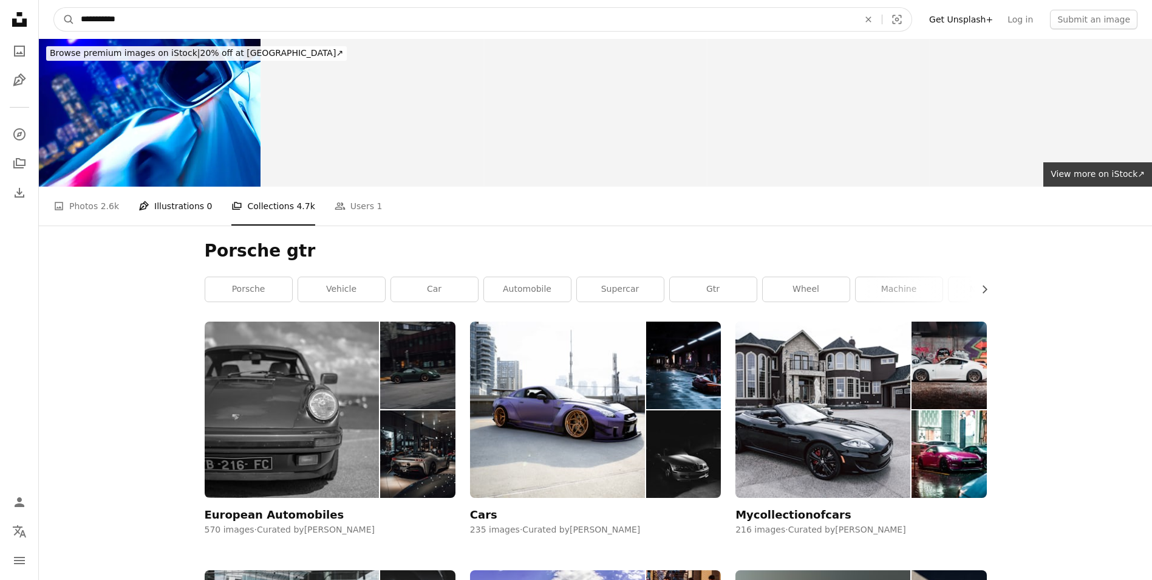
click at [146, 16] on input "**********" at bounding box center [465, 19] width 781 height 23
type input "**********"
click button "A magnifying glass" at bounding box center [64, 19] width 21 height 23
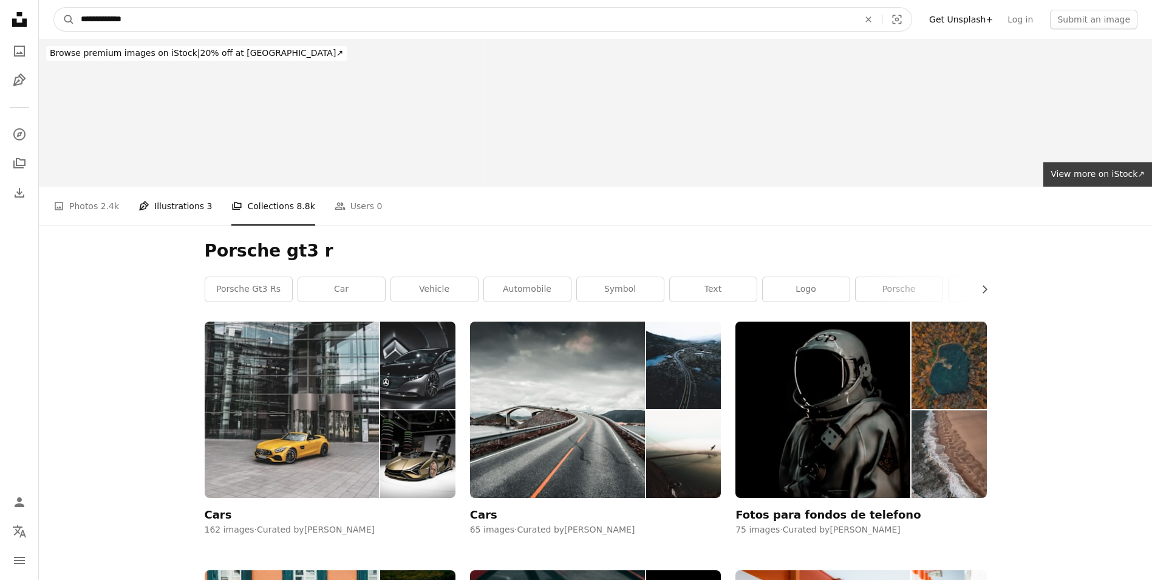
click at [159, 18] on input "**********" at bounding box center [465, 19] width 781 height 23
type input "**********"
click button "A magnifying glass" at bounding box center [64, 19] width 21 height 23
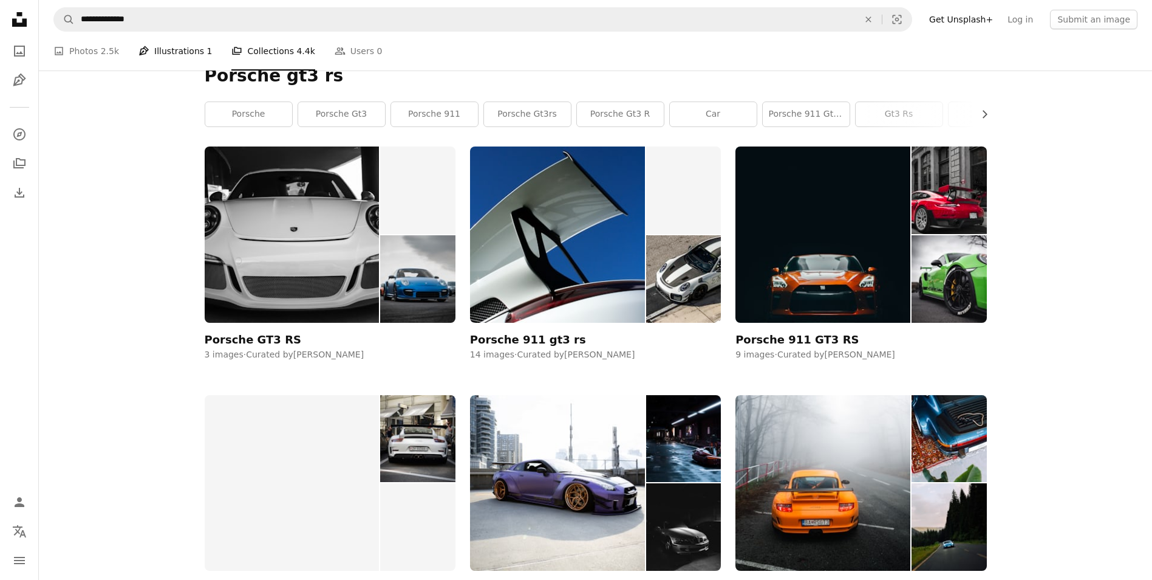
scroll to position [182, 0]
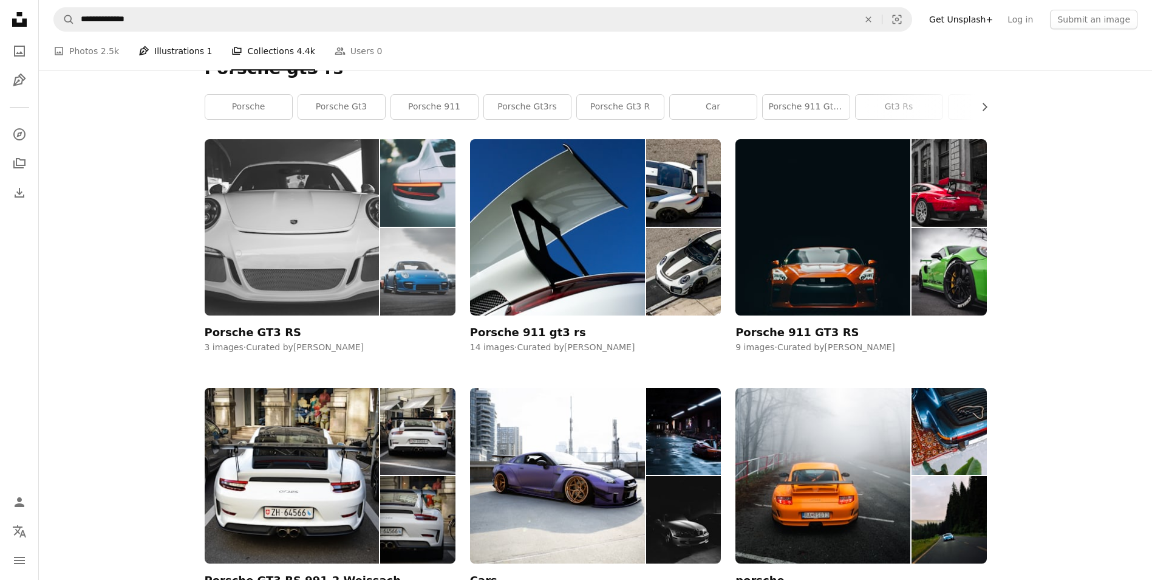
click at [269, 286] on img at bounding box center [292, 227] width 175 height 176
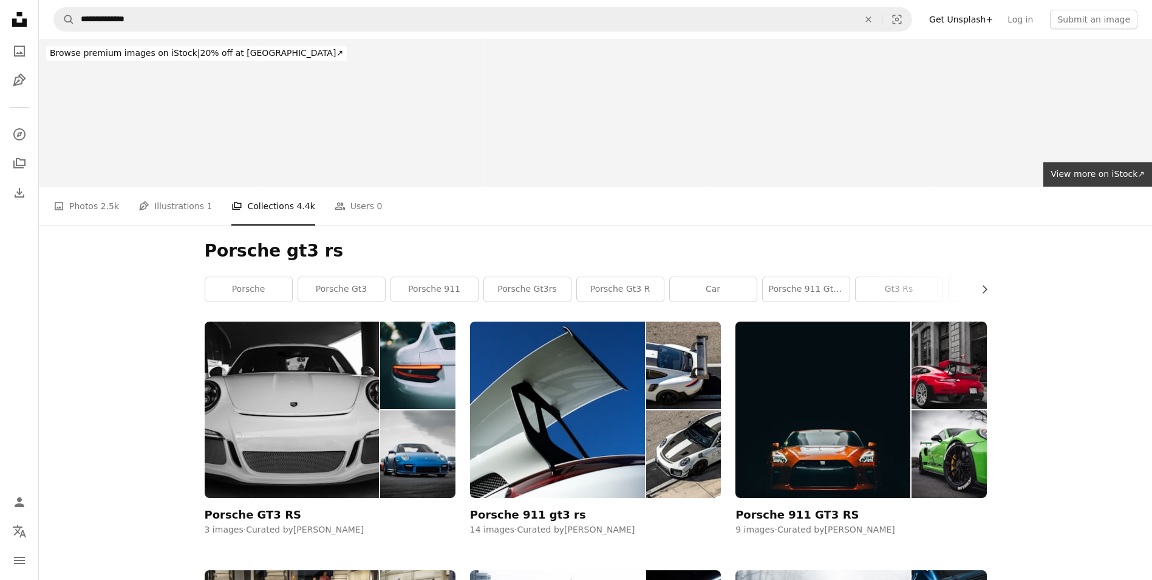
click at [781, 281] on link "porsche 911 gt3 rs" at bounding box center [806, 289] width 87 height 24
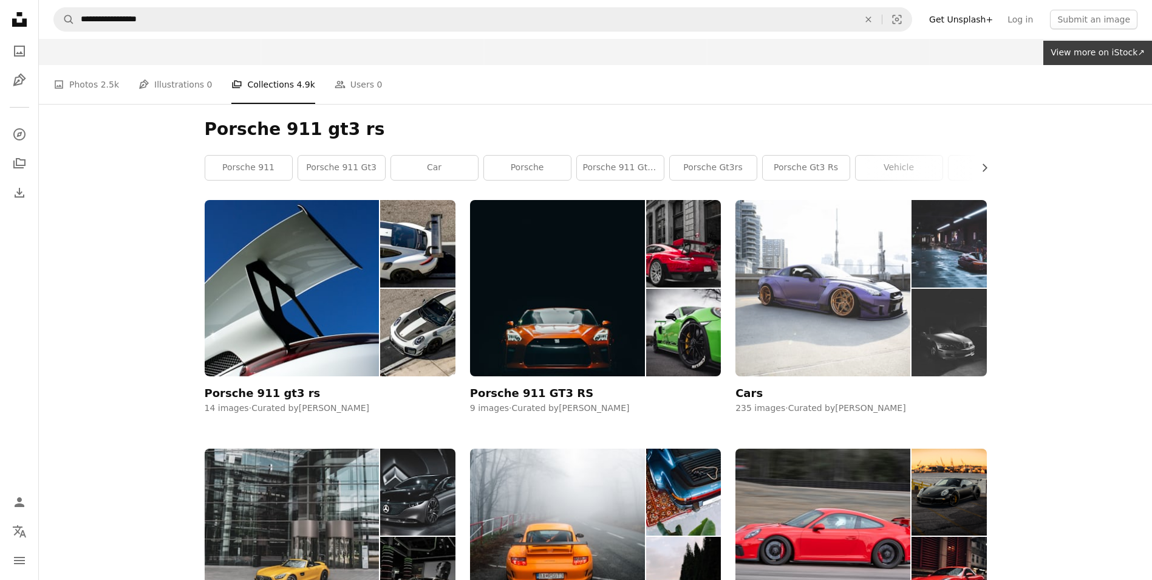
scroll to position [304, 0]
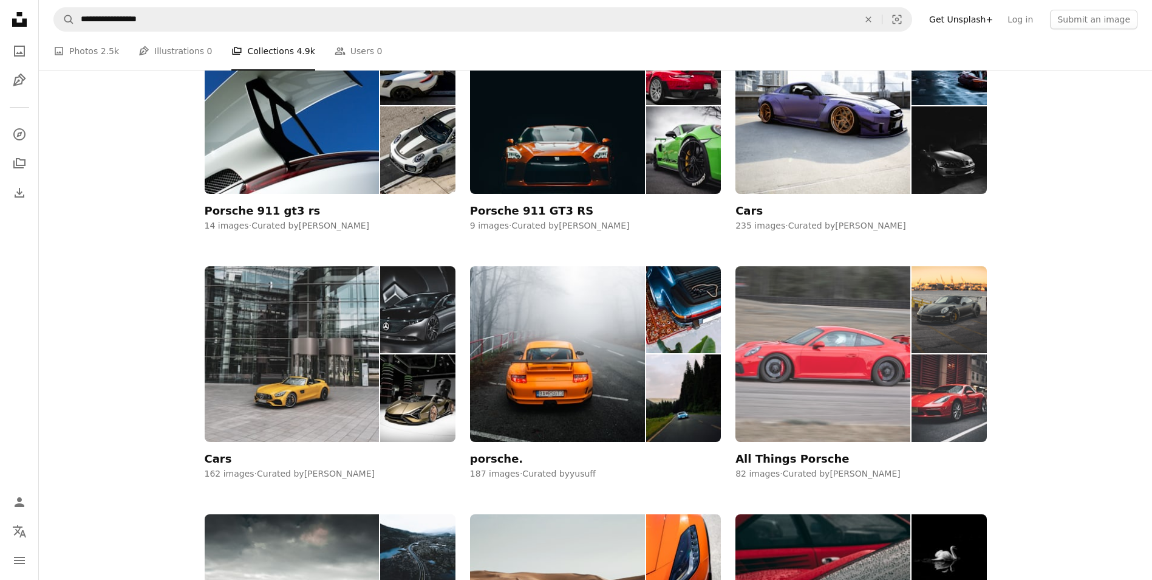
click at [913, 384] on img at bounding box center [949, 397] width 75 height 87
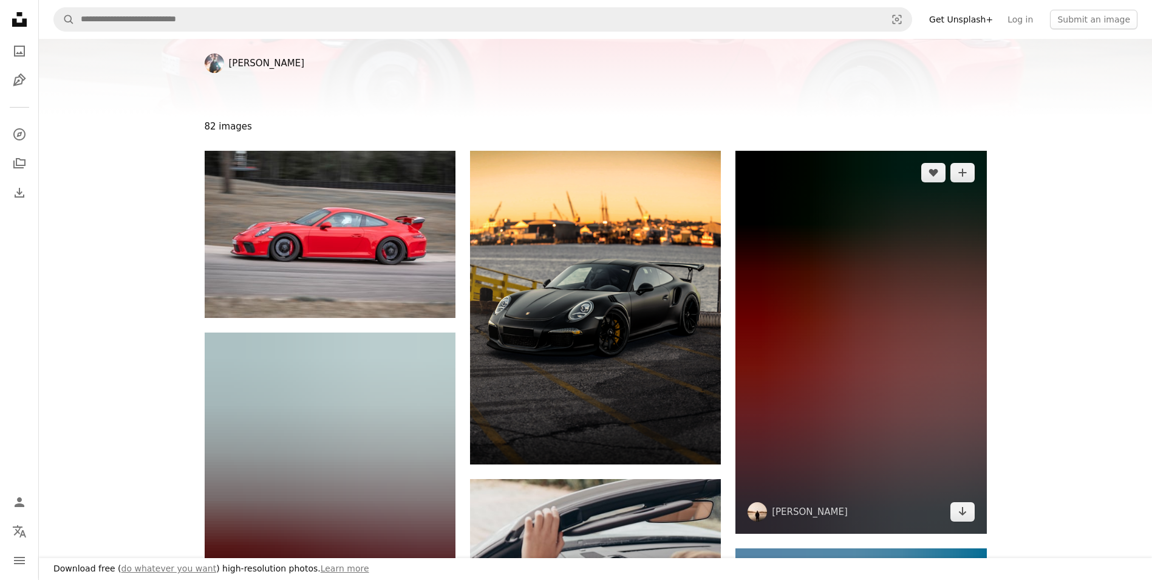
scroll to position [182, 0]
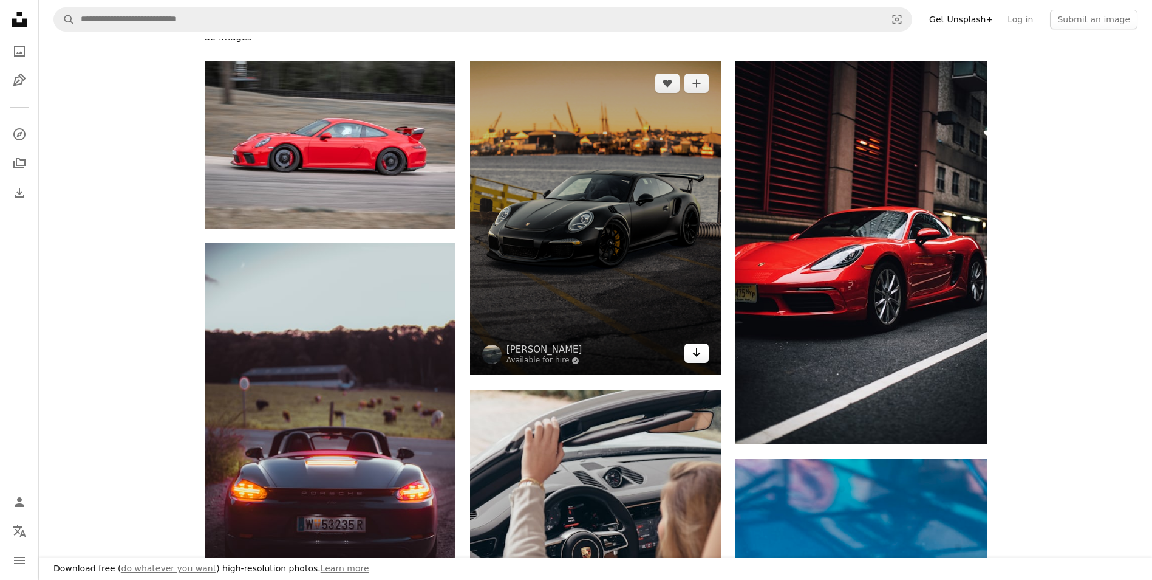
click at [696, 351] on icon "Arrow pointing down" at bounding box center [697, 352] width 10 height 15
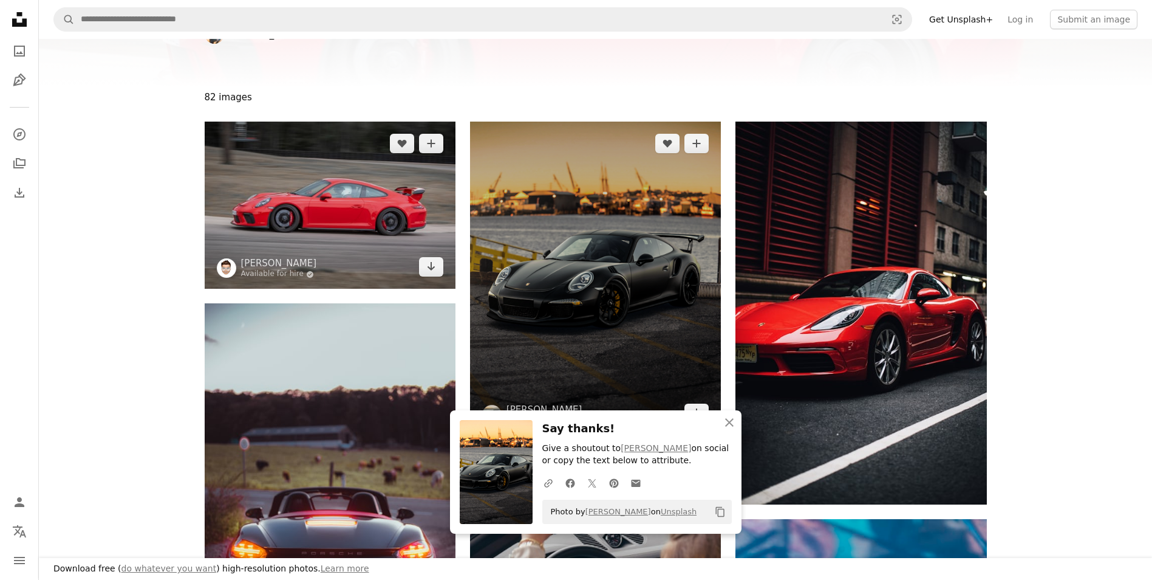
scroll to position [121, 0]
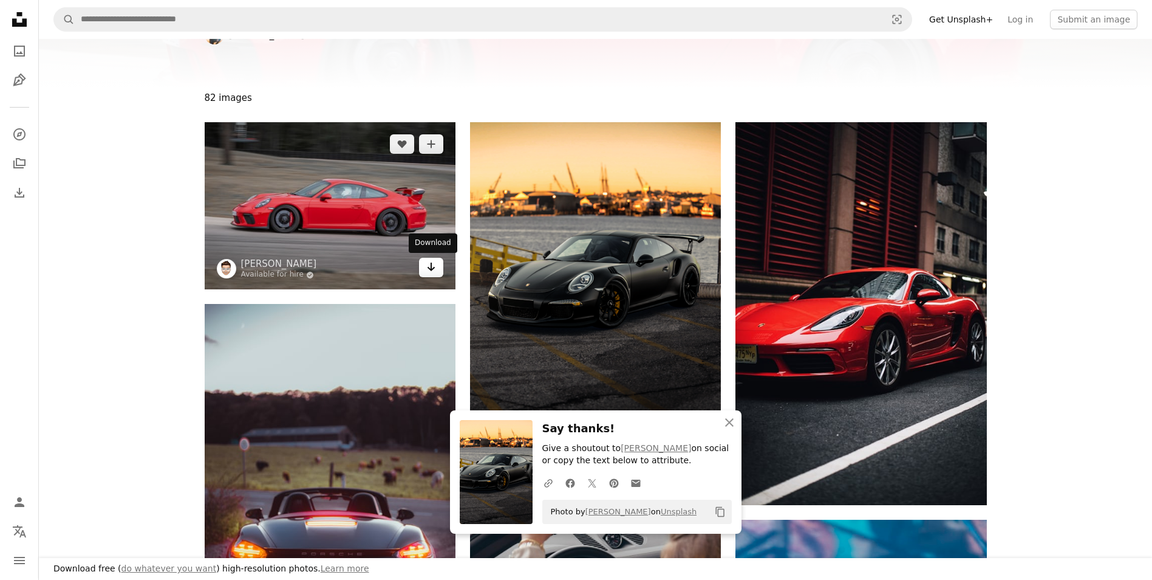
click at [430, 264] on icon "Arrow pointing down" at bounding box center [431, 266] width 10 height 15
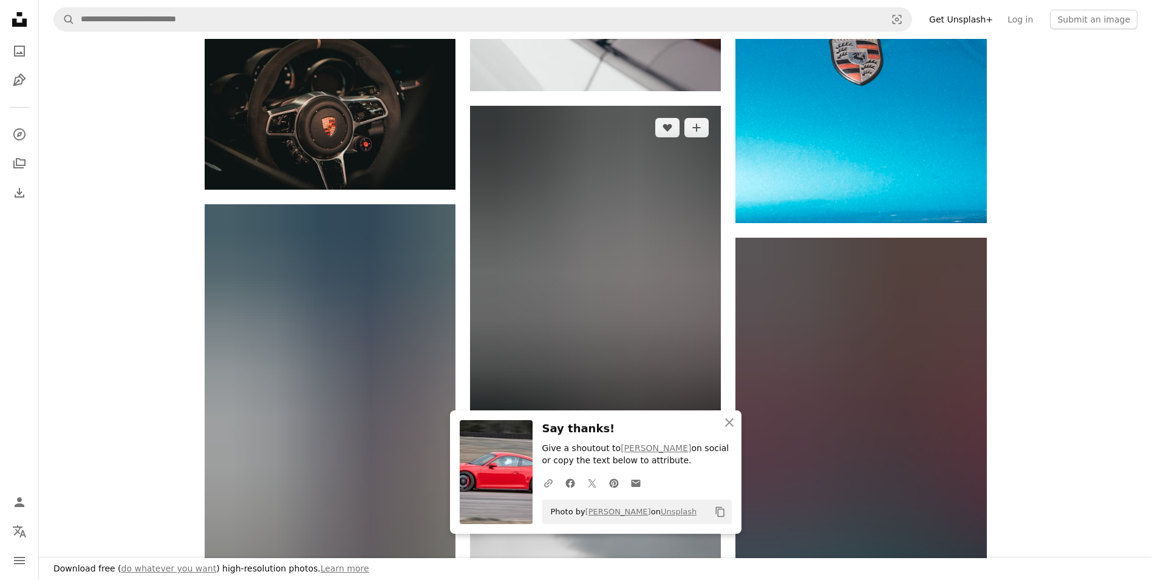
scroll to position [911, 0]
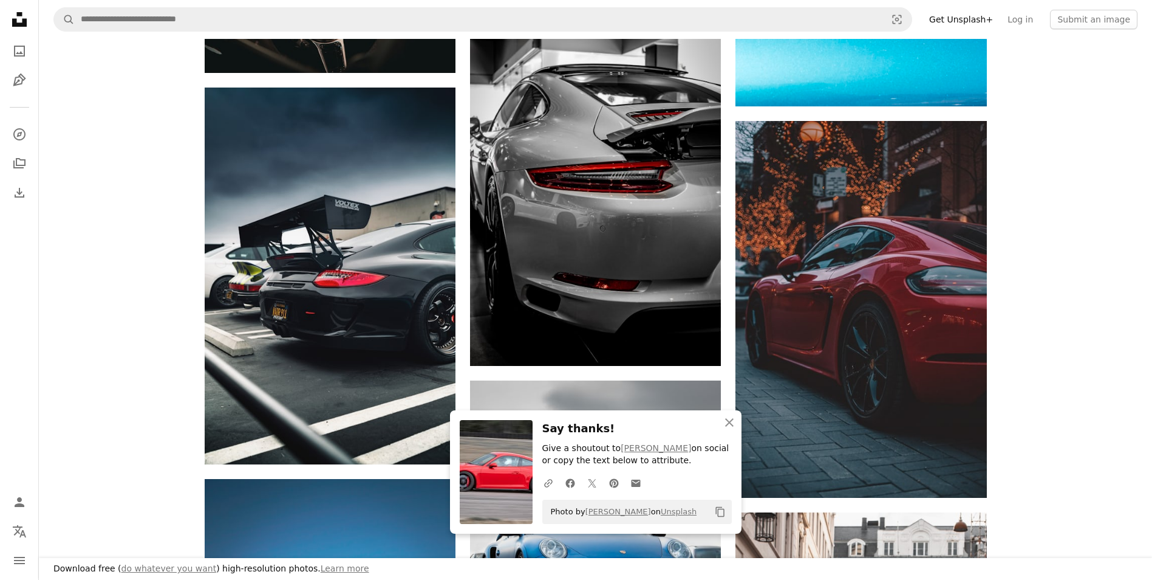
click at [1041, 443] on div "A heart A plus sign [PERSON_NAME] Available for hire A checkmark inside of a ci…" at bounding box center [596, 546] width 1114 height 2429
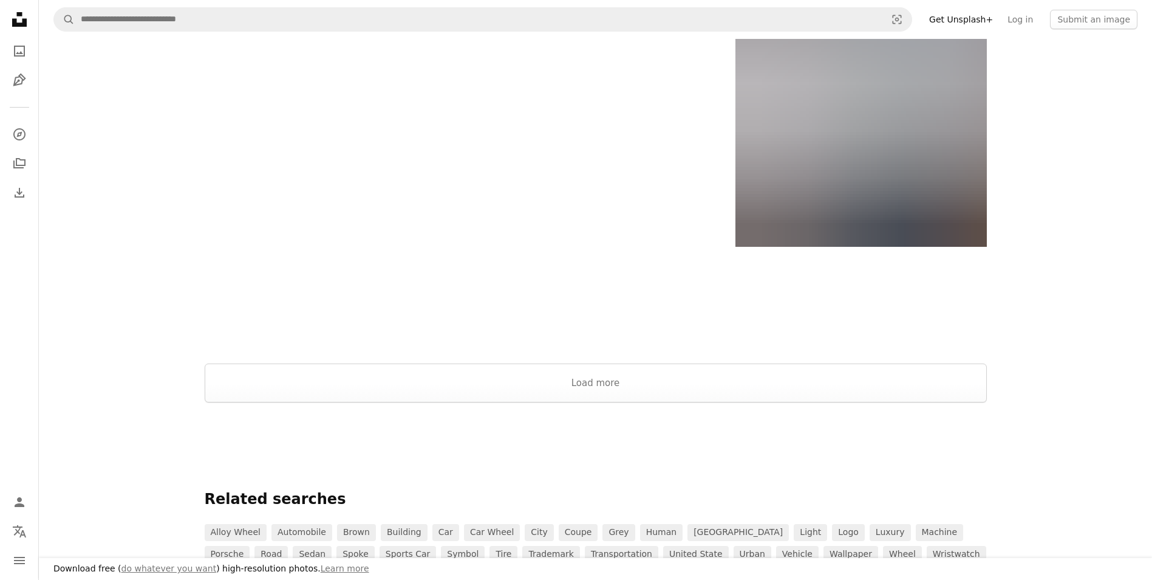
scroll to position [2491, 0]
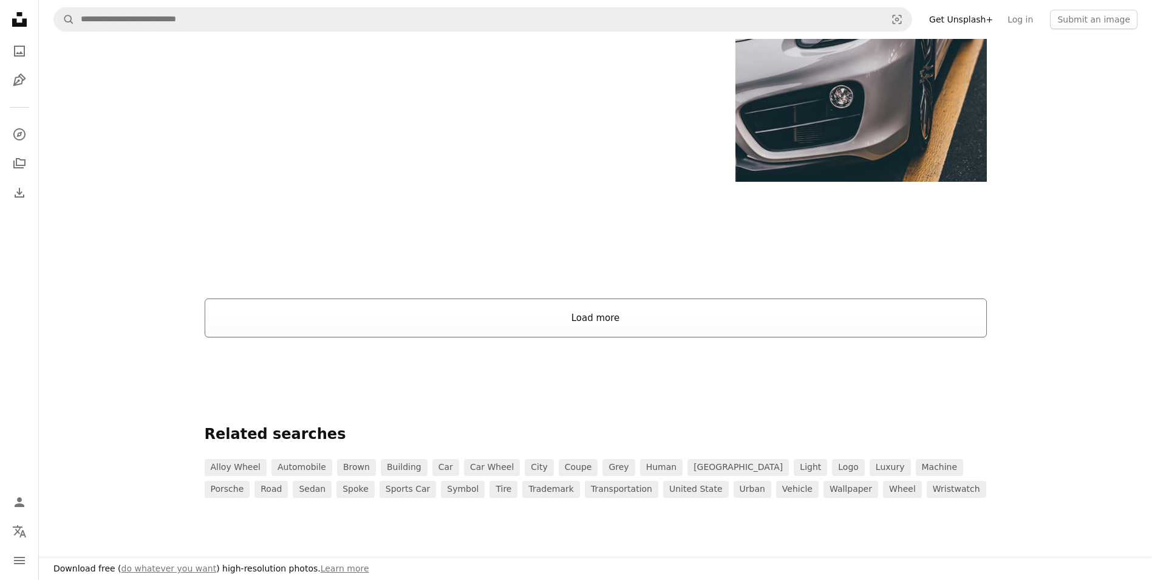
click at [759, 329] on button "Load more" at bounding box center [596, 317] width 782 height 39
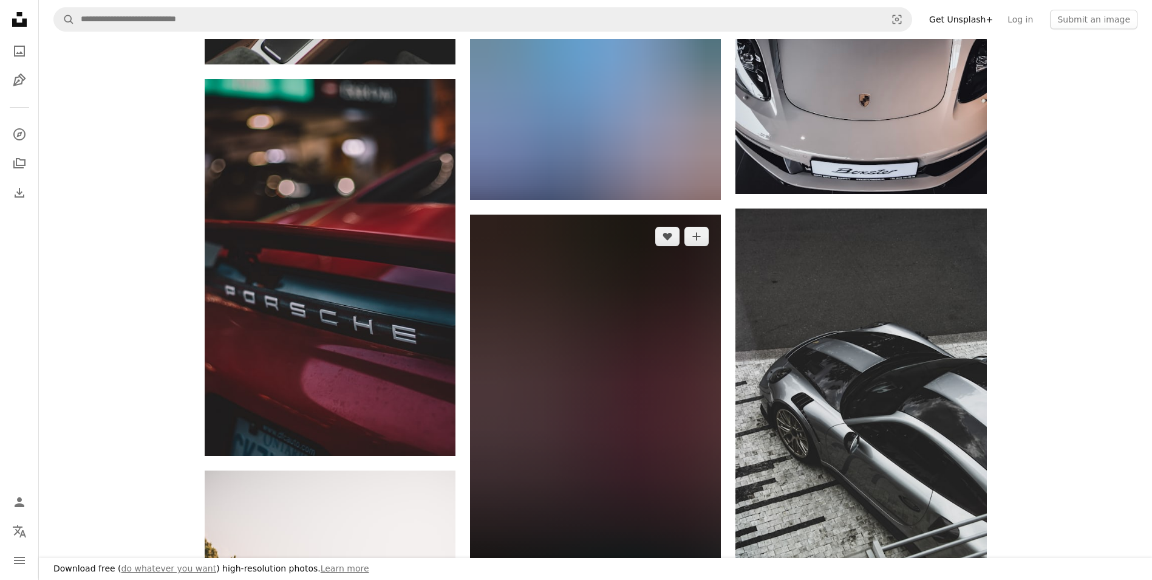
scroll to position [5589, 0]
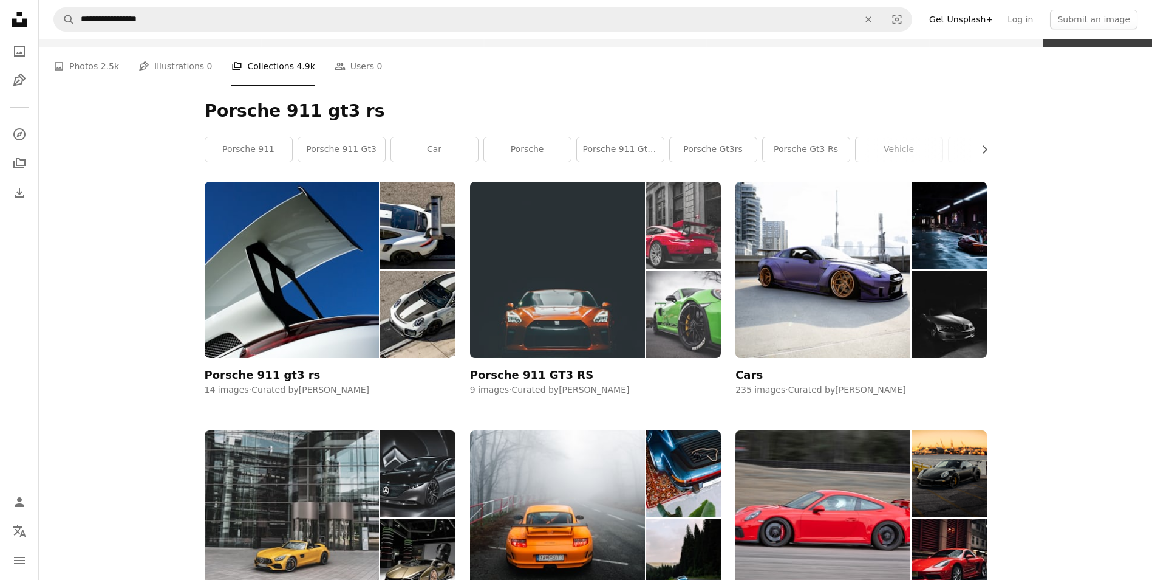
scroll to position [121, 0]
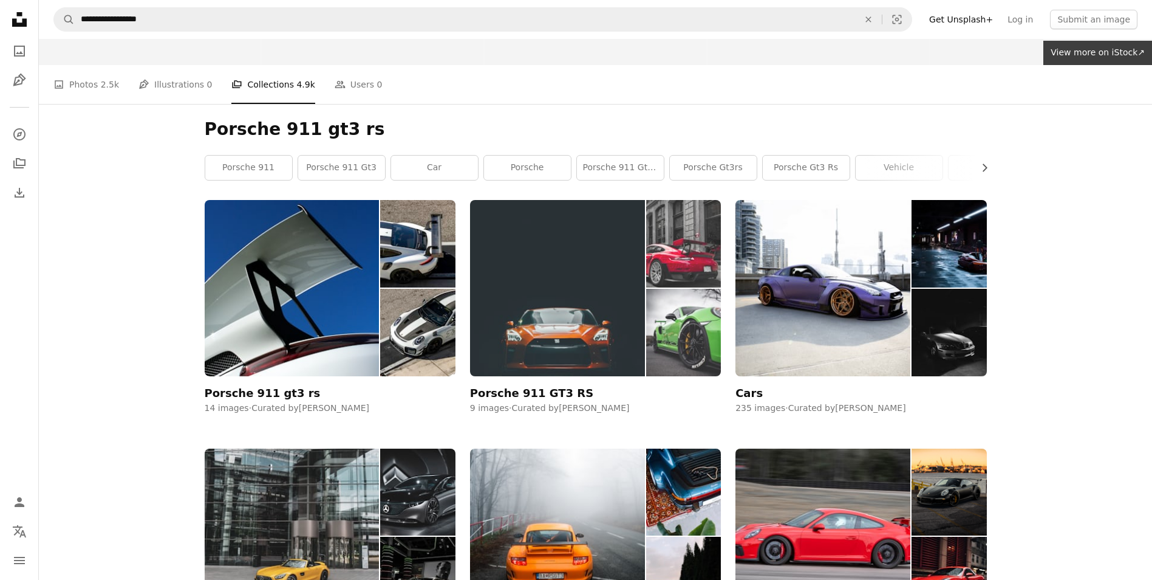
click at [571, 307] on img at bounding box center [557, 288] width 175 height 176
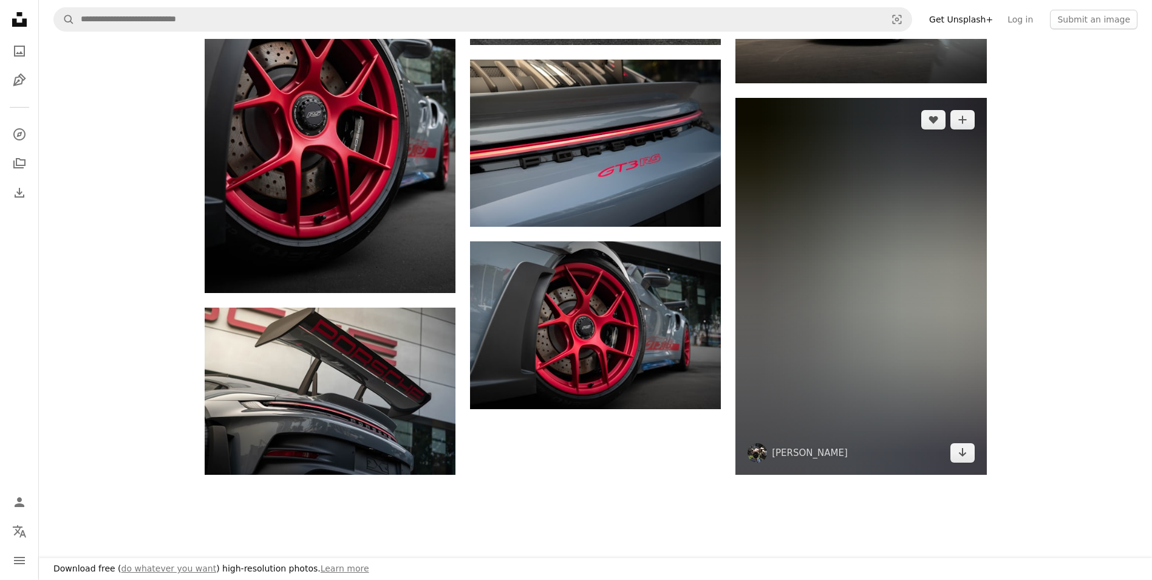
scroll to position [607, 0]
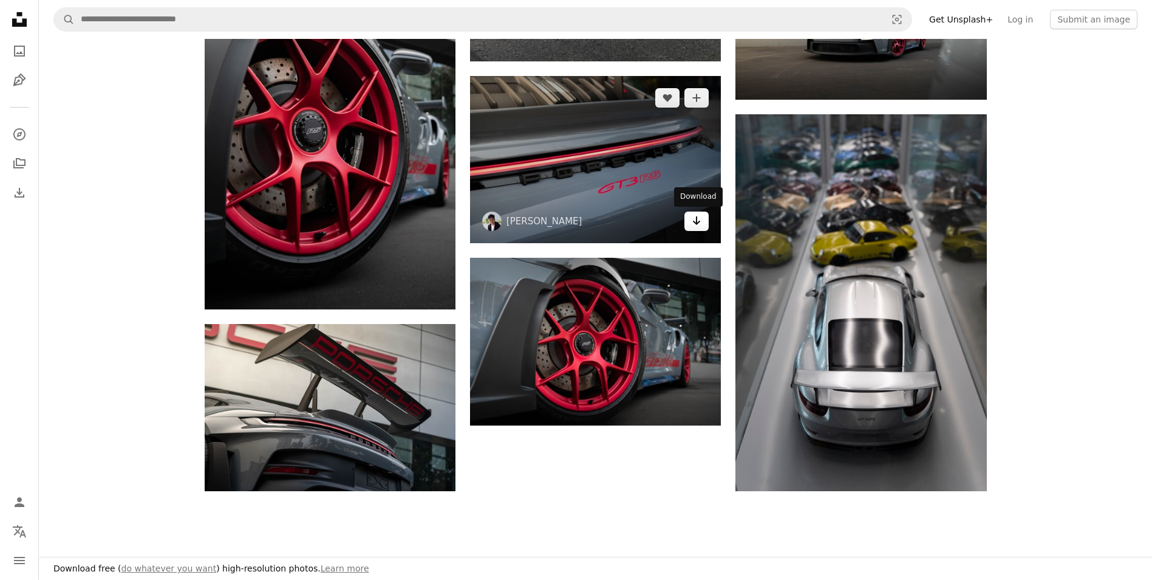
click at [702, 224] on link "Arrow pointing down" at bounding box center [697, 220] width 24 height 19
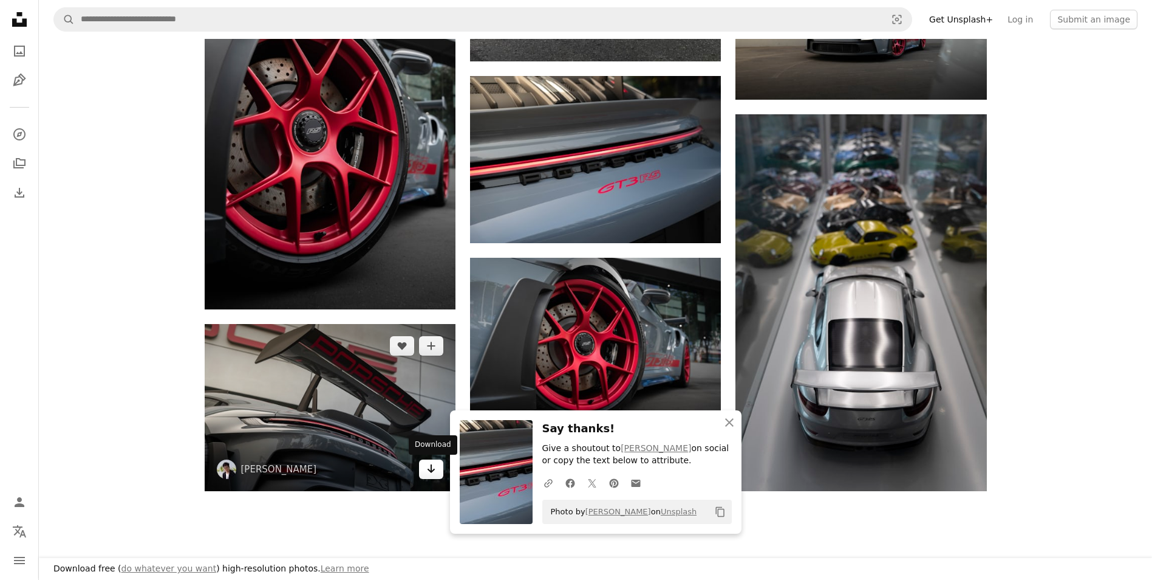
click at [435, 468] on icon "Arrow pointing down" at bounding box center [431, 468] width 10 height 15
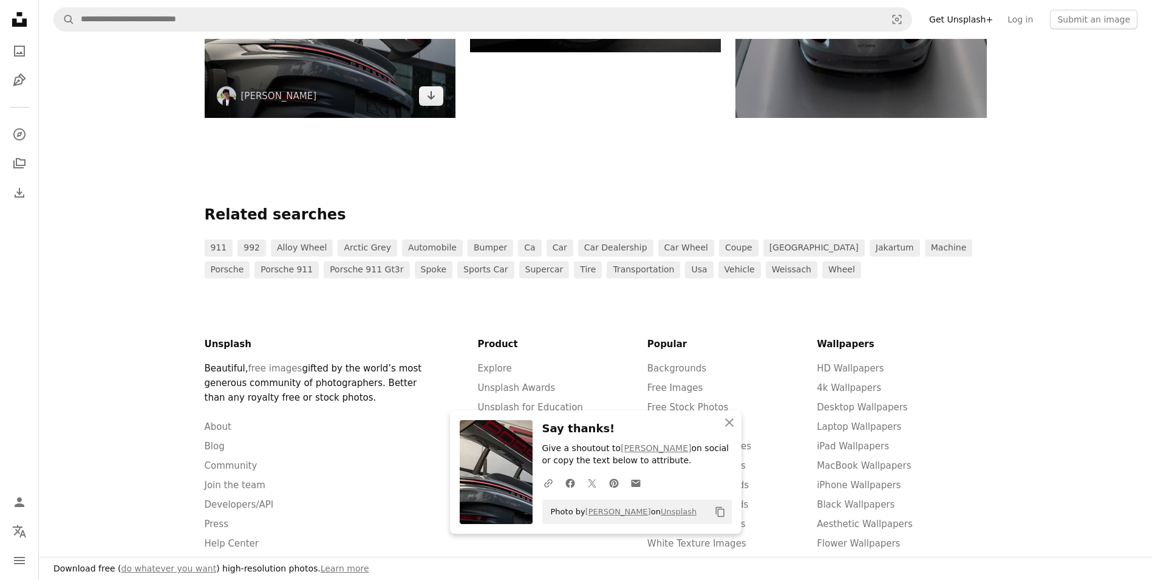
scroll to position [790, 0]
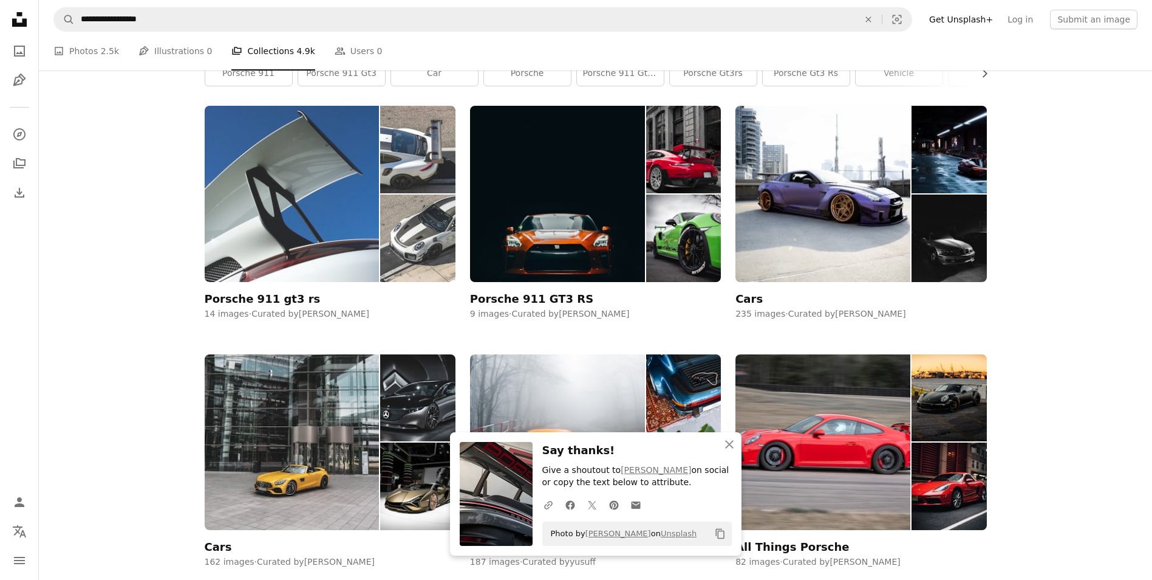
scroll to position [304, 0]
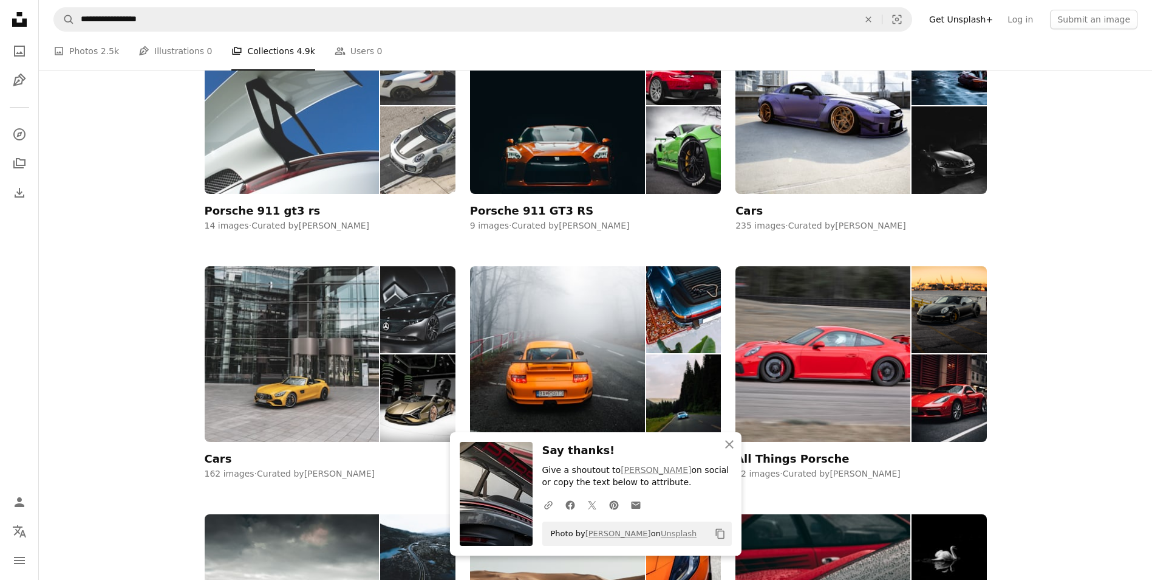
click at [331, 160] on img at bounding box center [292, 106] width 175 height 176
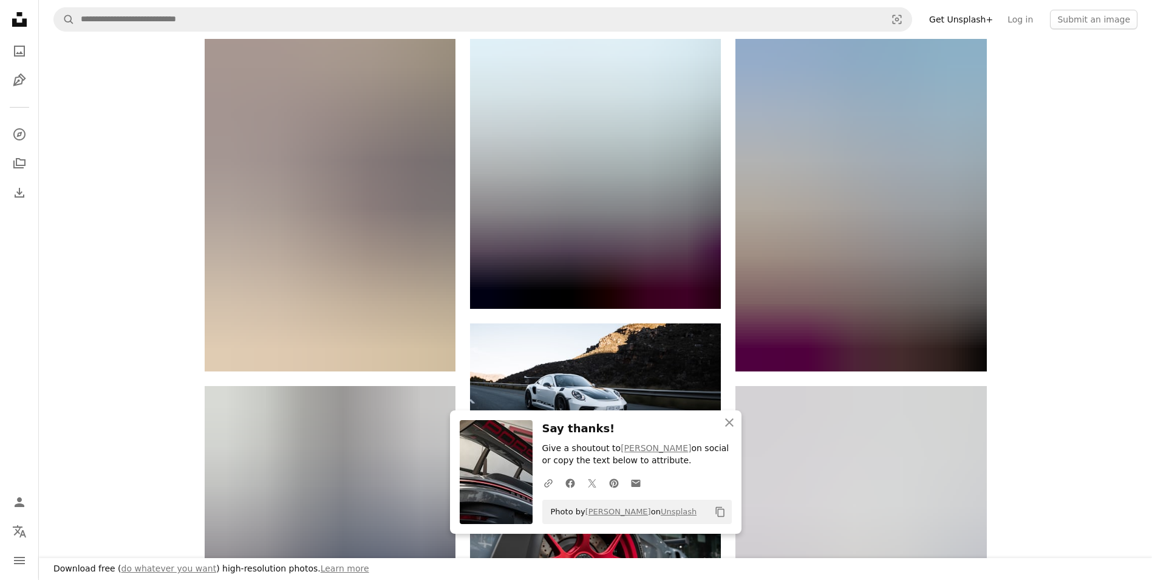
scroll to position [607, 0]
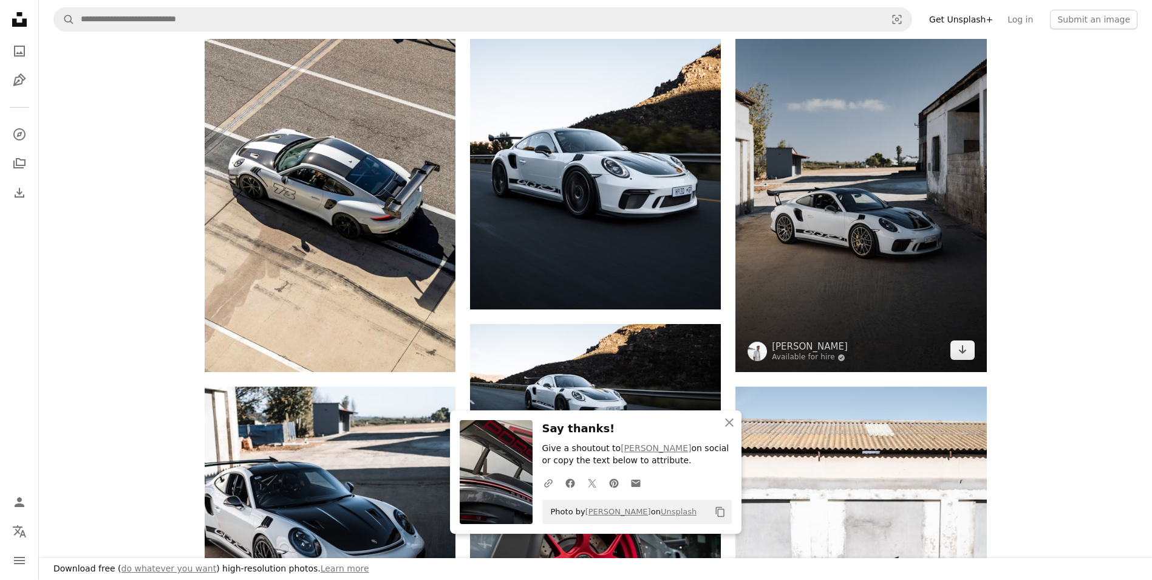
click at [798, 205] on img at bounding box center [861, 183] width 251 height 377
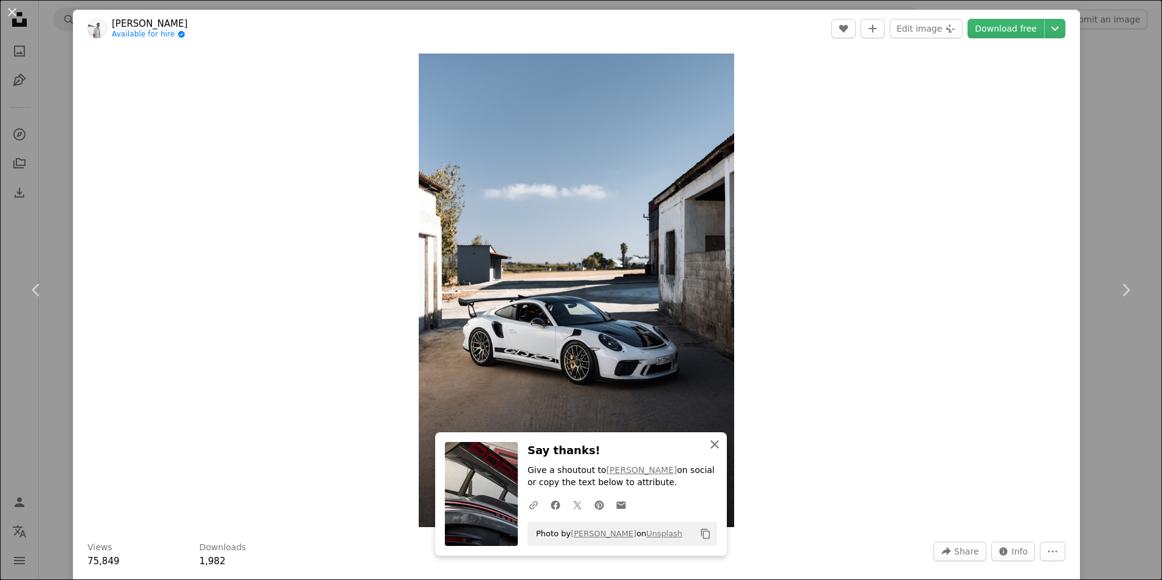
drag, startPoint x: 706, startPoint y: 439, endPoint x: 731, endPoint y: 462, distance: 34.0
click at [707, 439] on icon "An X shape" at bounding box center [714, 444] width 15 height 15
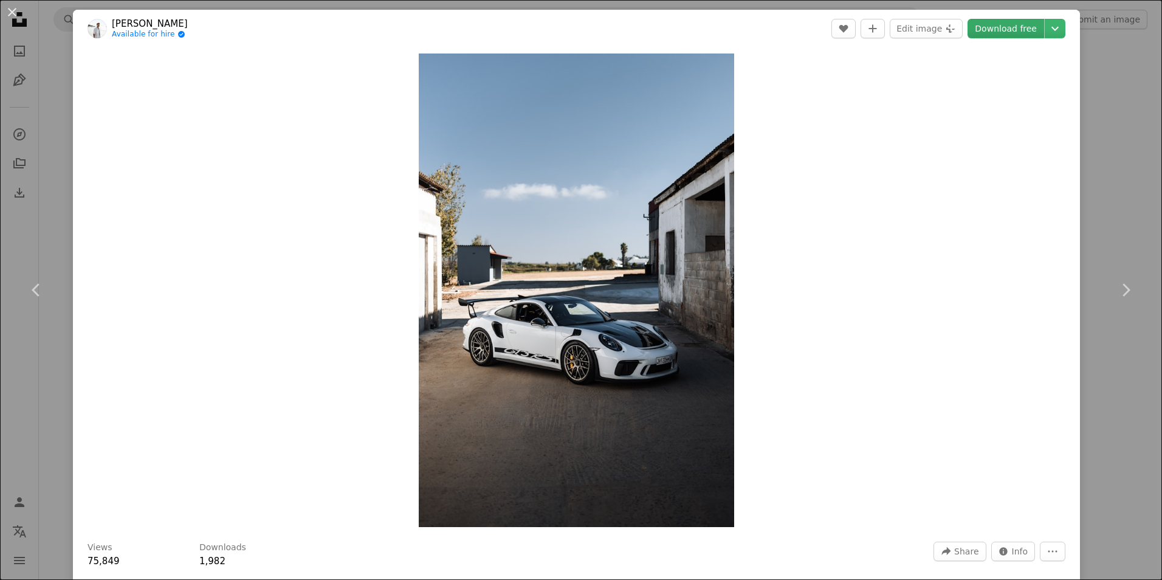
click at [1000, 33] on link "Download free" at bounding box center [1005, 28] width 77 height 19
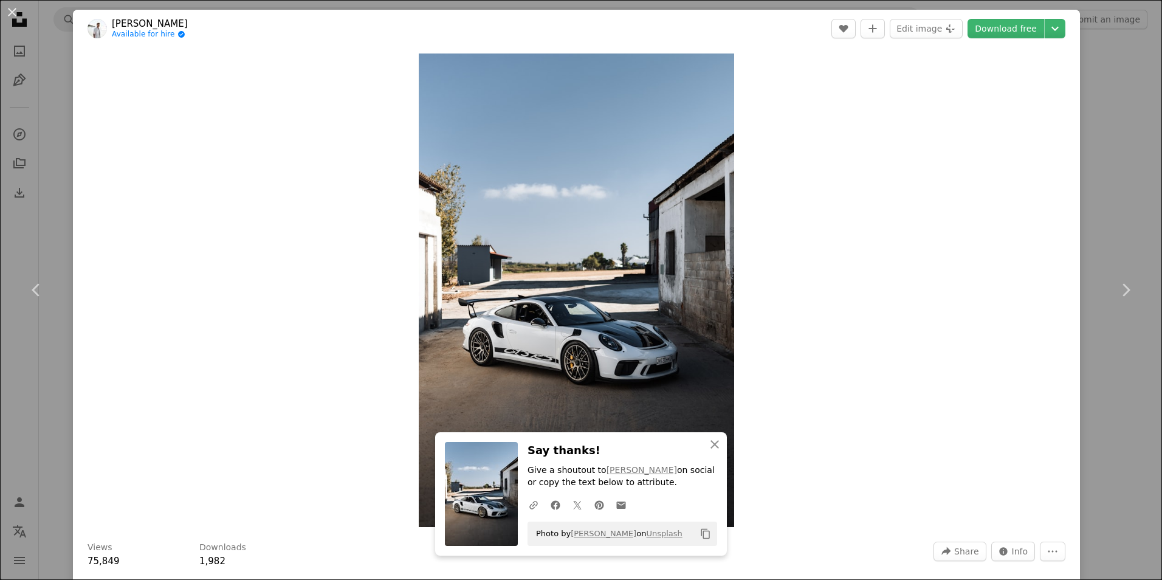
click at [1123, 123] on div "An X shape Chevron left Chevron right An X shape Close Say thanks! Give a shout…" at bounding box center [581, 290] width 1162 height 580
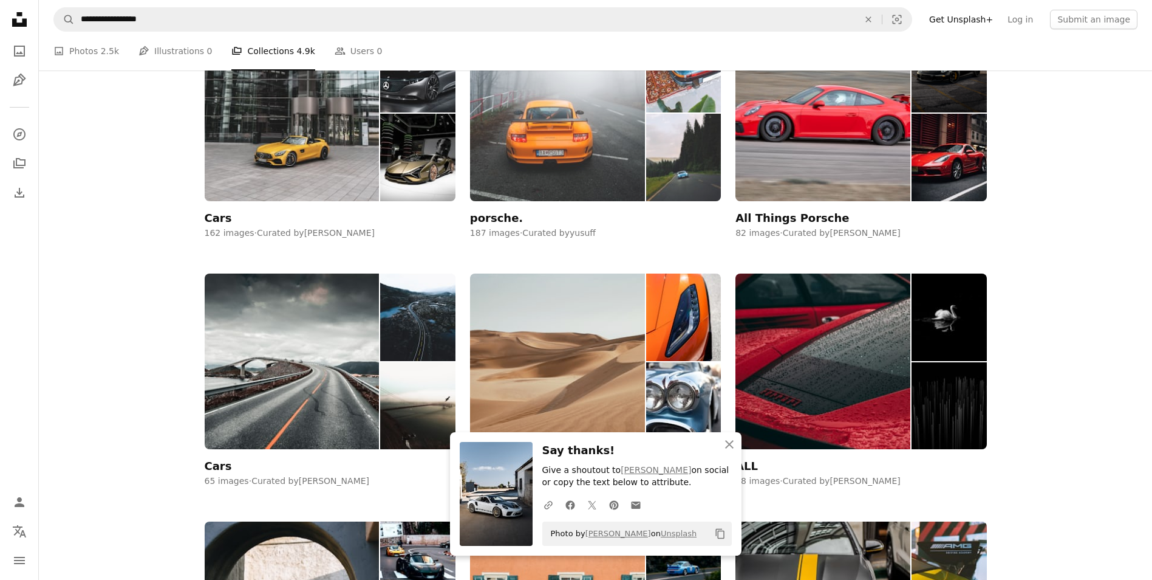
scroll to position [547, 0]
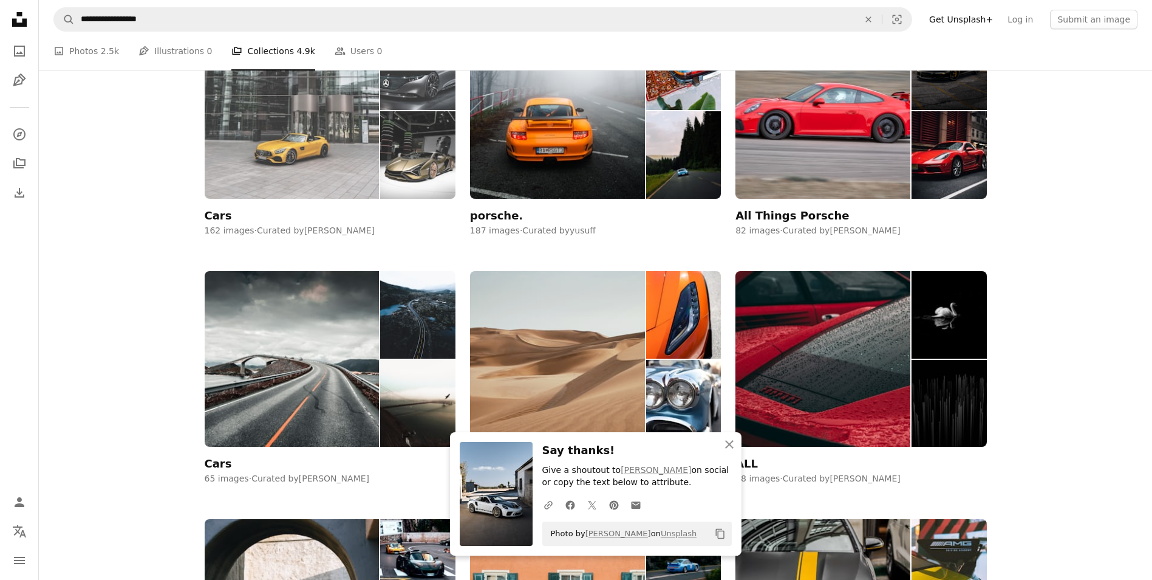
click at [371, 185] on img at bounding box center [292, 111] width 175 height 176
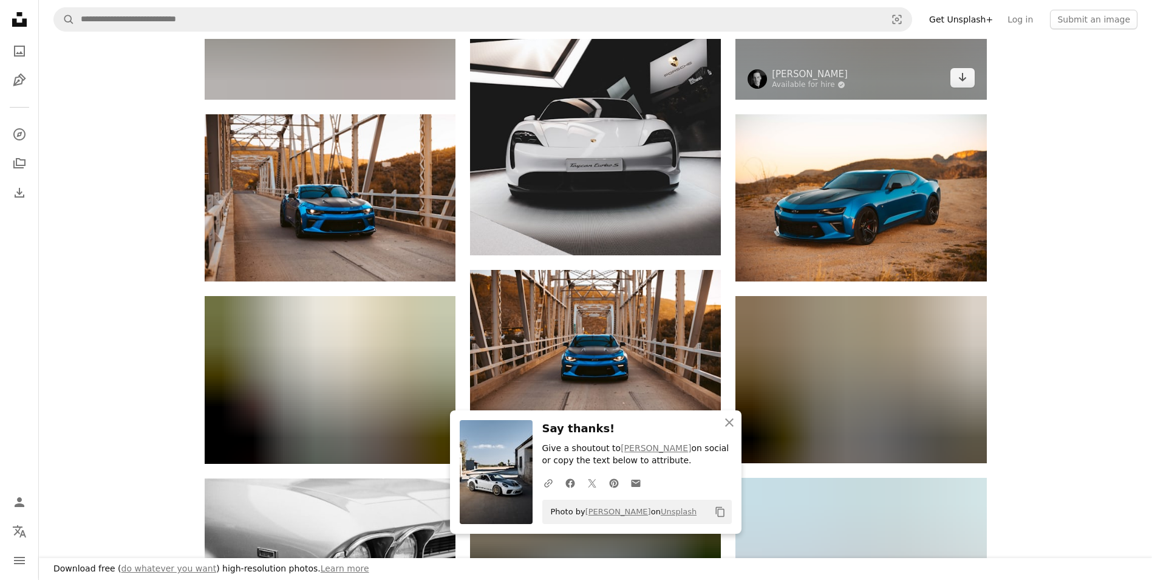
scroll to position [486, 0]
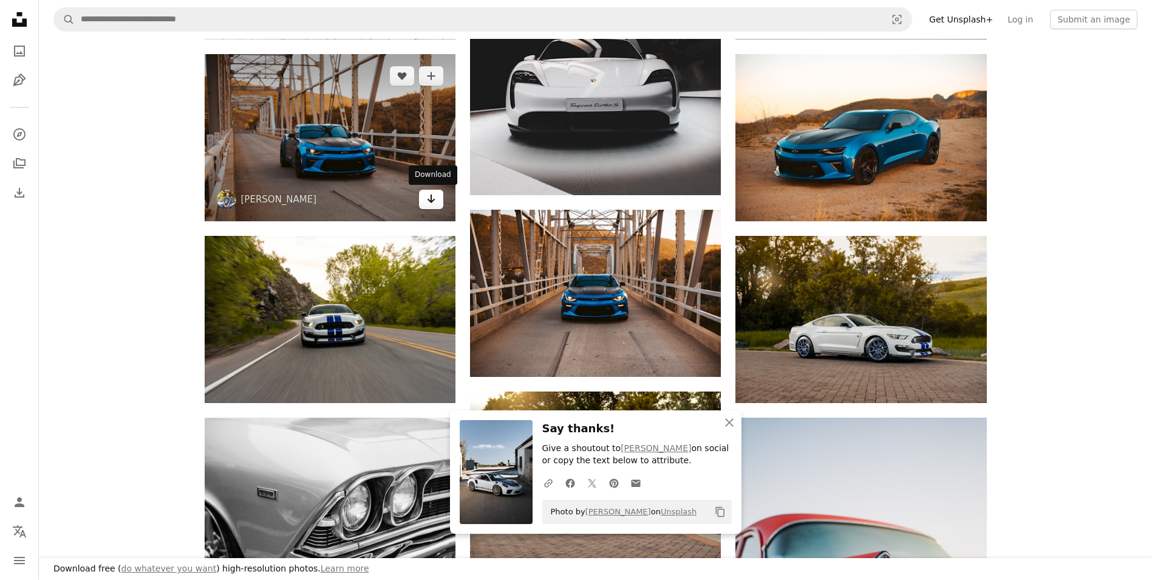
click at [430, 200] on icon "Arrow pointing down" at bounding box center [431, 198] width 10 height 15
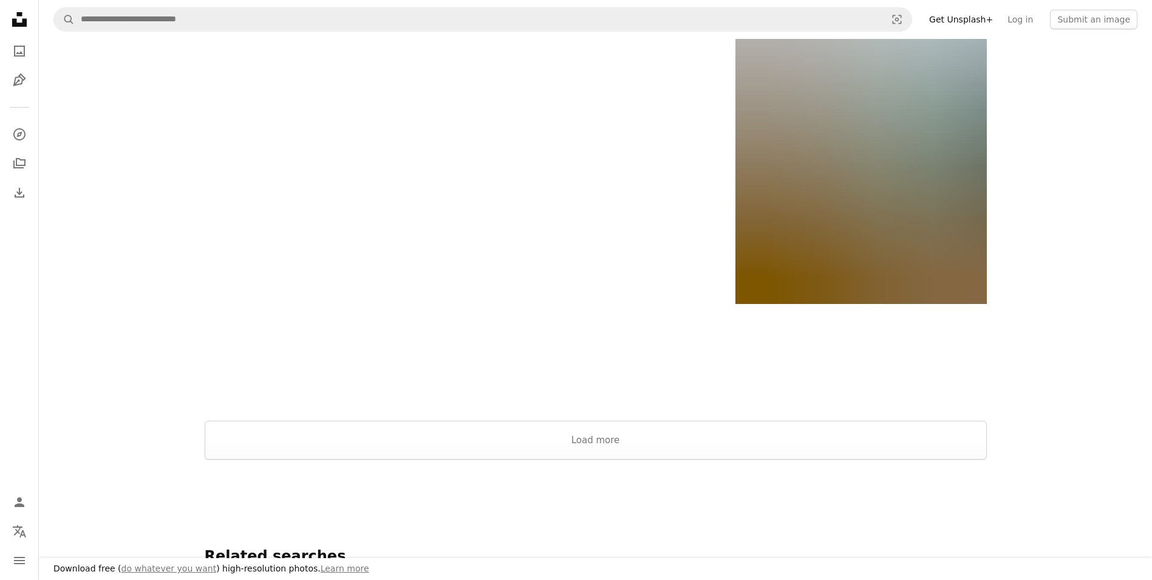
scroll to position [1944, 0]
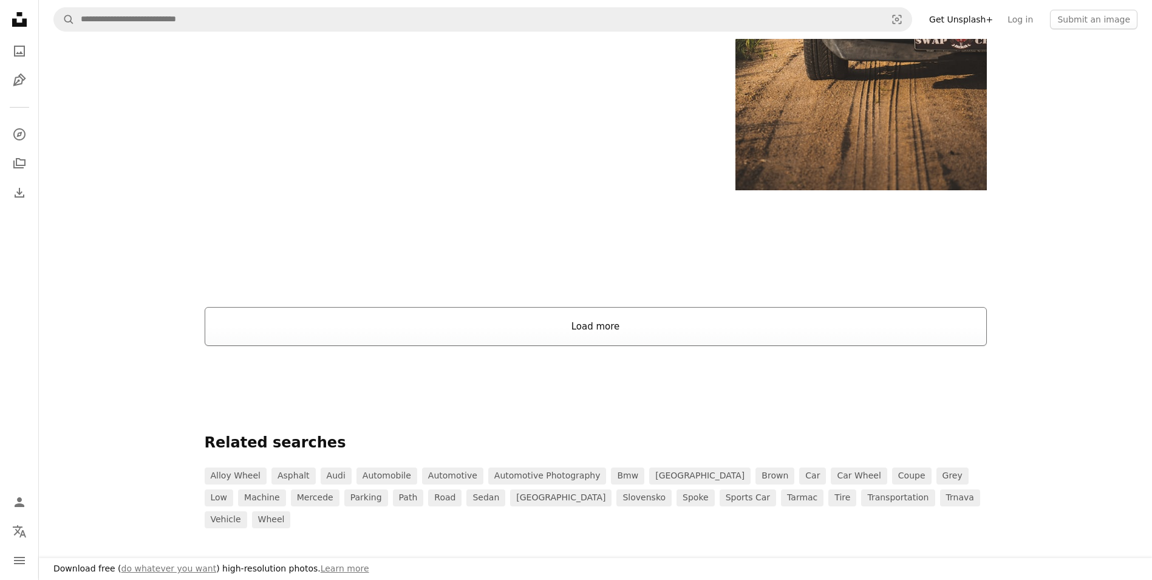
click at [618, 324] on button "Load more" at bounding box center [596, 326] width 782 height 39
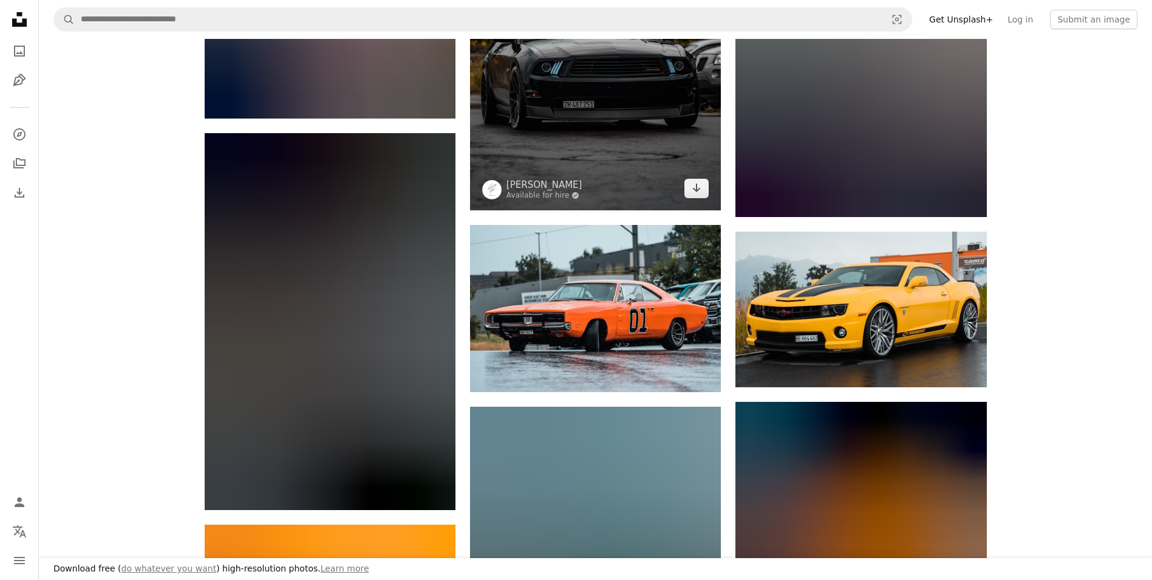
scroll to position [2369, 0]
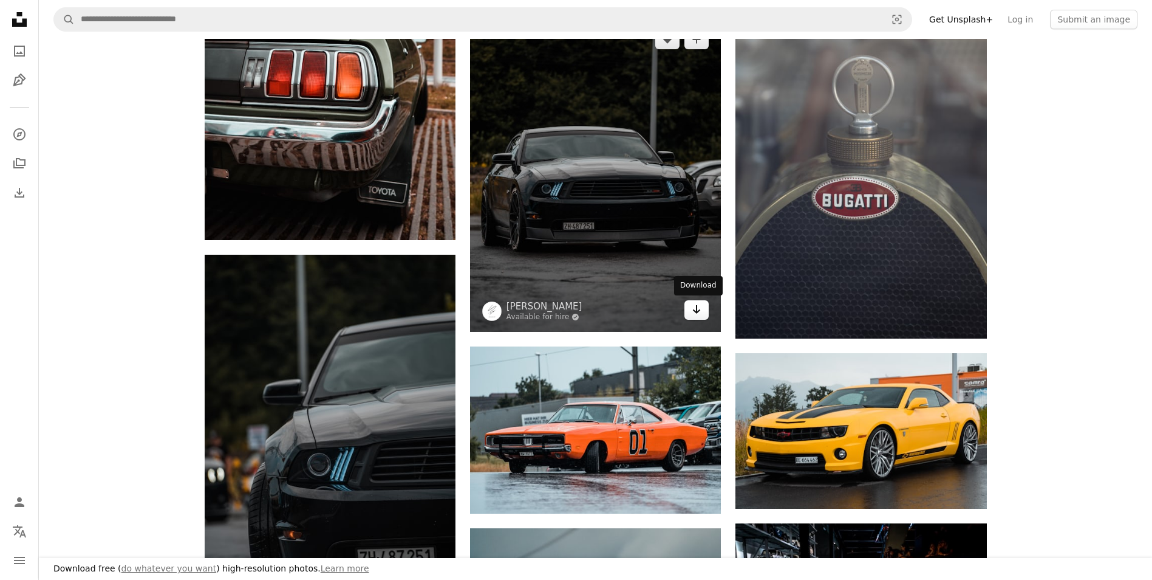
click at [697, 305] on icon "Arrow pointing down" at bounding box center [697, 309] width 10 height 15
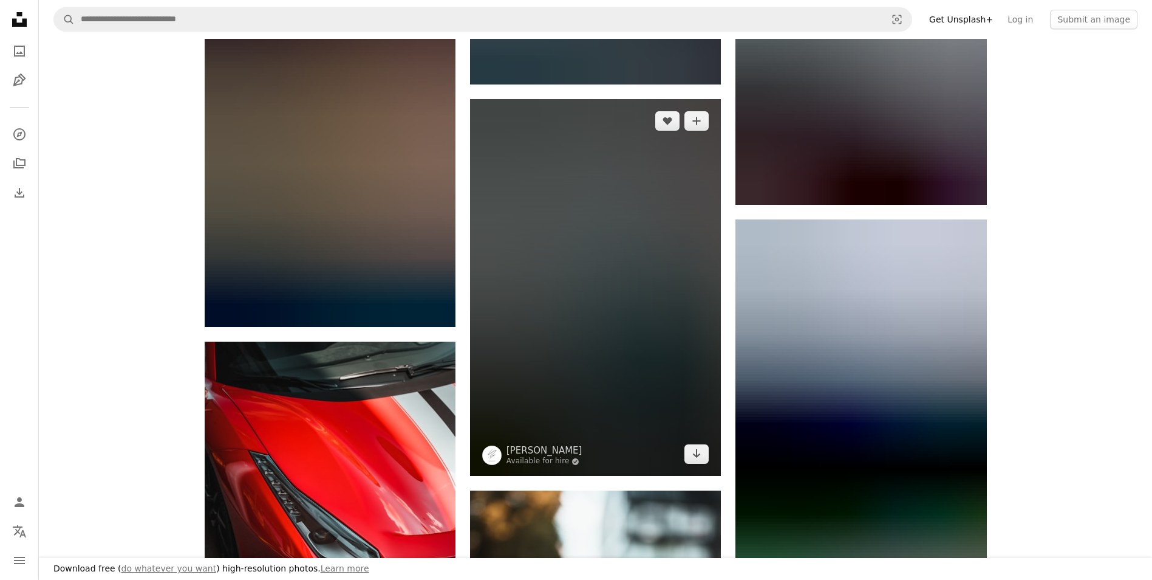
scroll to position [3706, 0]
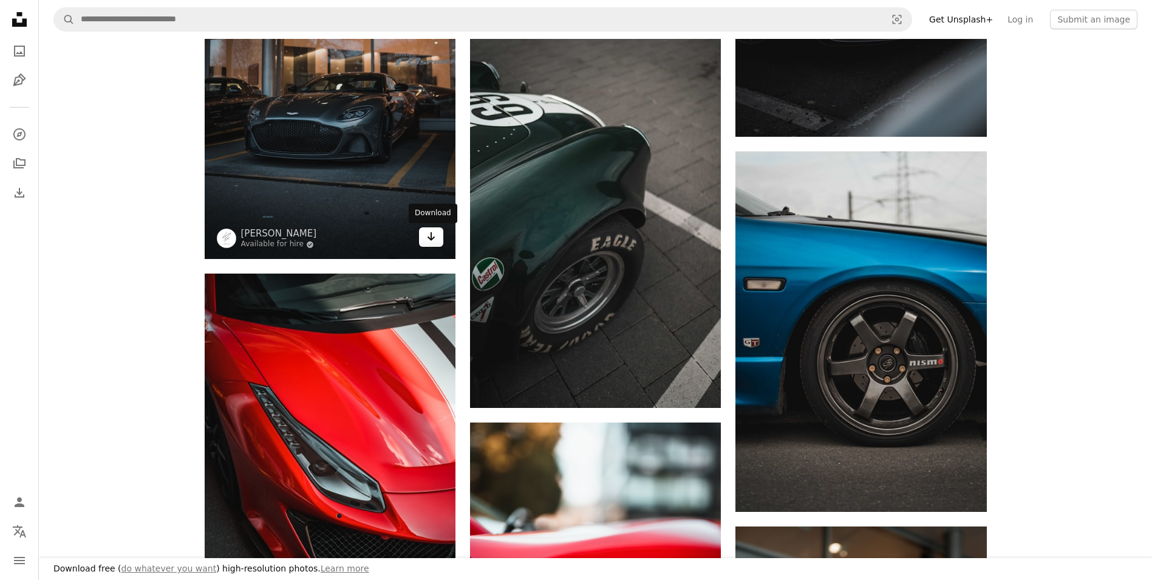
click at [440, 244] on link "Arrow pointing down" at bounding box center [431, 236] width 24 height 19
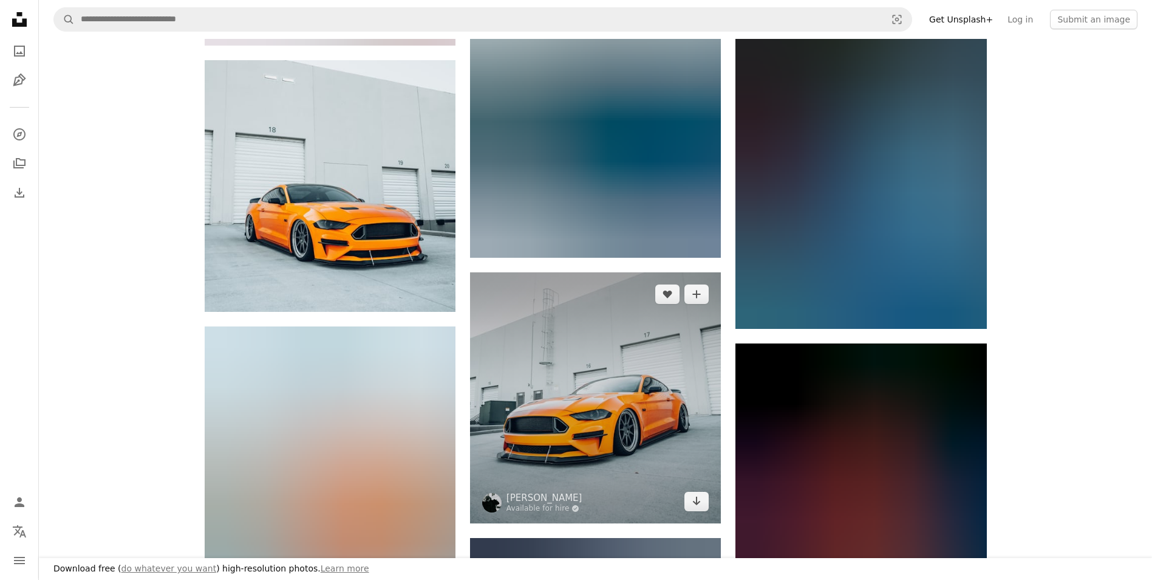
scroll to position [6136, 0]
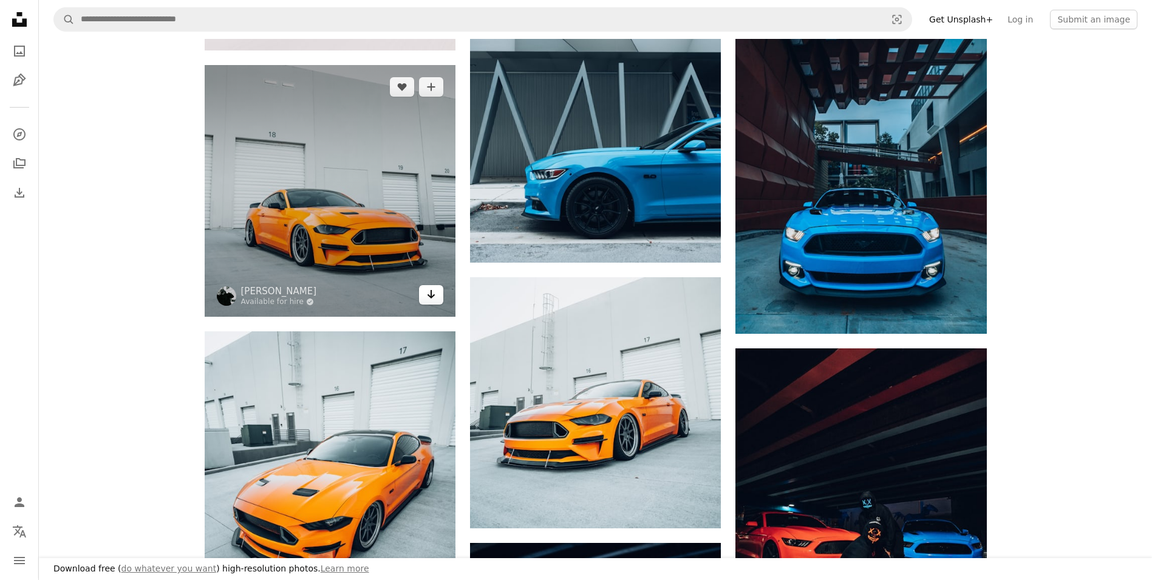
click at [428, 298] on icon "Arrow pointing down" at bounding box center [431, 294] width 10 height 15
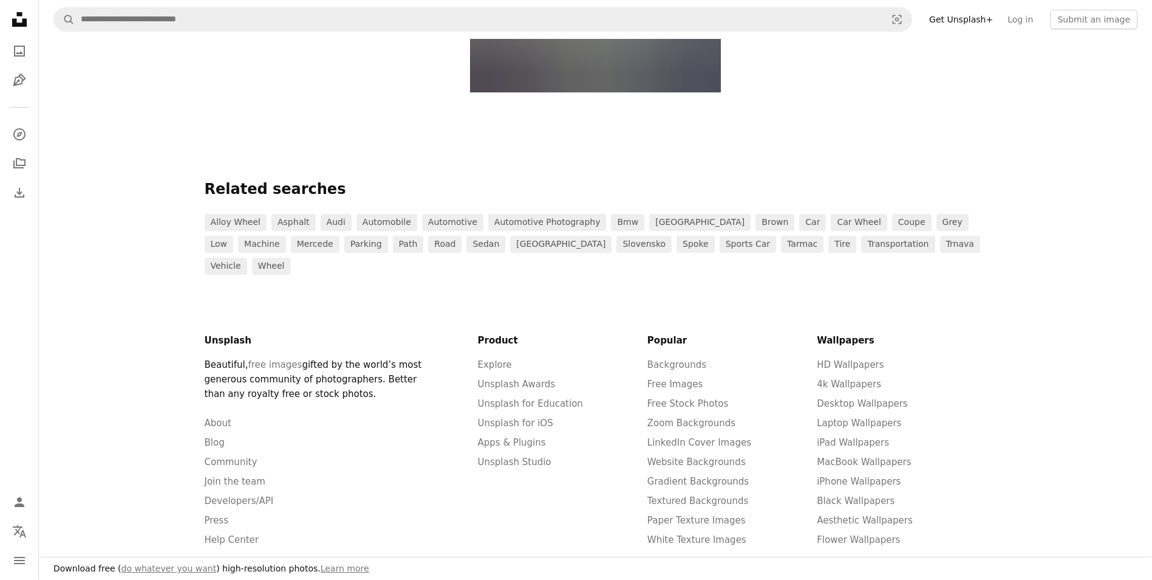
scroll to position [17131, 0]
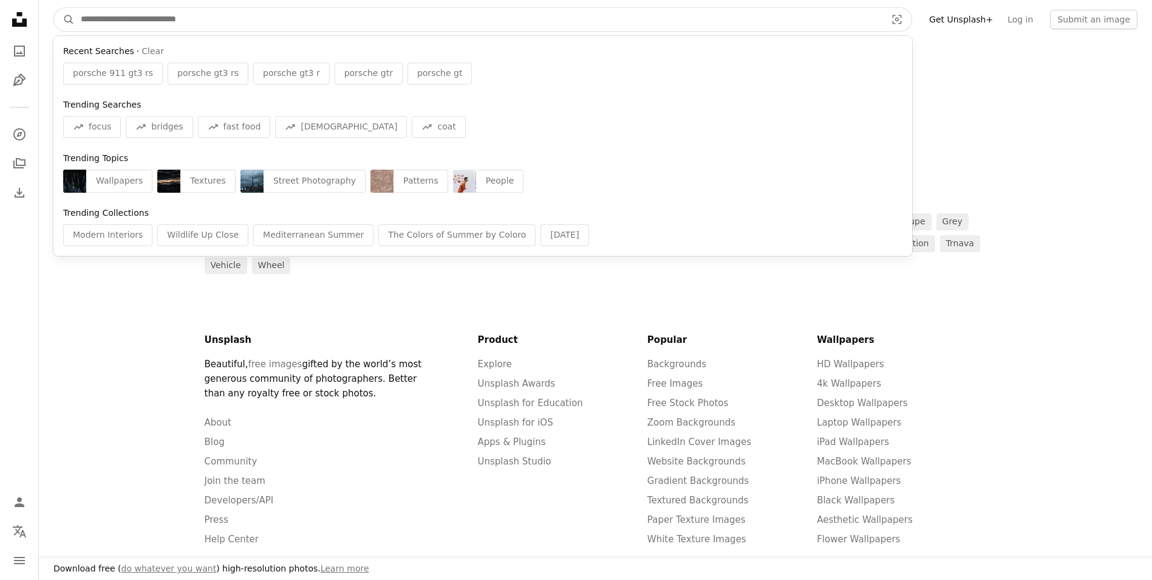
click at [412, 29] on input "Find visuals sitewide" at bounding box center [479, 19] width 808 height 23
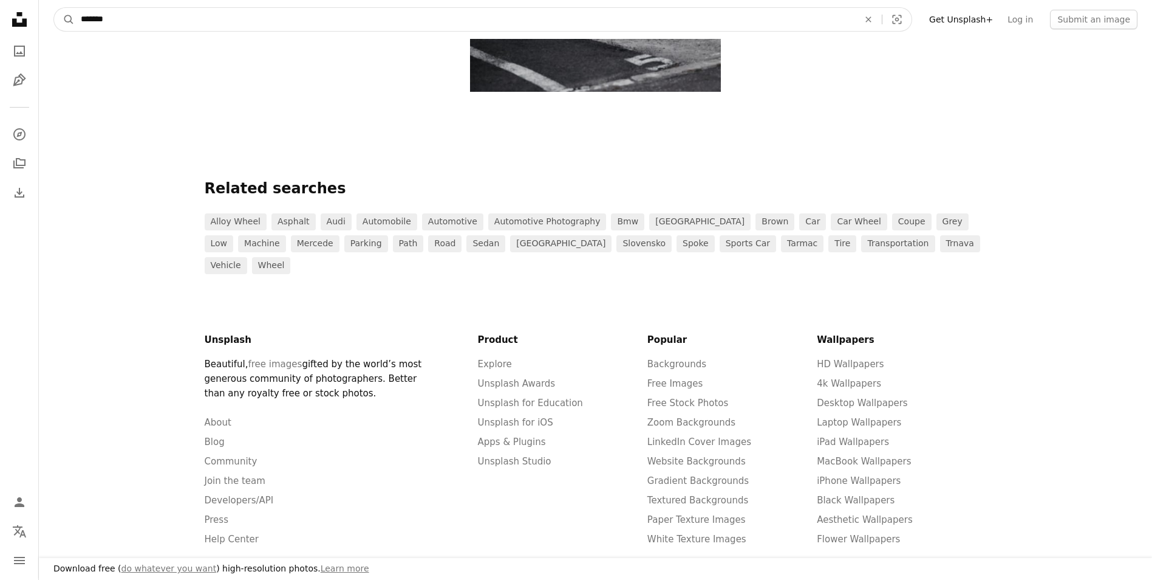
type input "********"
click button "A magnifying glass" at bounding box center [64, 19] width 21 height 23
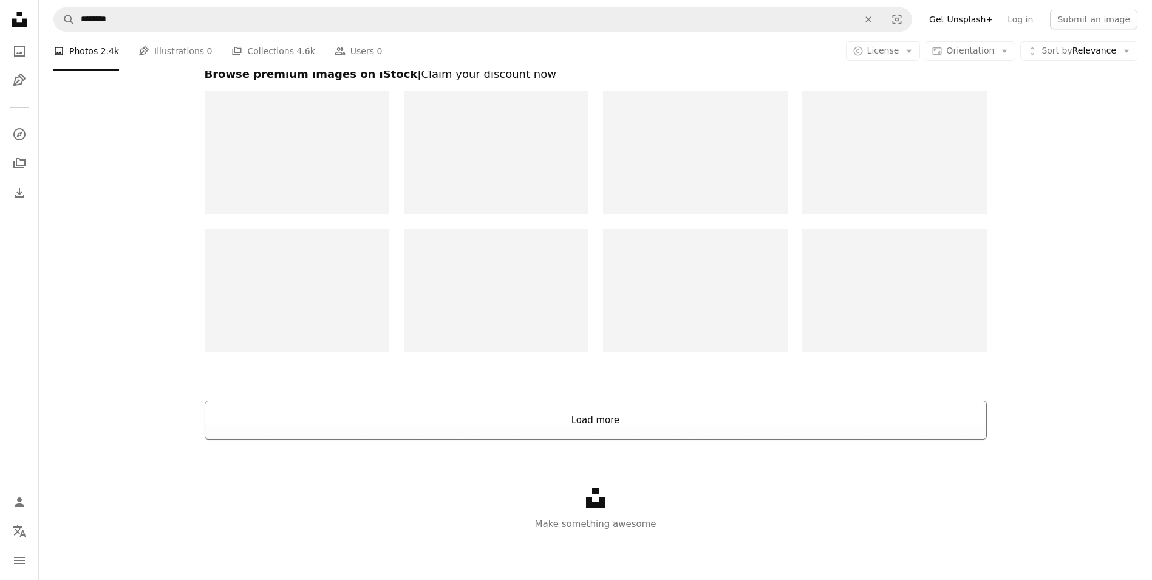
click at [479, 405] on button "Load more" at bounding box center [596, 419] width 782 height 39
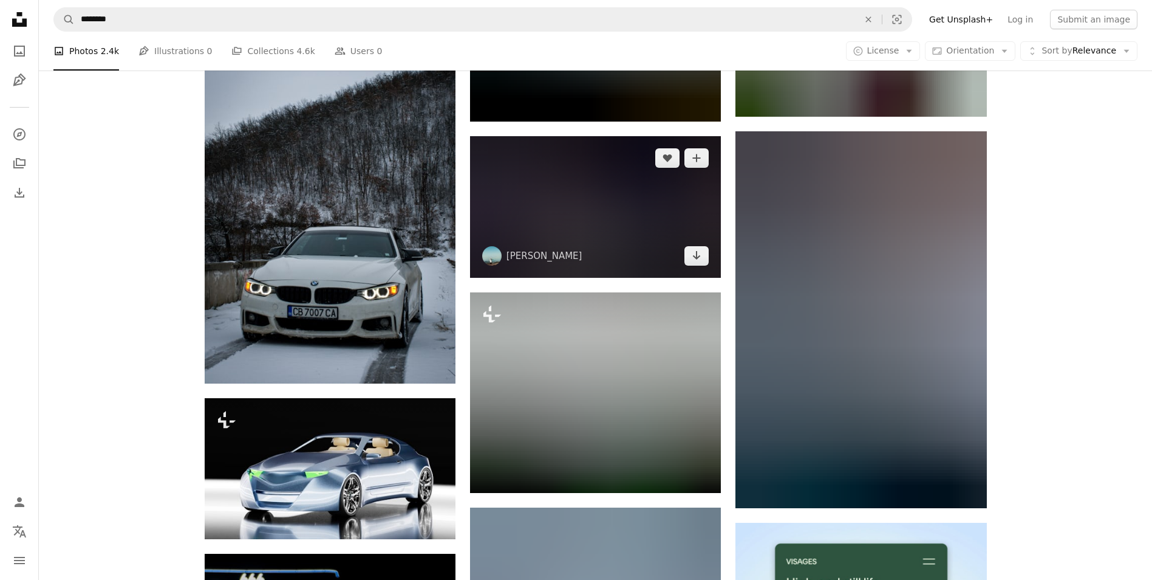
scroll to position [4678, 0]
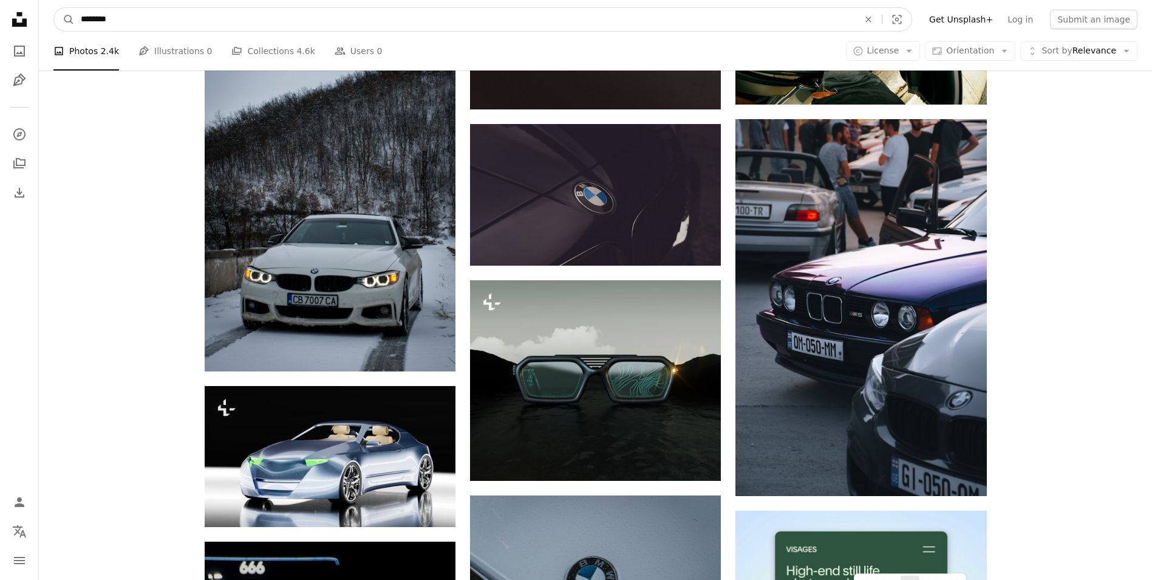
click at [211, 20] on input "********" at bounding box center [465, 19] width 781 height 23
type input "**********"
click button "A magnifying glass" at bounding box center [64, 19] width 21 height 23
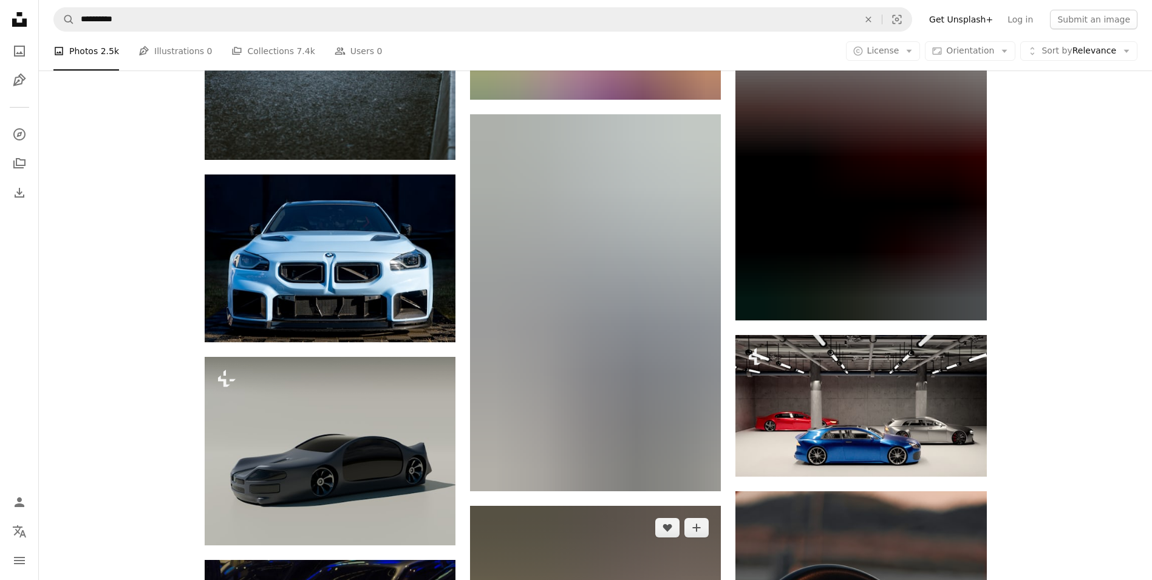
scroll to position [1093, 0]
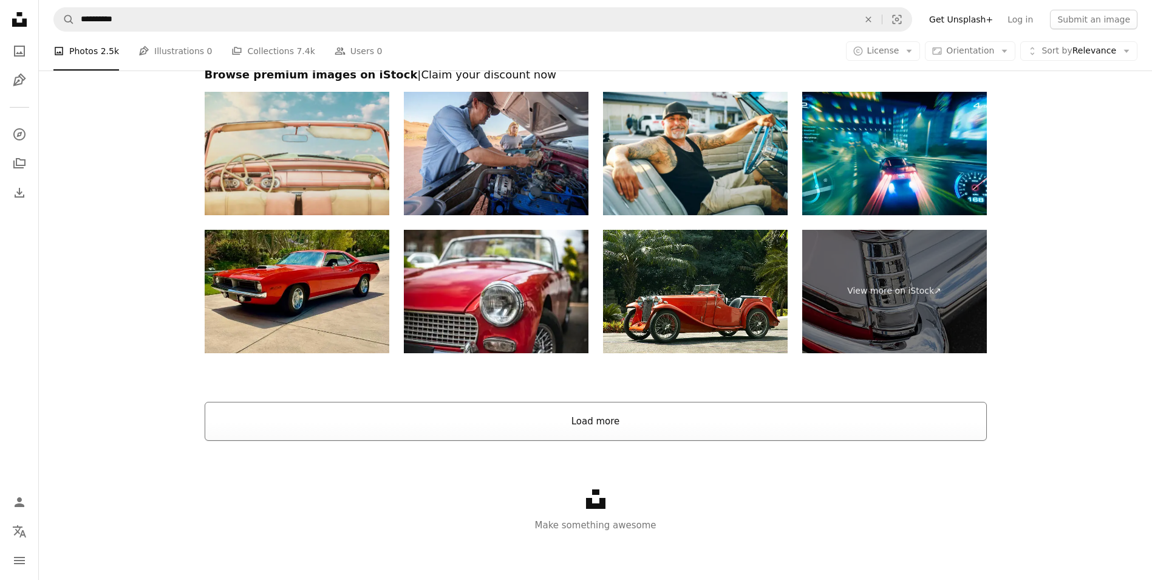
click at [504, 405] on button "Load more" at bounding box center [596, 421] width 782 height 39
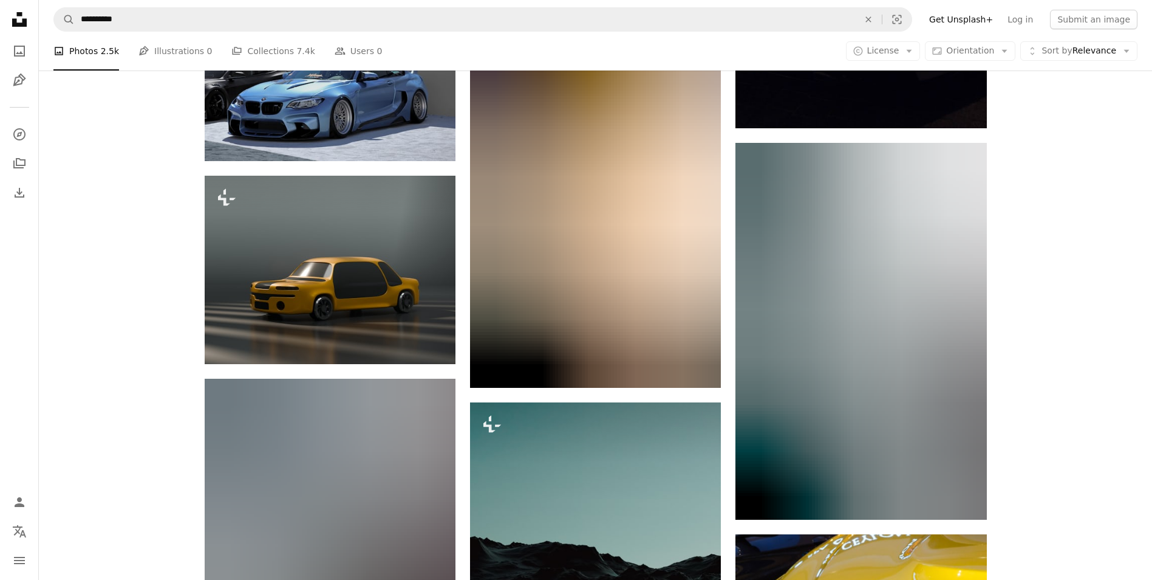
scroll to position [3448, 0]
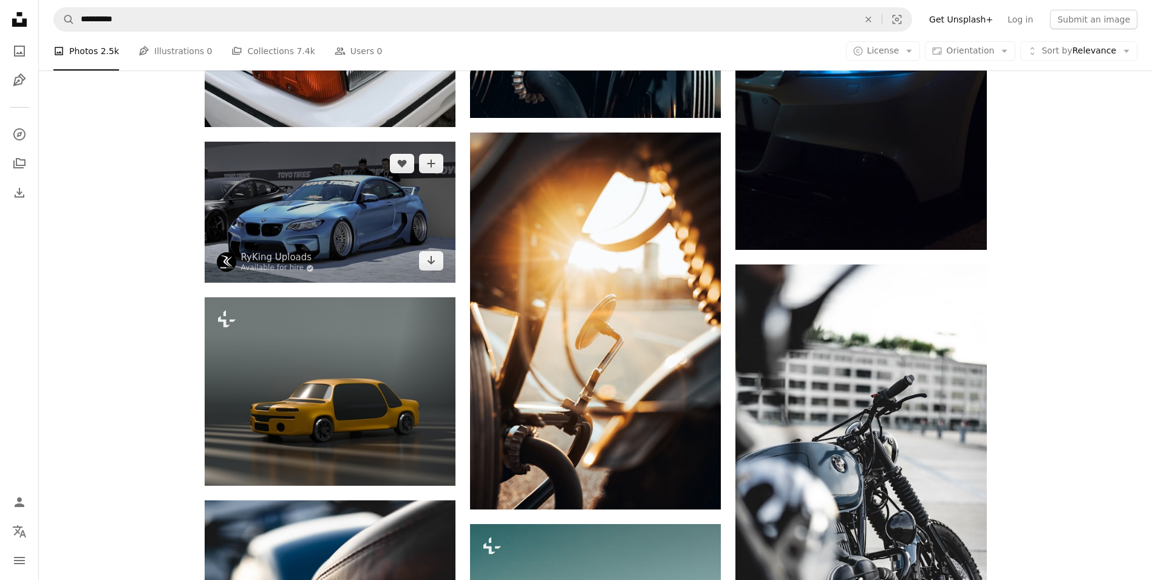
click at [442, 234] on img at bounding box center [330, 212] width 251 height 141
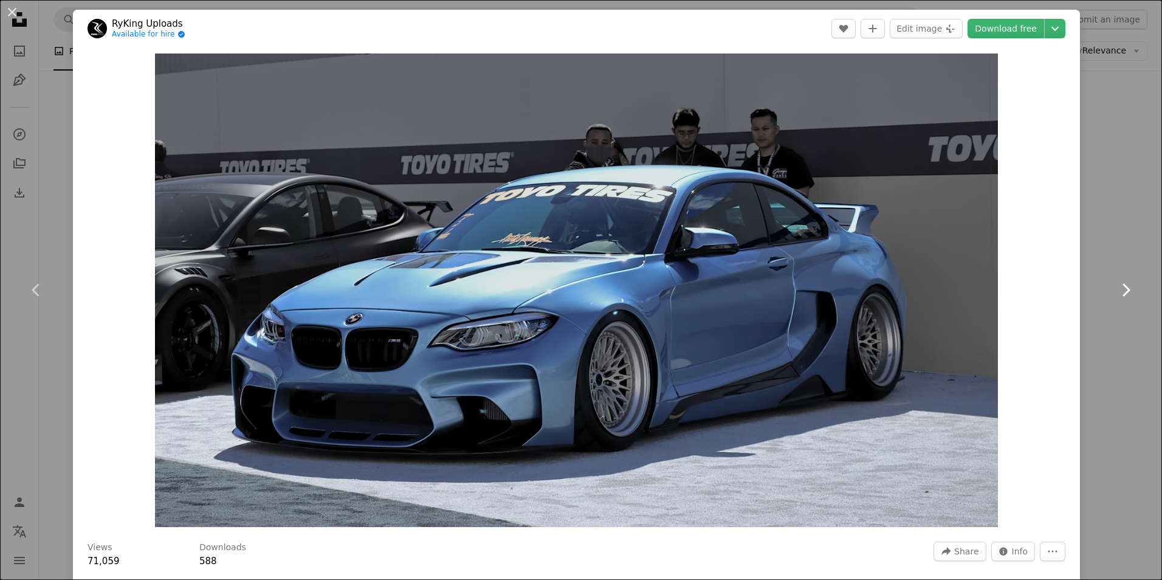
click at [1129, 289] on link "Chevron right" at bounding box center [1125, 289] width 73 height 117
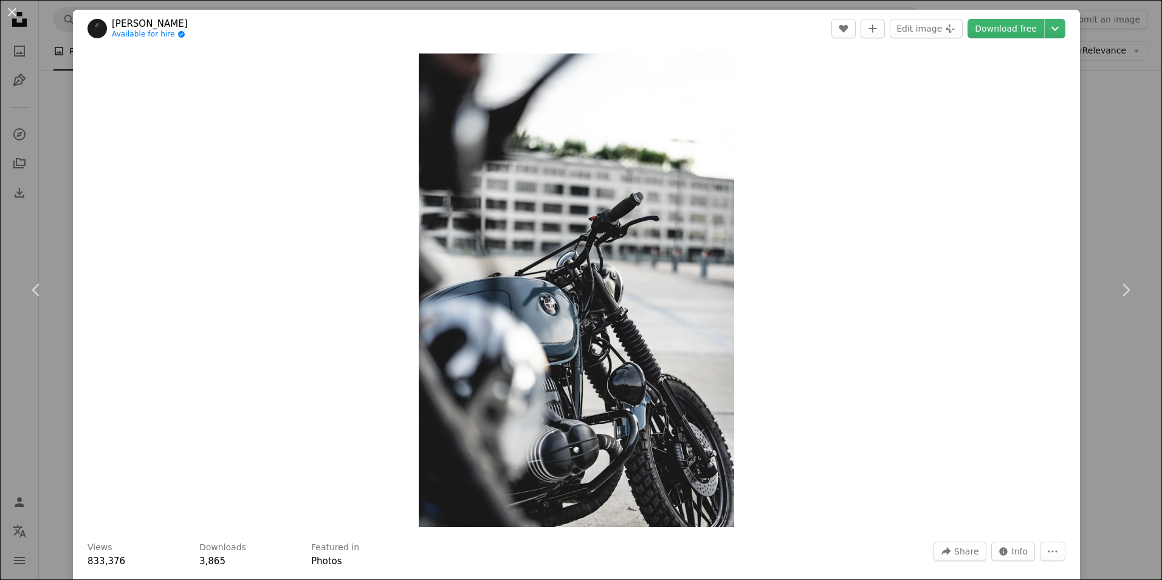
click at [1126, 212] on div "An X shape Chevron left Chevron right [PERSON_NAME] Available for hire A checkm…" at bounding box center [581, 290] width 1162 height 580
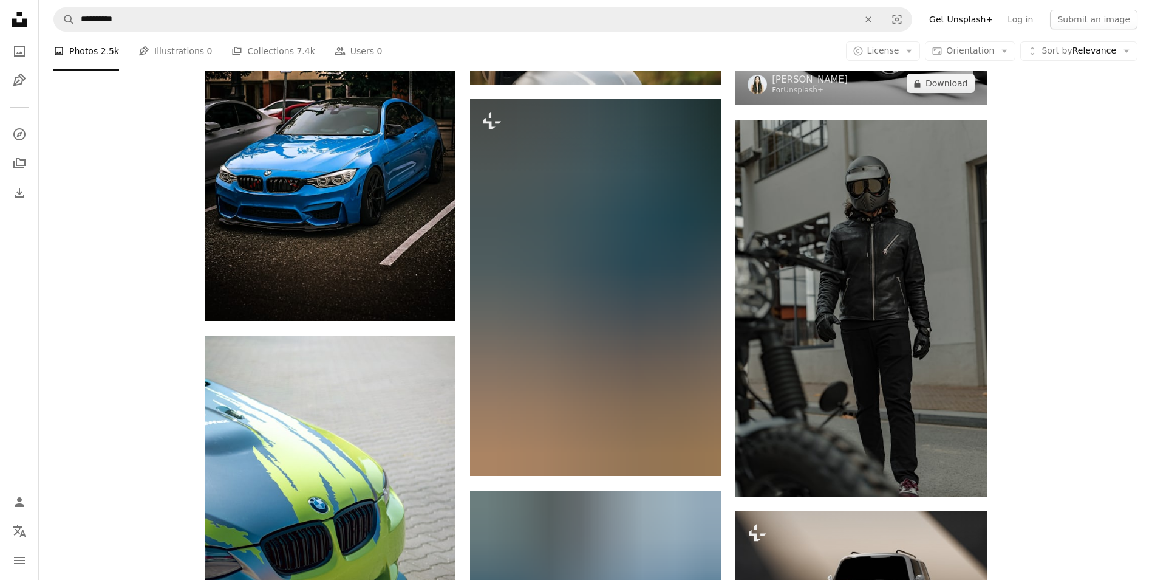
scroll to position [6668, 0]
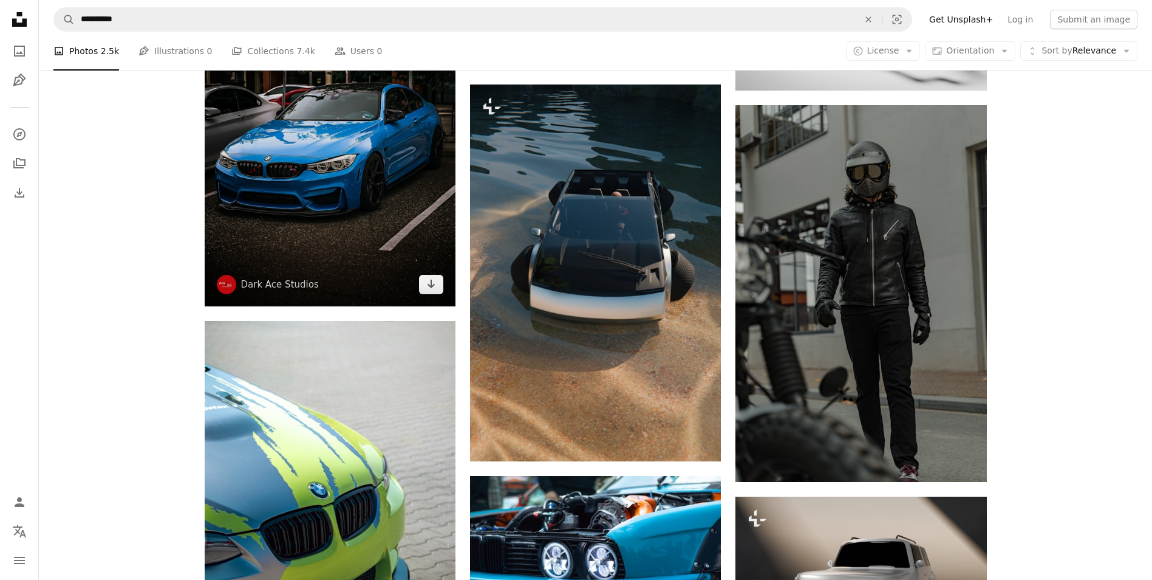
click at [265, 168] on img at bounding box center [330, 117] width 251 height 377
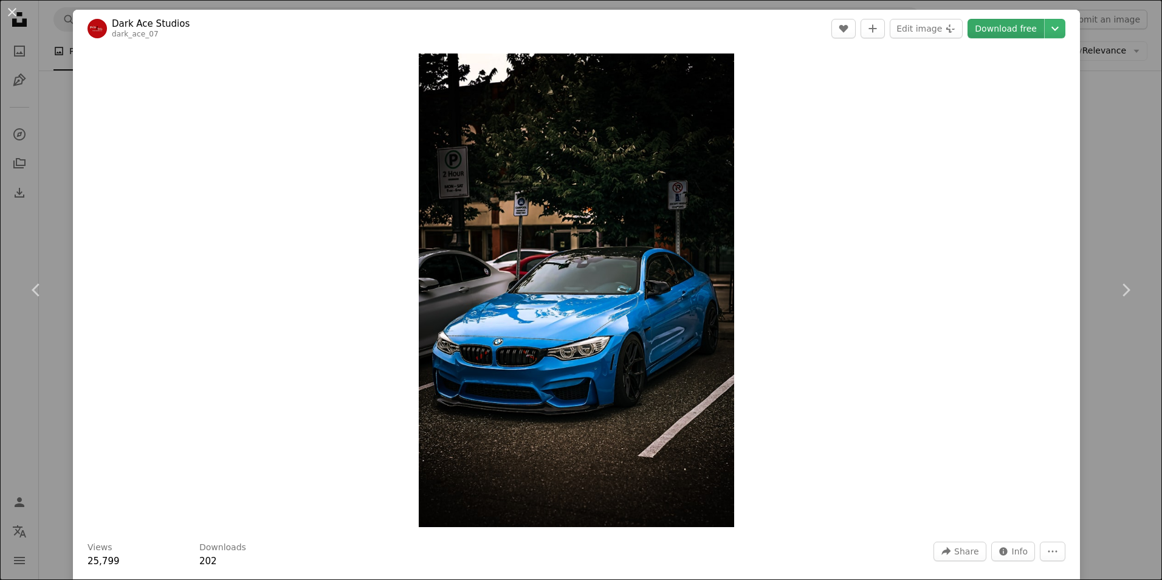
click at [996, 24] on link "Download free" at bounding box center [1005, 28] width 77 height 19
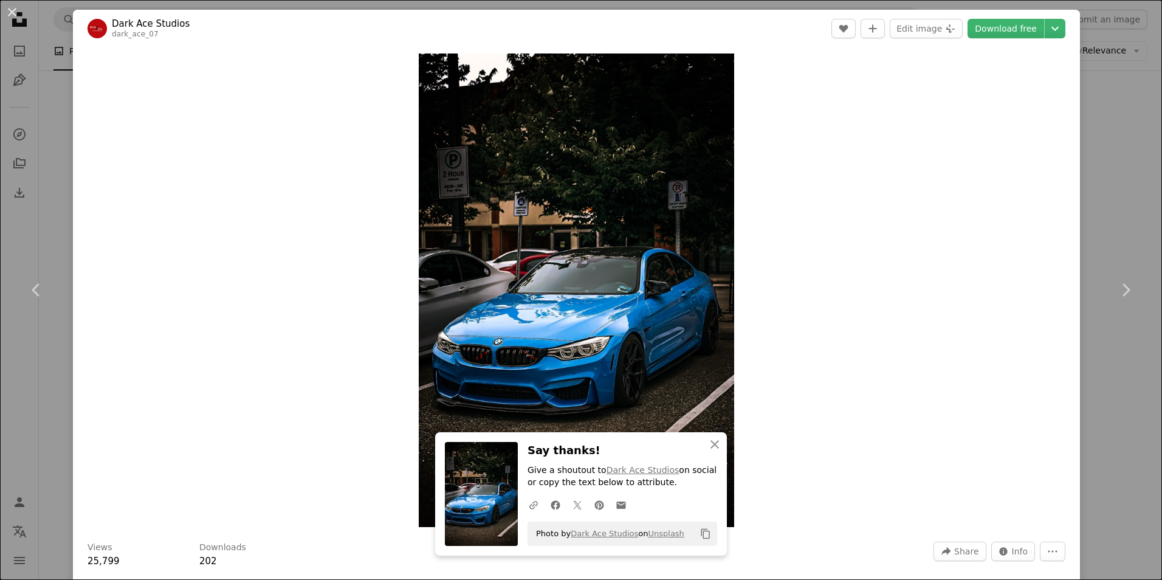
click at [1103, 104] on div "An X shape Chevron left Chevron right An X shape Close Say thanks! Give a shout…" at bounding box center [581, 290] width 1162 height 580
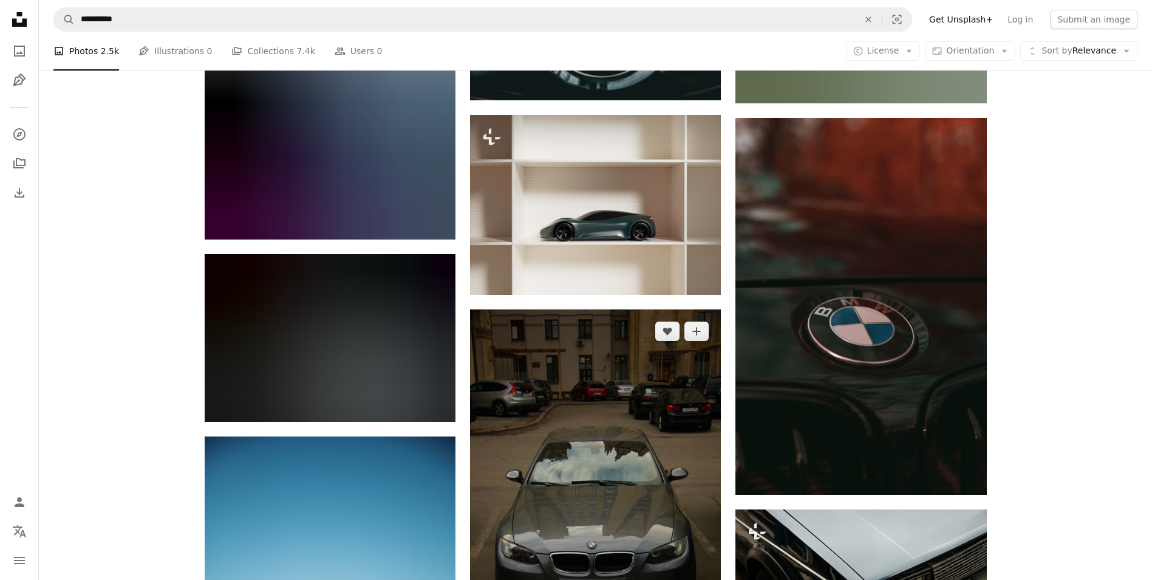
scroll to position [9043, 0]
